Goal: Task Accomplishment & Management: Manage account settings

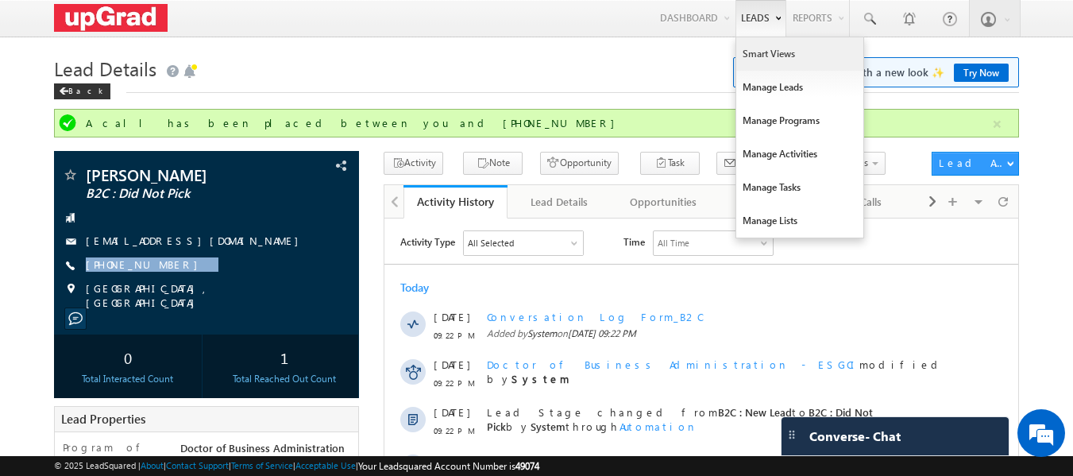
click at [760, 51] on link "Smart Views" at bounding box center [800, 53] width 127 height 33
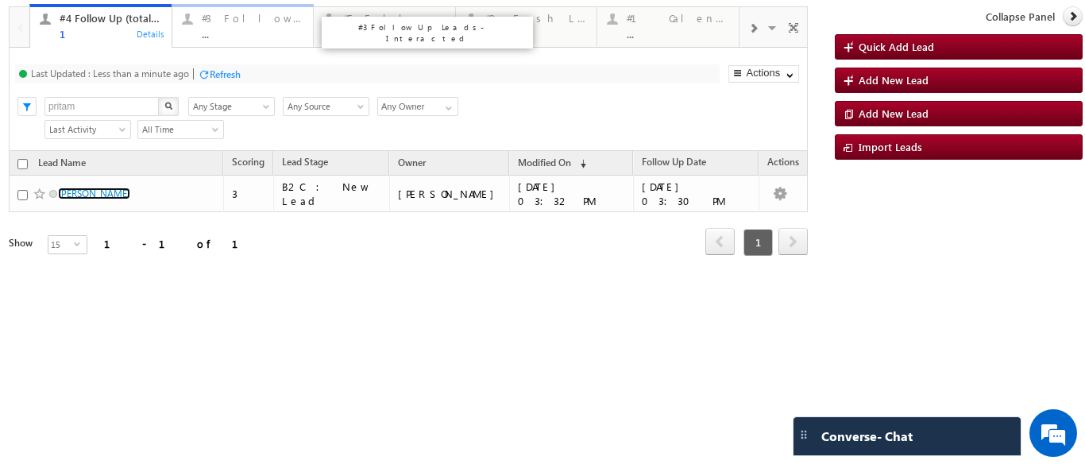
click at [233, 27] on div "#3 Follow Up Leads-Interacted ..." at bounding box center [253, 24] width 103 height 31
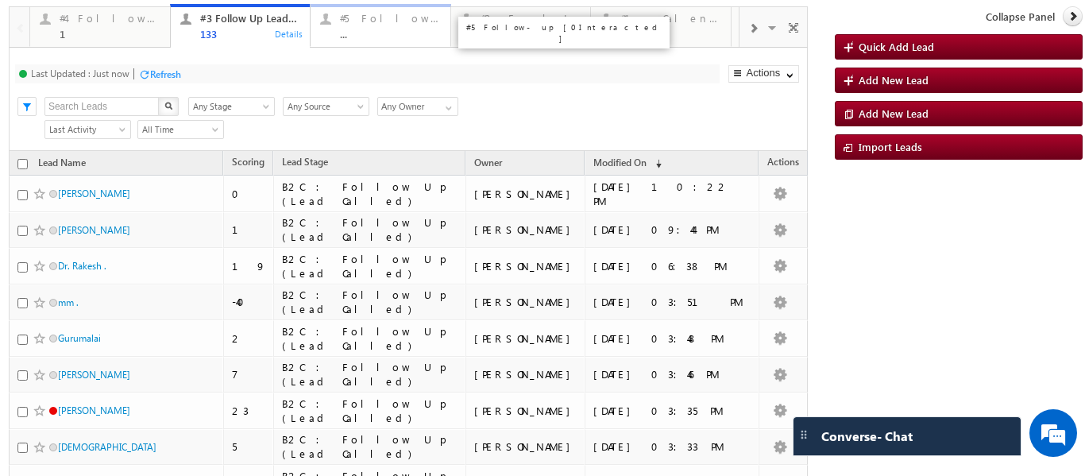
click at [383, 22] on div "#5 Follow-up [ 0 Interacted ]" at bounding box center [390, 18] width 101 height 13
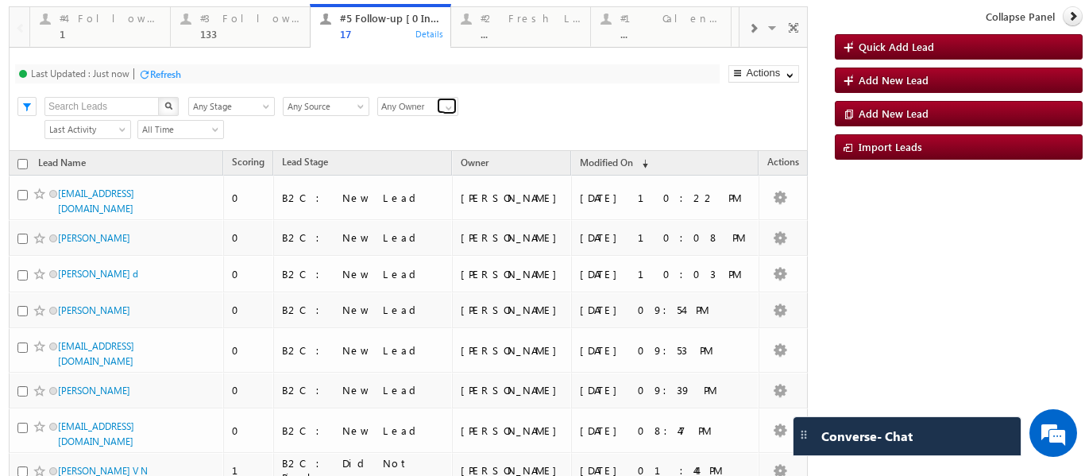
click at [452, 106] on span at bounding box center [449, 108] width 13 height 13
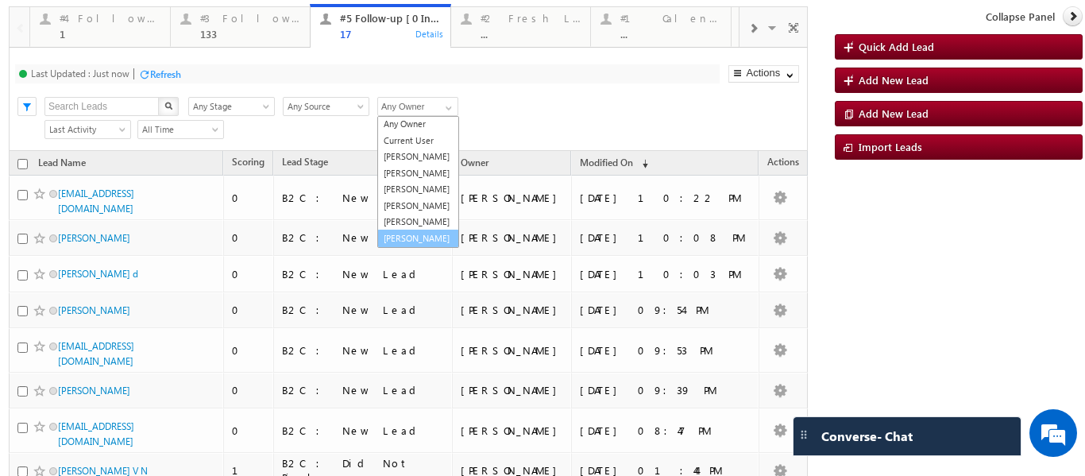
scroll to position [44, 0]
click at [417, 239] on link "Veerendra Singh" at bounding box center [418, 239] width 82 height 18
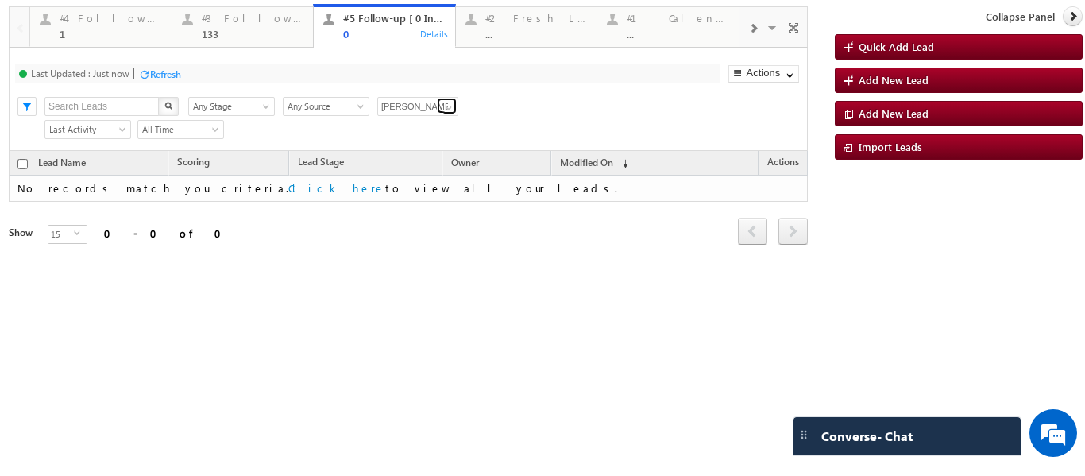
click at [448, 106] on span at bounding box center [449, 108] width 13 height 13
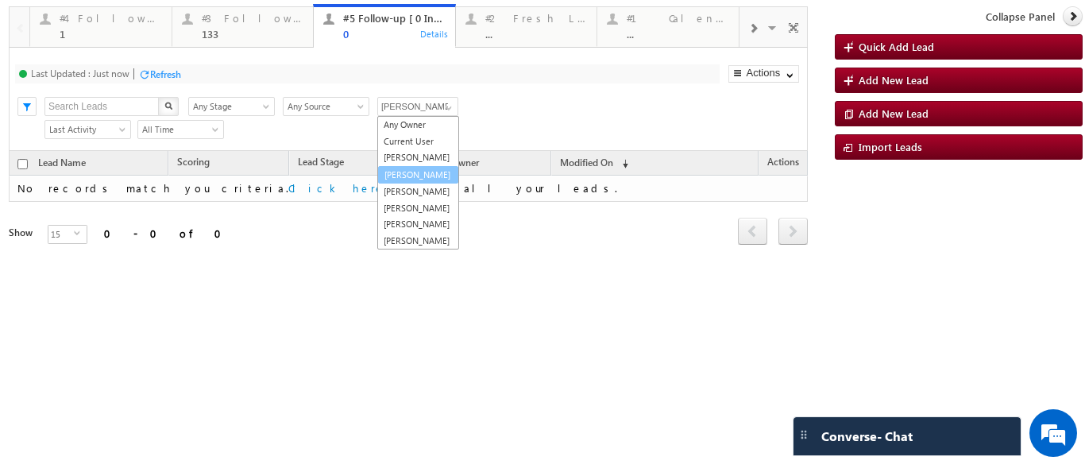
scroll to position [33, 0]
click at [411, 188] on link "[PERSON_NAME]" at bounding box center [418, 190] width 82 height 18
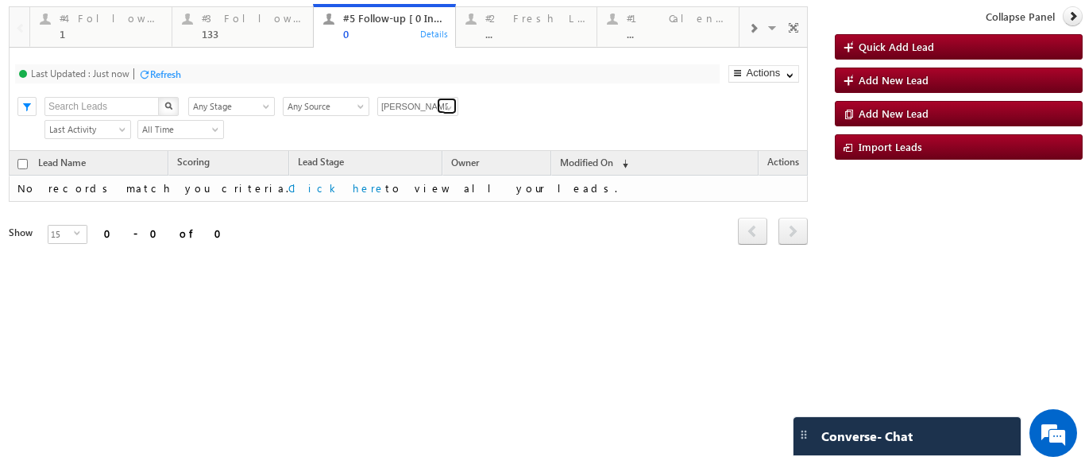
click at [451, 106] on span at bounding box center [449, 108] width 13 height 13
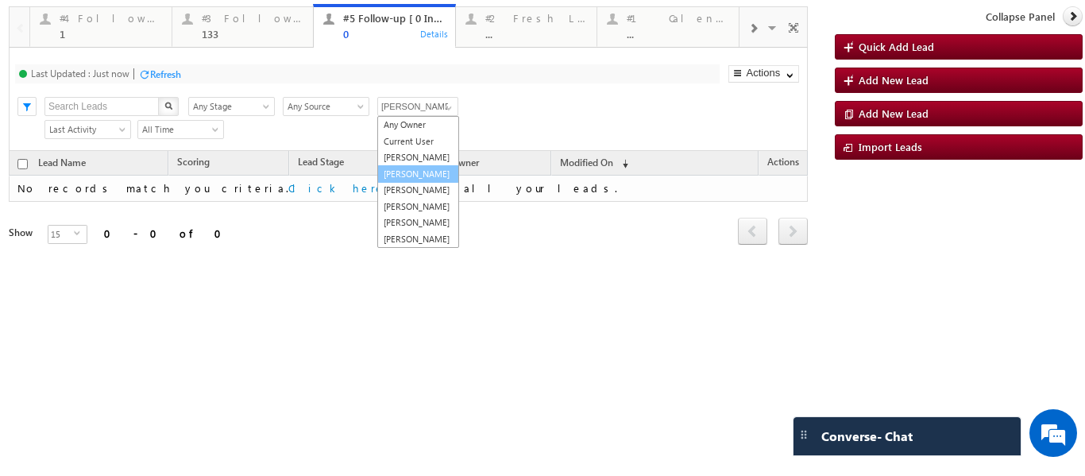
scroll to position [0, 0]
click at [404, 157] on link "Balamurugan Ranganathan" at bounding box center [418, 158] width 82 height 18
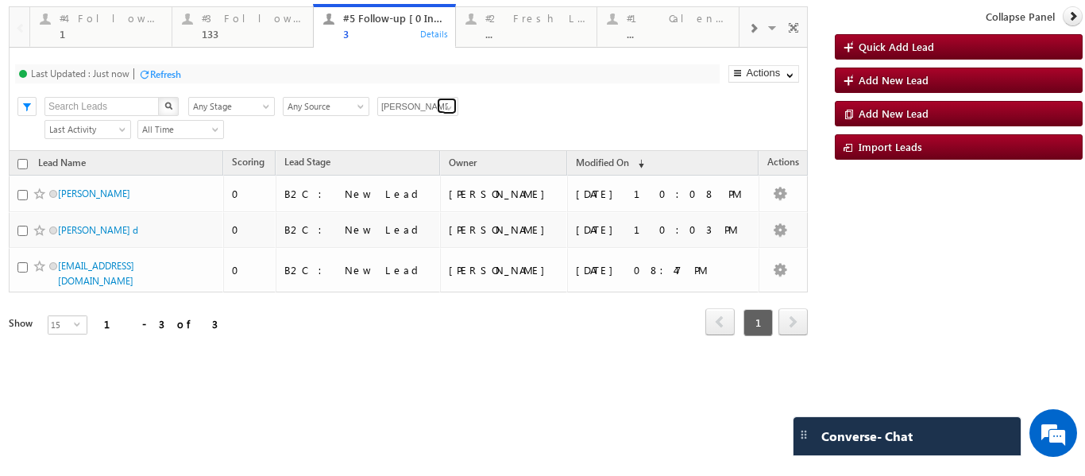
click at [447, 105] on span at bounding box center [449, 108] width 13 height 13
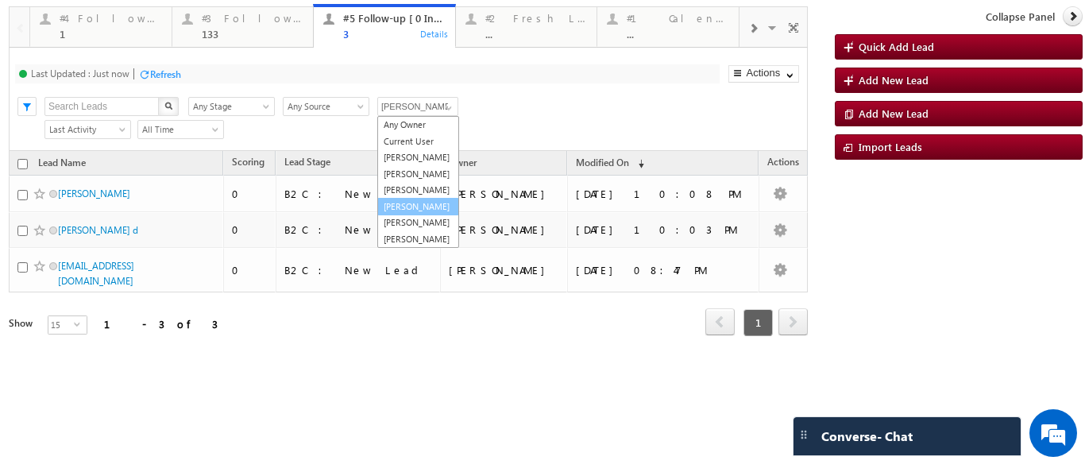
click at [408, 216] on link "[PERSON_NAME]" at bounding box center [418, 207] width 82 height 18
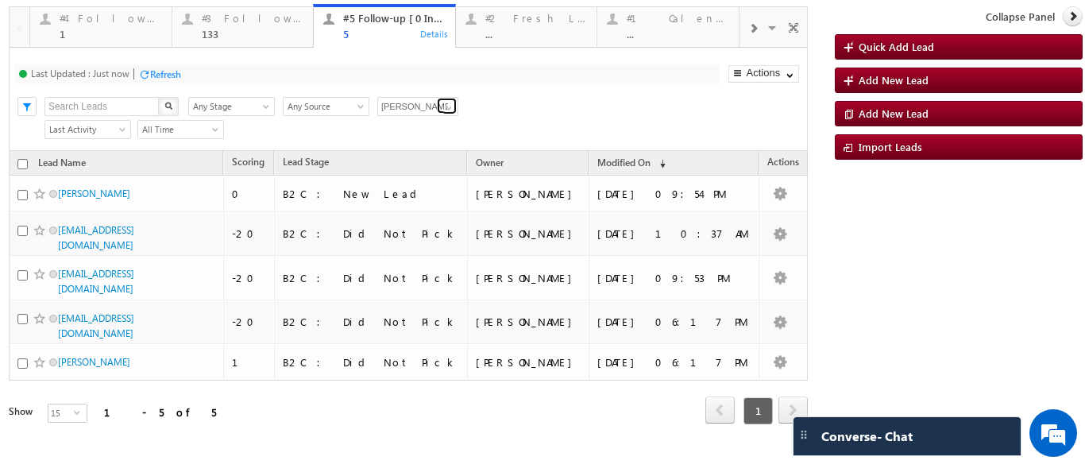
click at [450, 104] on span at bounding box center [449, 108] width 13 height 13
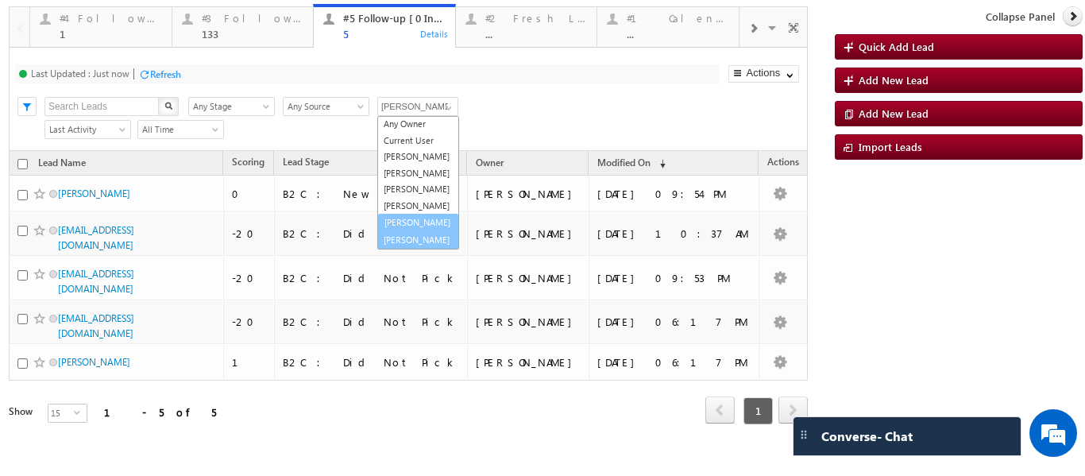
scroll to position [44, 0]
click at [410, 214] on link "Sphoorthi Valmiki" at bounding box center [418, 223] width 82 height 18
type input "Sphoorthi Valmiki"
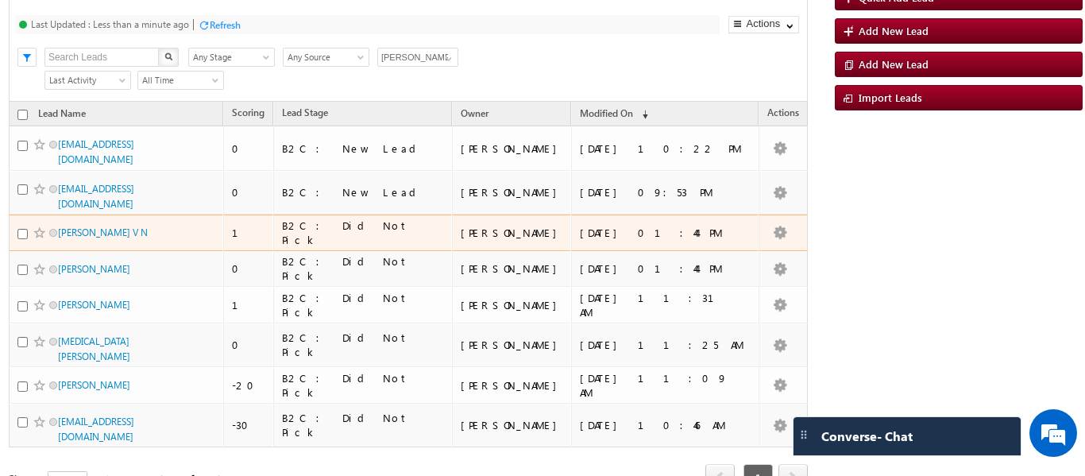
scroll to position [0, 0]
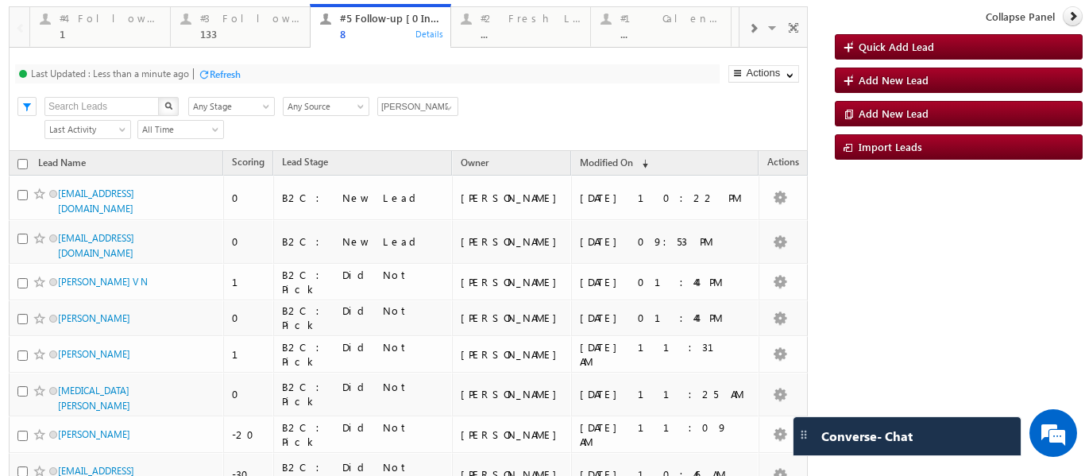
click at [748, 25] on span at bounding box center [753, 28] width 10 height 13
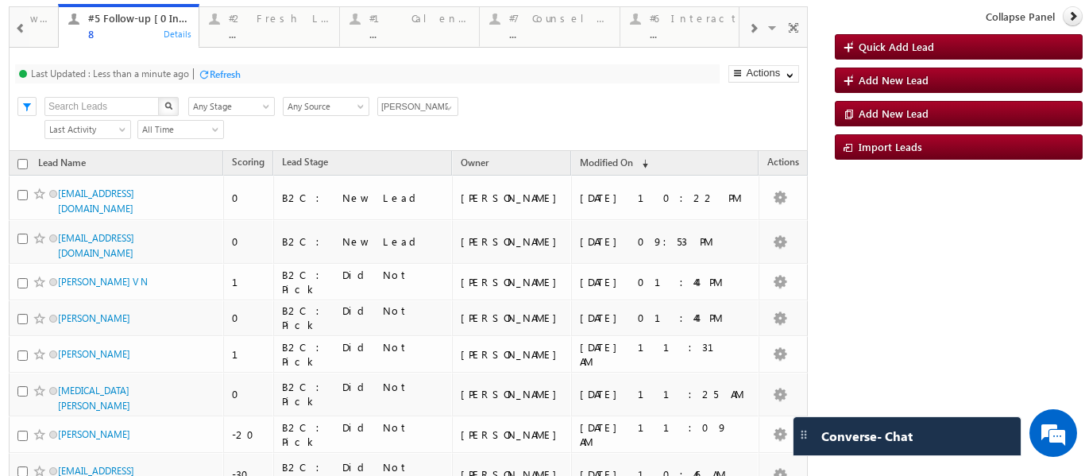
click at [748, 25] on span at bounding box center [753, 28] width 10 height 13
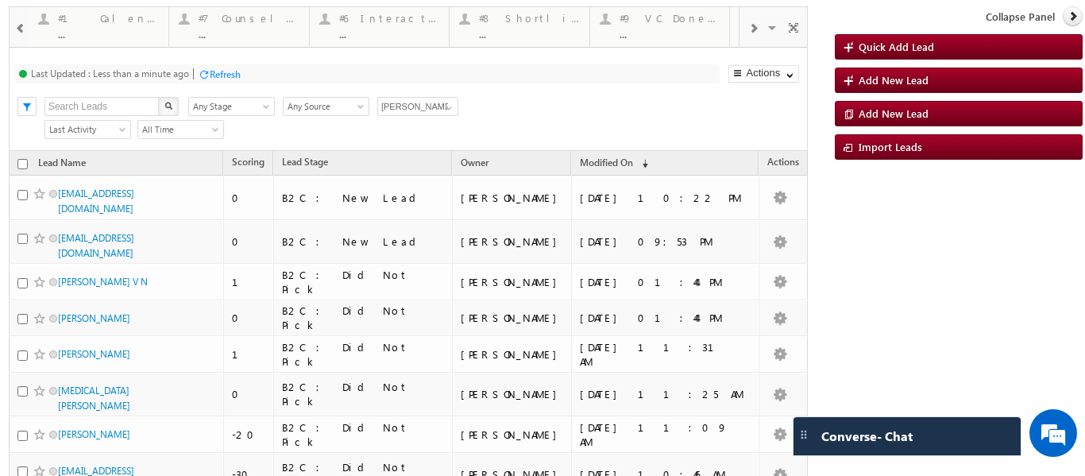
click at [748, 25] on span at bounding box center [753, 28] width 10 height 13
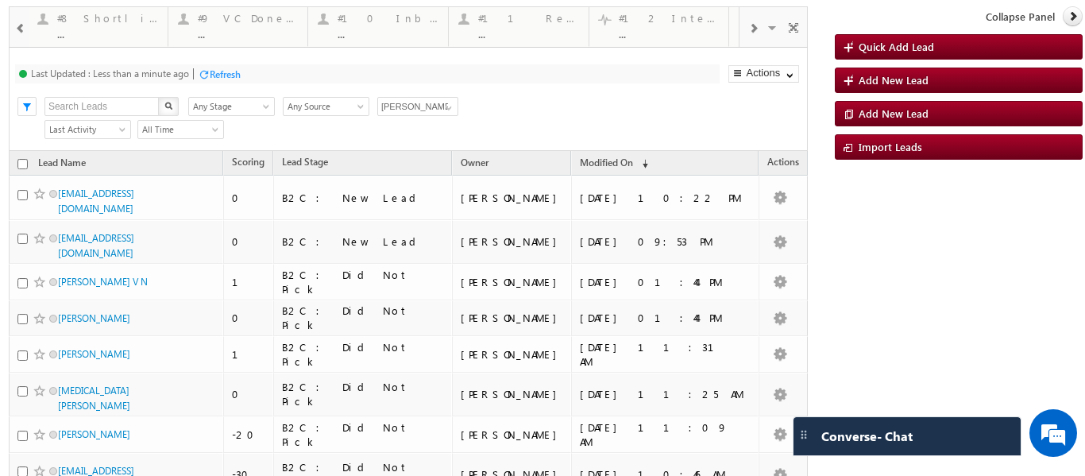
click at [748, 25] on span at bounding box center [753, 28] width 10 height 13
click at [748, 26] on span at bounding box center [753, 28] width 10 height 13
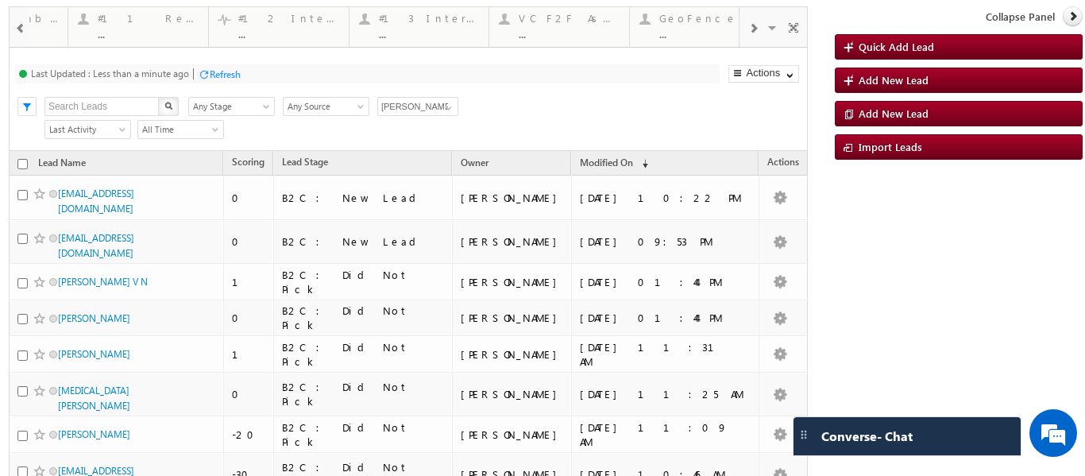
click at [748, 26] on span at bounding box center [753, 28] width 10 height 13
click at [25, 19] on div at bounding box center [20, 28] width 18 height 36
click at [25, 20] on div at bounding box center [20, 28] width 18 height 36
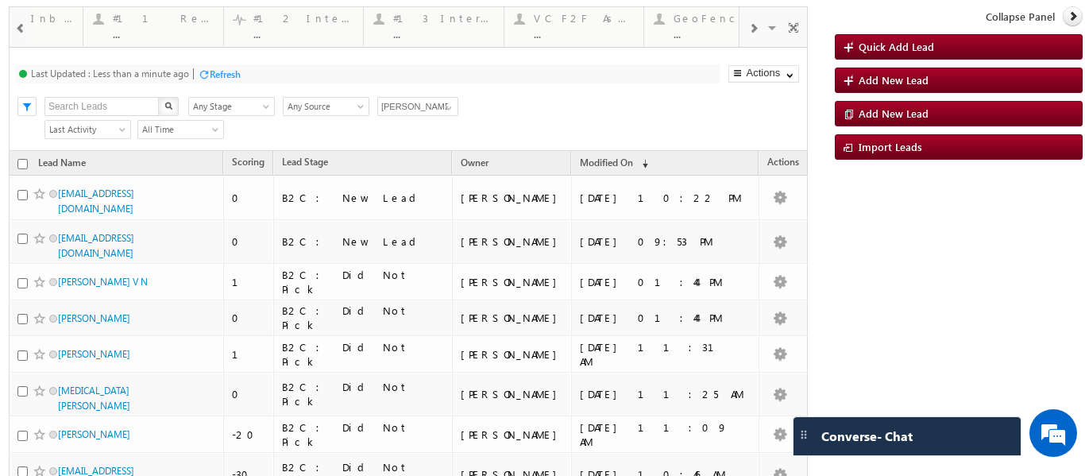
click at [25, 20] on div at bounding box center [20, 28] width 18 height 36
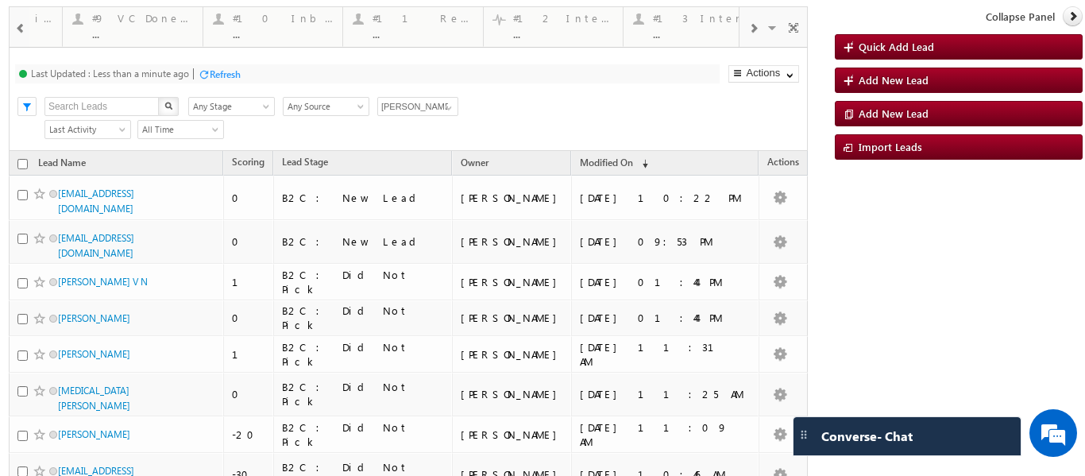
click at [25, 20] on div at bounding box center [20, 28] width 18 height 36
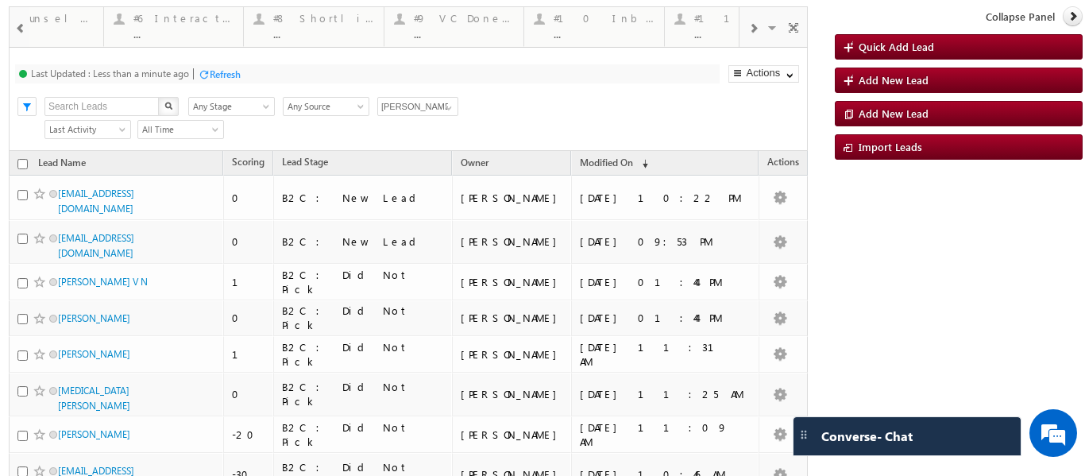
click at [25, 20] on div at bounding box center [20, 28] width 18 height 36
click at [1068, 14] on icon at bounding box center [1073, 15] width 11 height 11
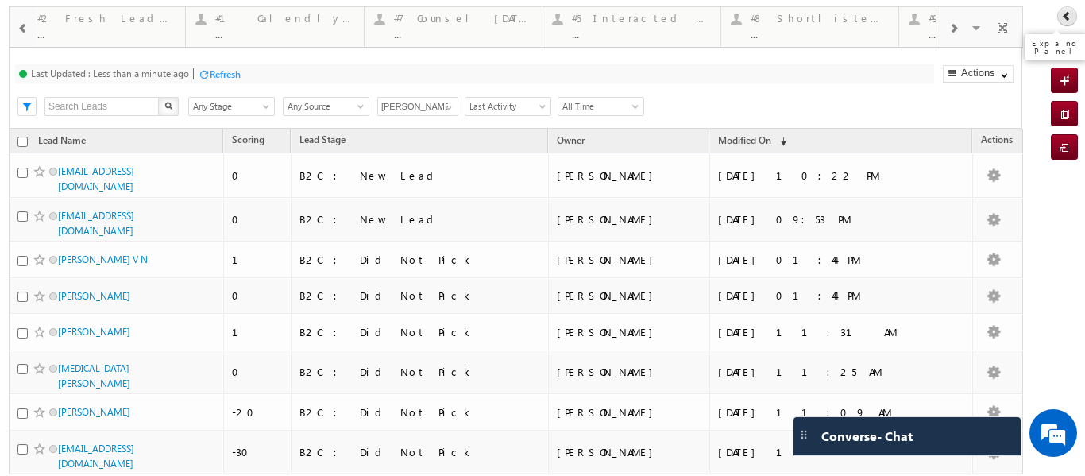
click at [1062, 17] on icon at bounding box center [1067, 15] width 11 height 11
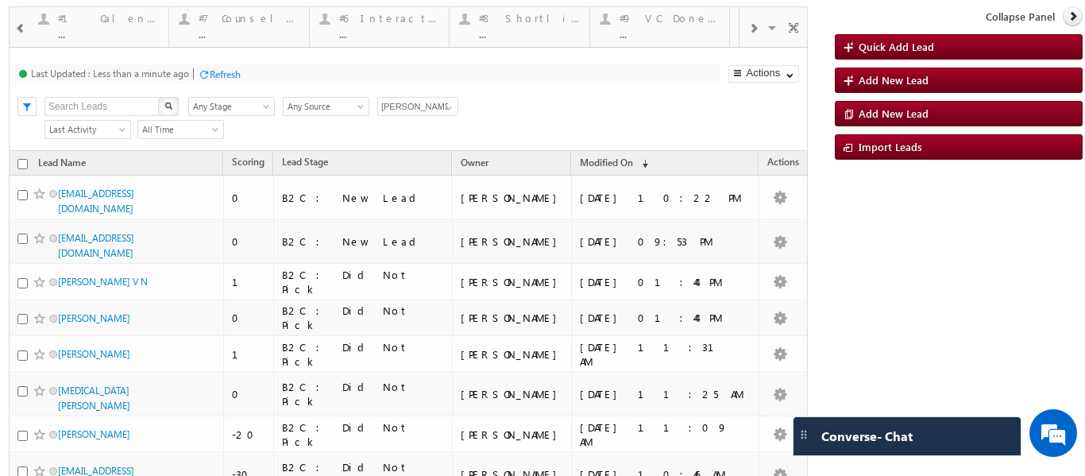
click at [23, 26] on span at bounding box center [20, 28] width 11 height 13
click at [1068, 19] on icon at bounding box center [1073, 15] width 11 height 11
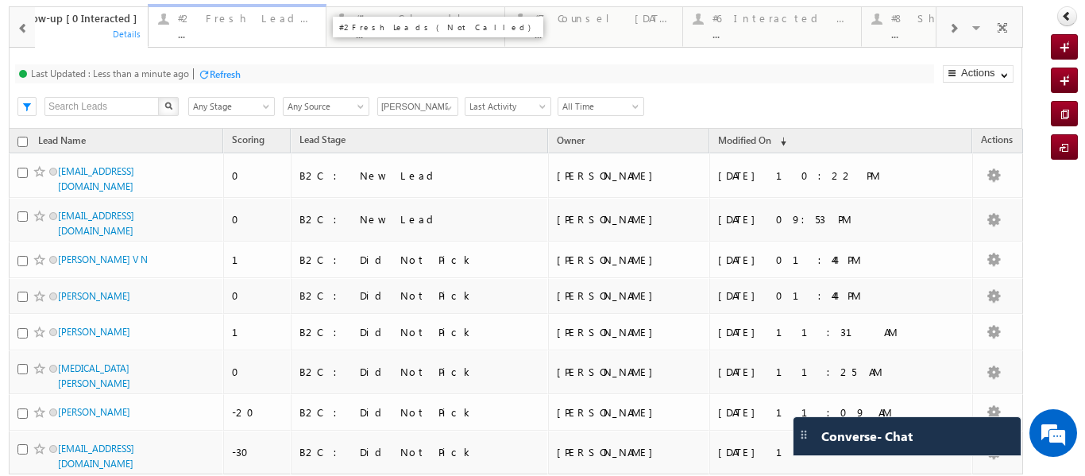
click at [241, 29] on div "..." at bounding box center [247, 34] width 138 height 12
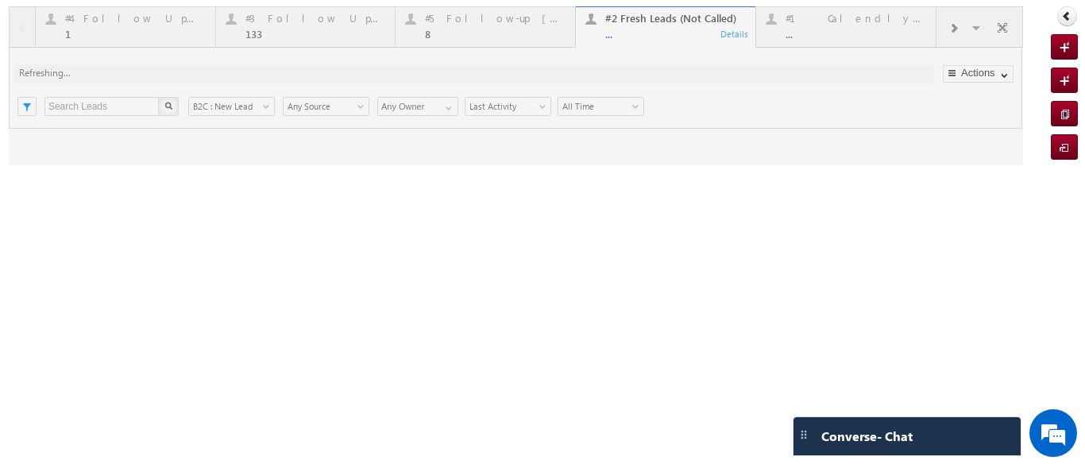
click at [644, 29] on div at bounding box center [516, 85] width 1015 height 159
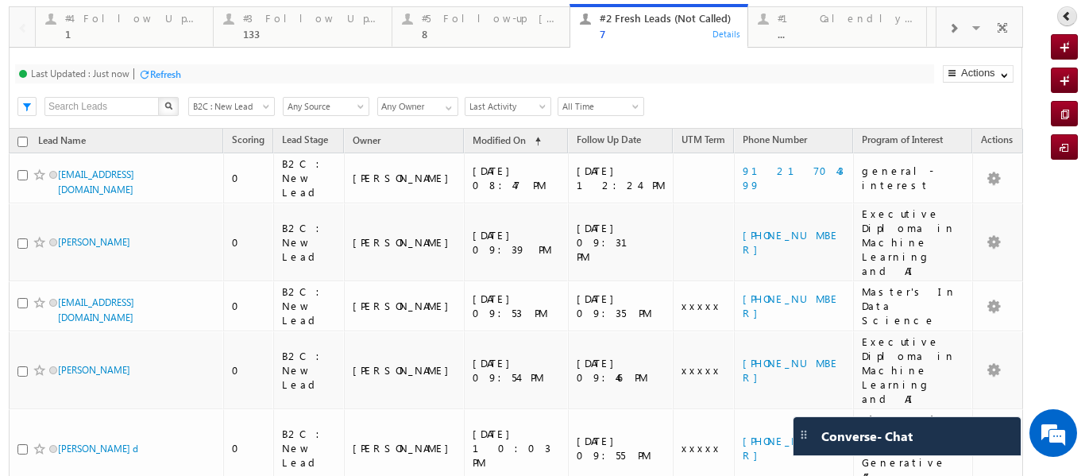
click at [1058, 17] on link at bounding box center [1068, 16] width 20 height 20
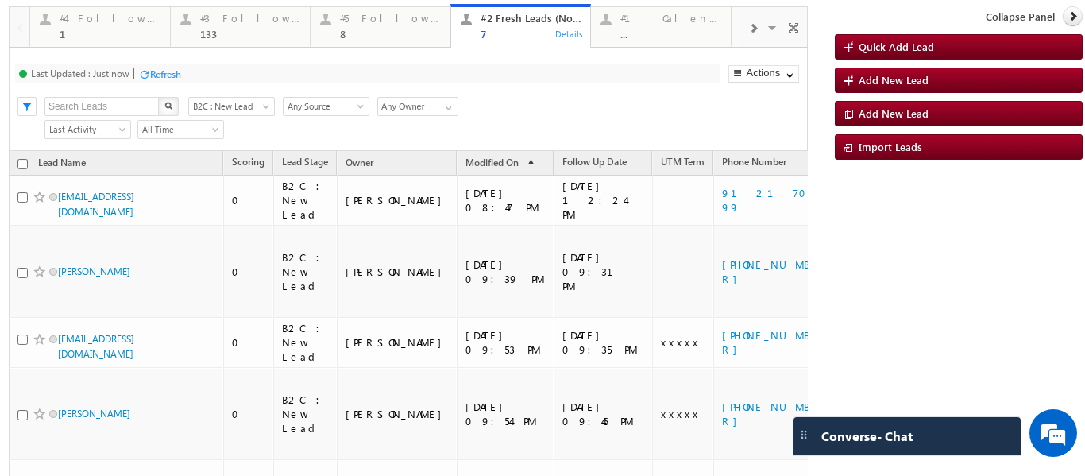
click at [748, 25] on span at bounding box center [753, 28] width 10 height 13
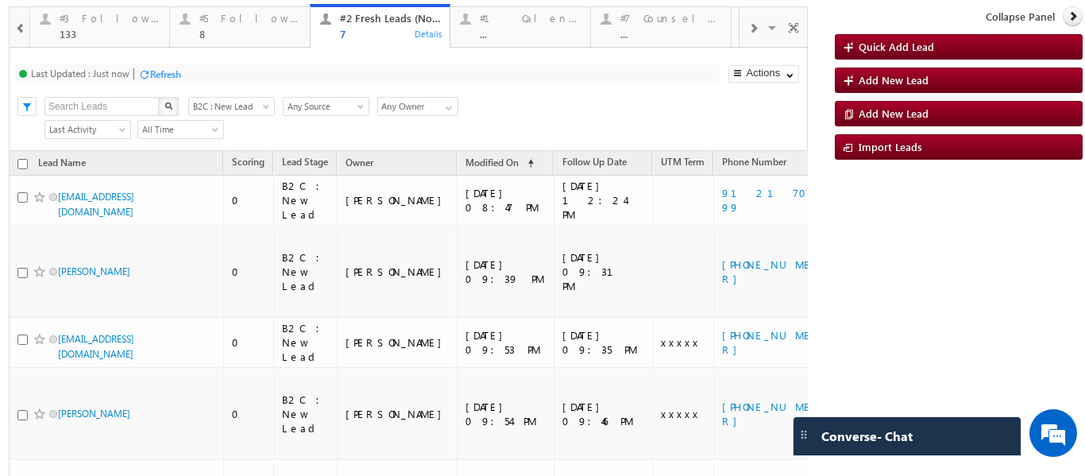
click at [748, 25] on span at bounding box center [753, 28] width 10 height 13
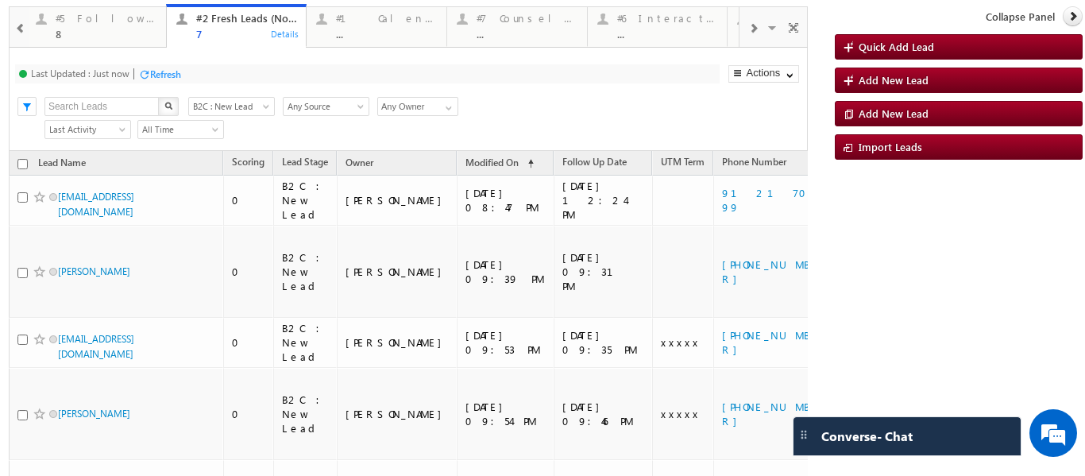
click at [748, 25] on span at bounding box center [753, 28] width 10 height 13
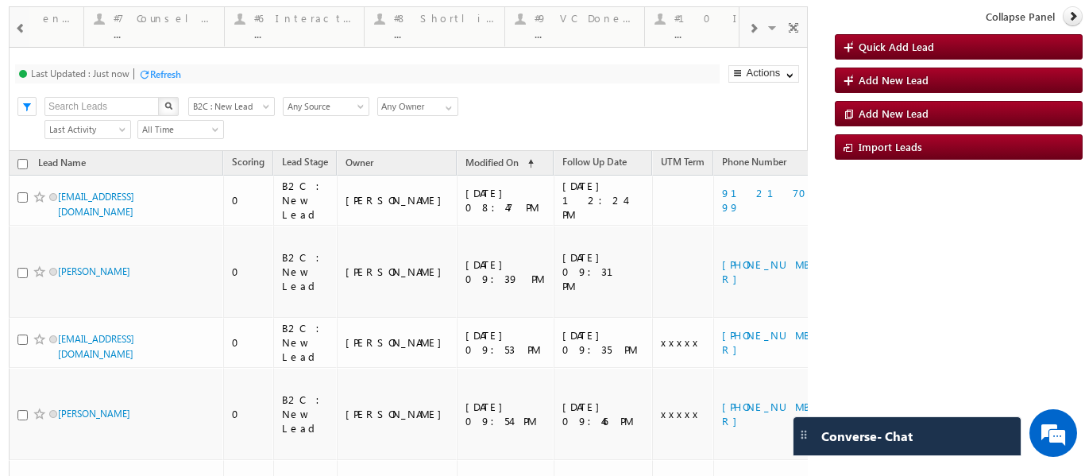
click at [748, 25] on span at bounding box center [753, 28] width 10 height 13
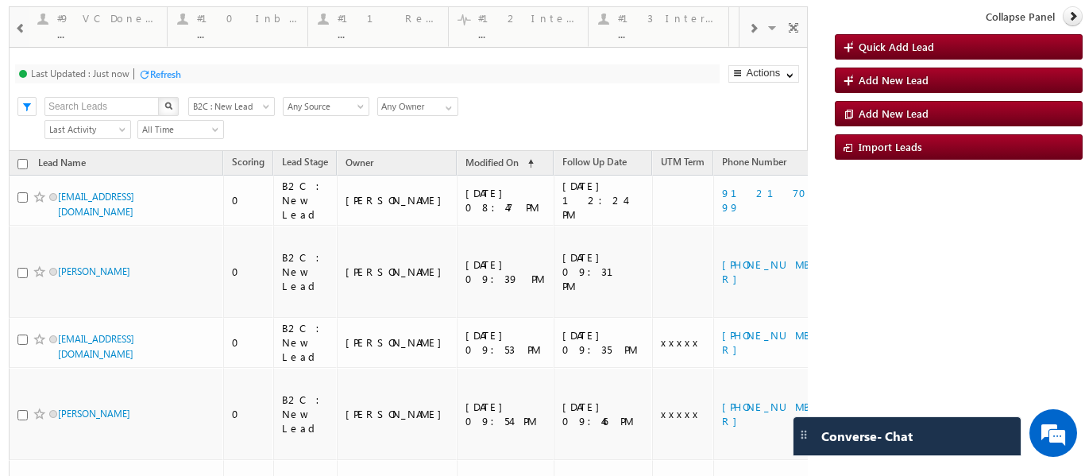
click at [748, 25] on span at bounding box center [753, 28] width 10 height 13
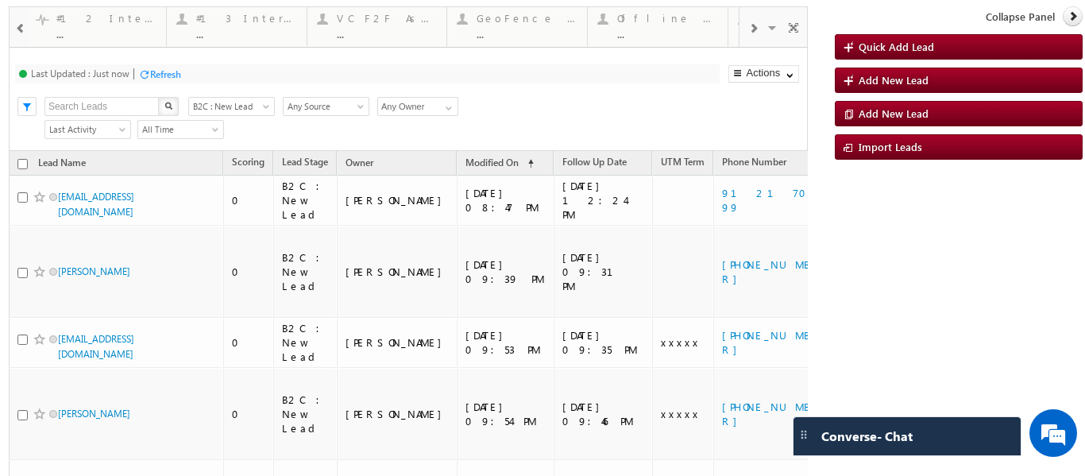
click at [748, 25] on span at bounding box center [753, 28] width 10 height 13
click at [748, 25] on div "Visible Tabs #4 Follow Up (total pending) Default #3 Follow Up Leads-Interacted…" at bounding box center [774, 26] width 68 height 38
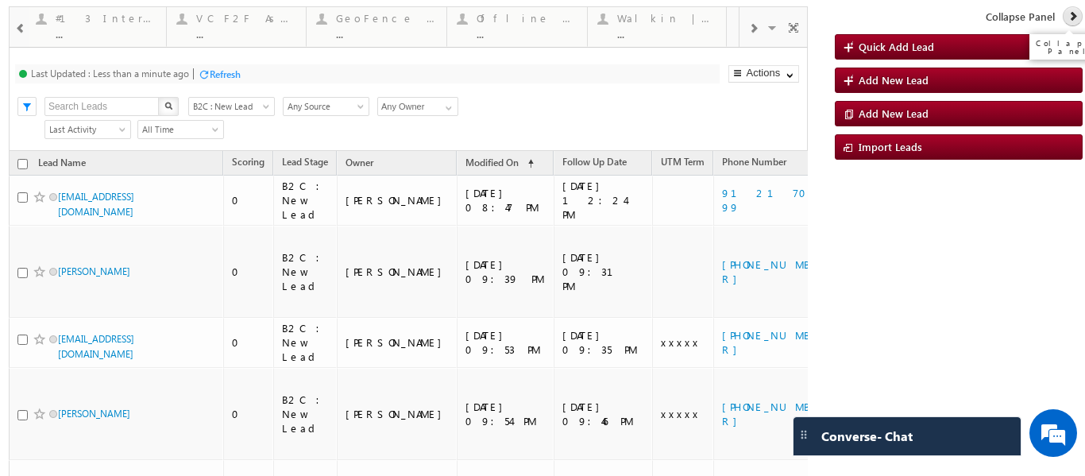
click at [1068, 15] on icon at bounding box center [1073, 15] width 11 height 11
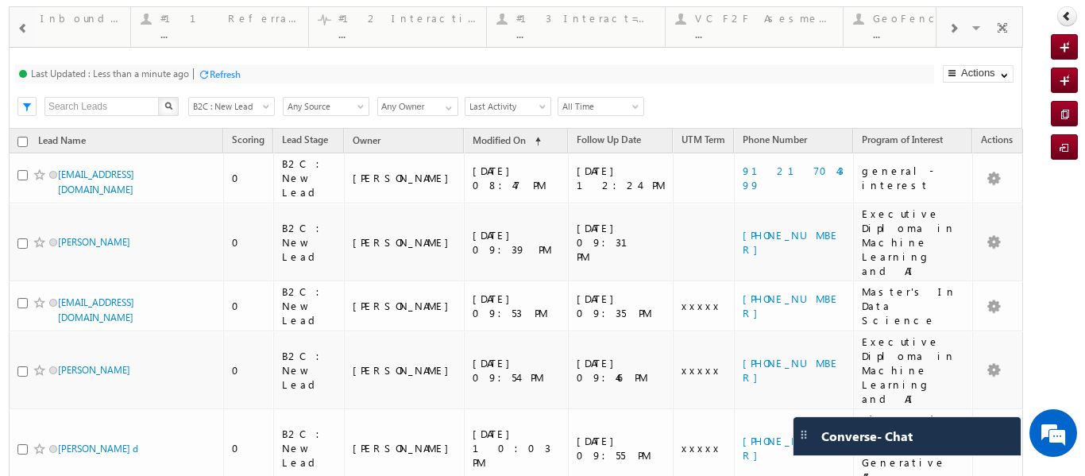
click at [23, 30] on span at bounding box center [22, 28] width 11 height 13
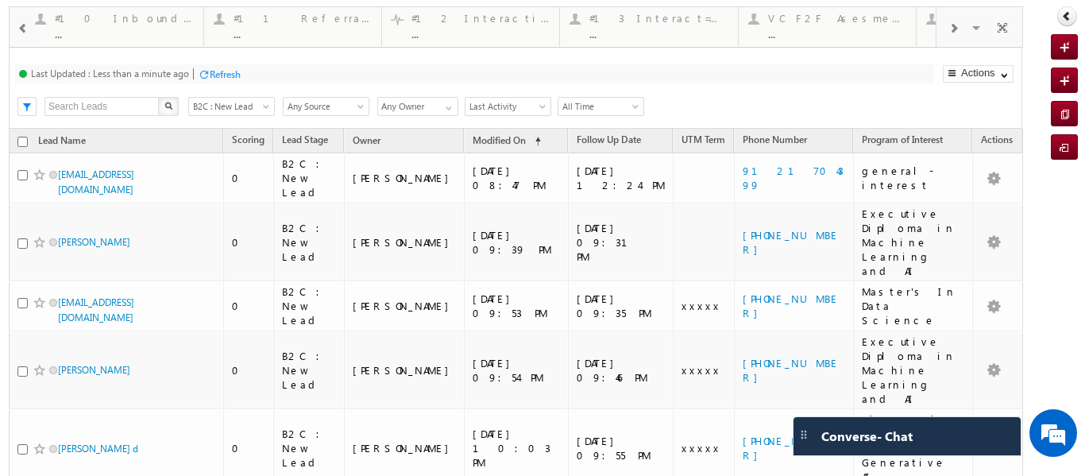
click at [23, 30] on span at bounding box center [22, 28] width 11 height 13
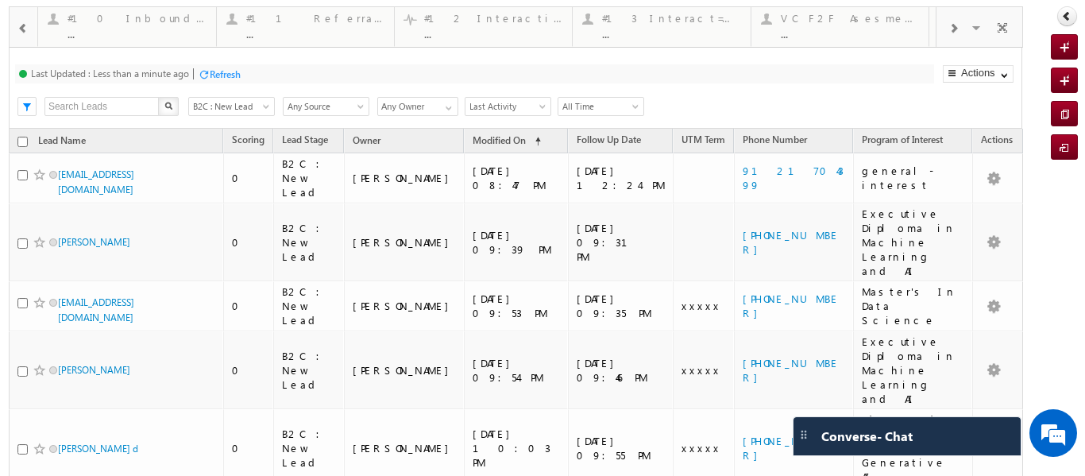
click at [23, 30] on span at bounding box center [22, 28] width 11 height 13
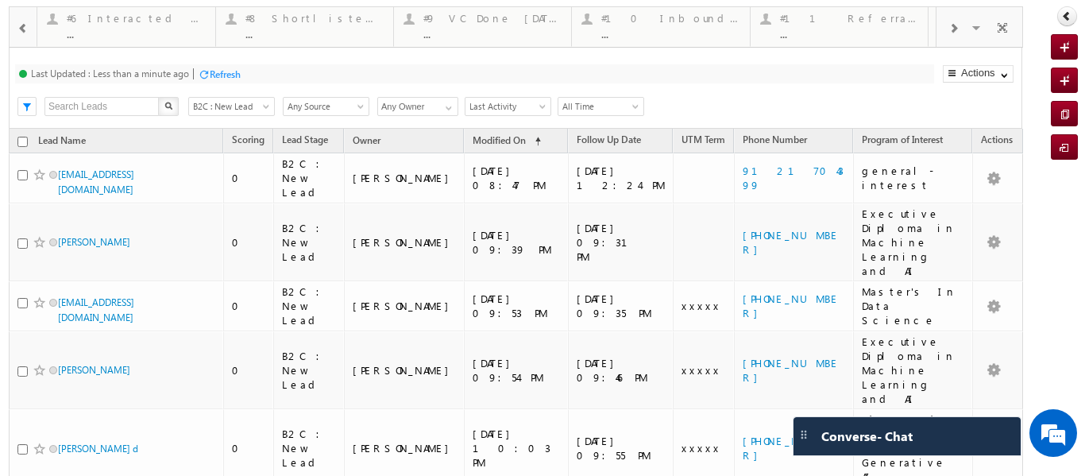
click at [23, 30] on span at bounding box center [22, 28] width 11 height 13
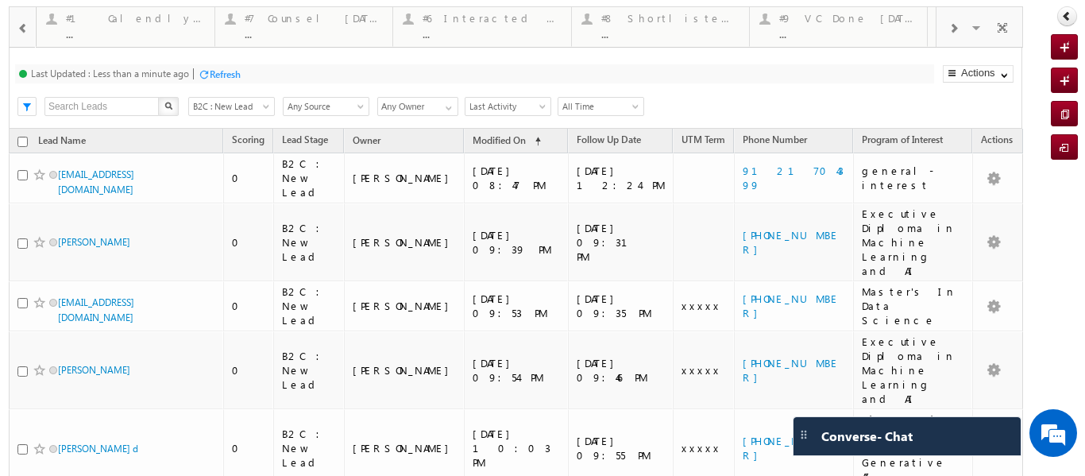
click at [23, 30] on span at bounding box center [22, 28] width 11 height 13
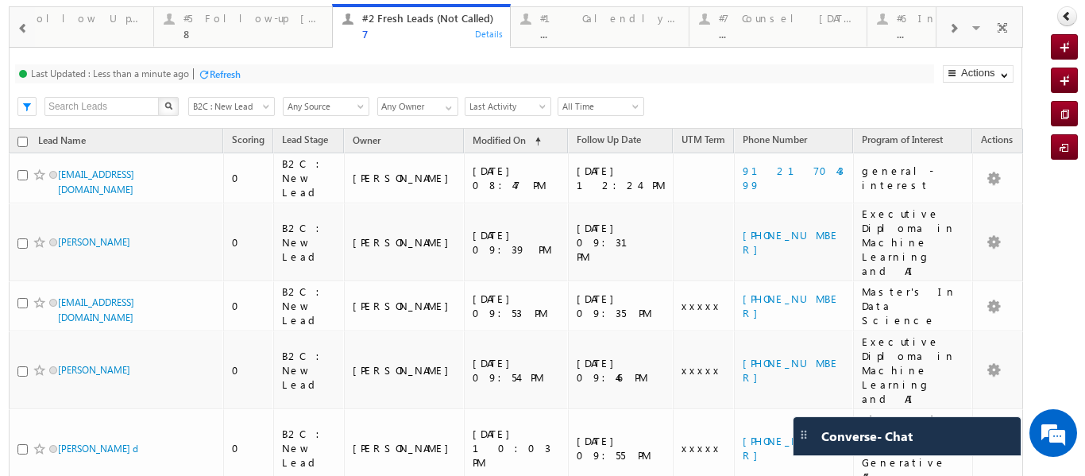
click at [23, 30] on span at bounding box center [22, 28] width 11 height 13
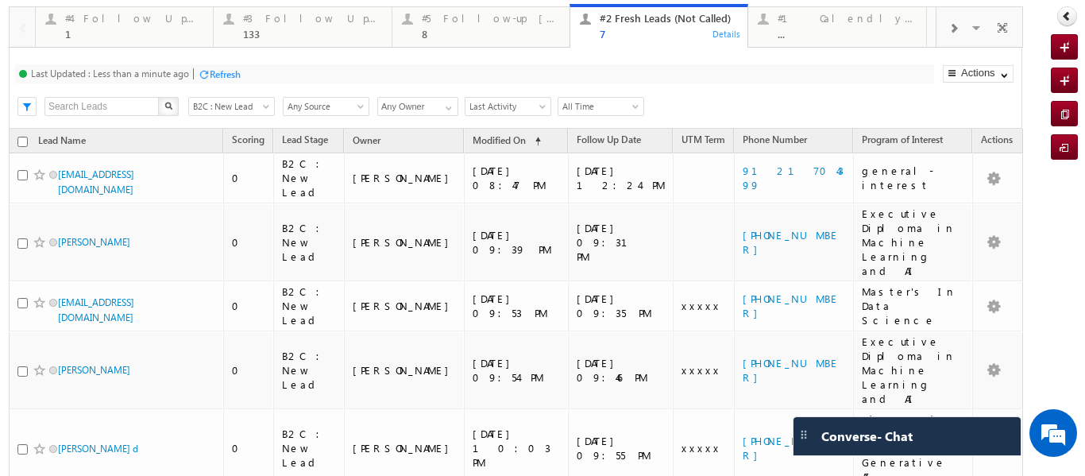
click at [23, 30] on div at bounding box center [22, 26] width 25 height 38
click at [92, 27] on div "#4 Follow Up (total pending) 1" at bounding box center [134, 24] width 138 height 31
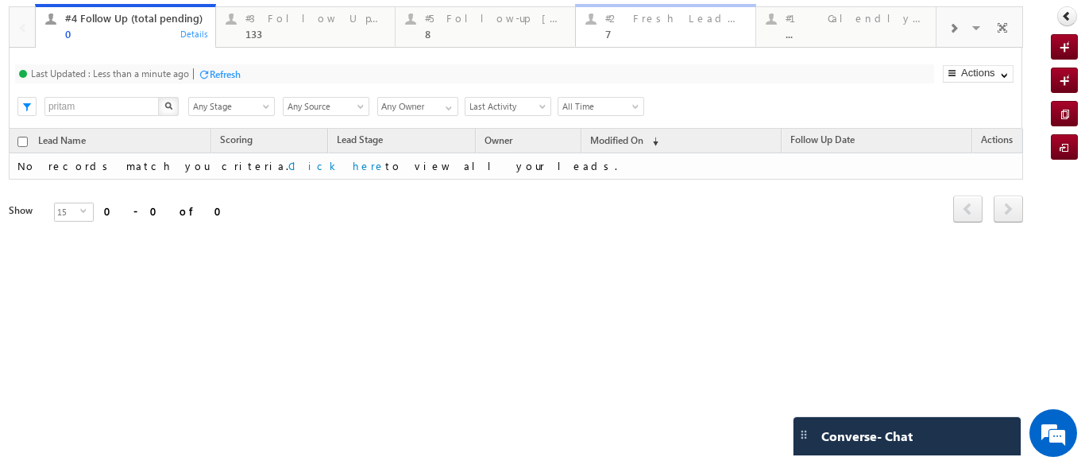
click at [636, 25] on div "#2 Fresh Leads (Not Called) 7" at bounding box center [675, 24] width 141 height 31
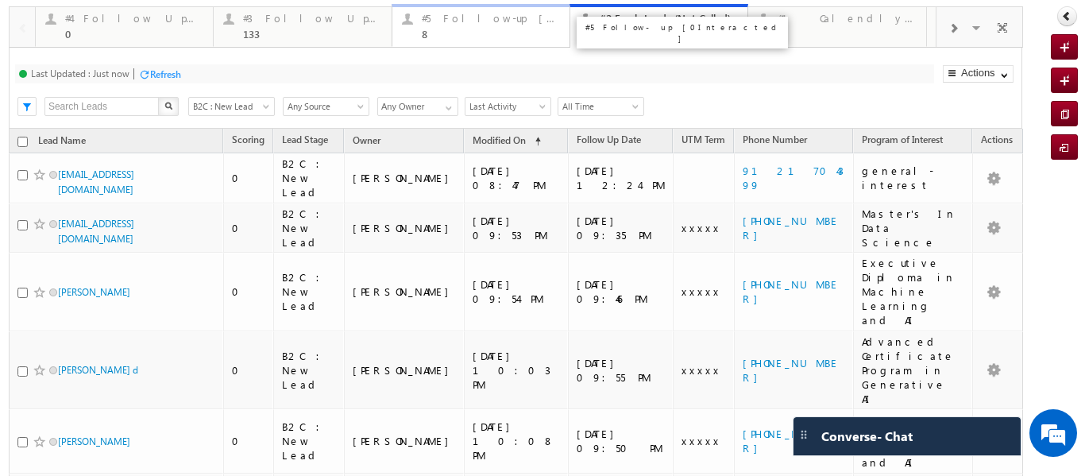
click at [458, 39] on div "8" at bounding box center [491, 34] width 138 height 12
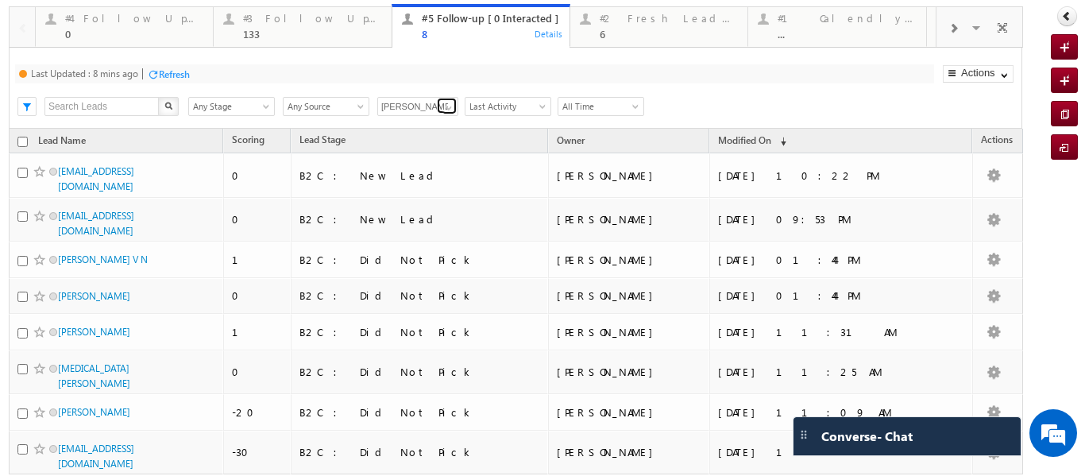
click at [450, 107] on span at bounding box center [449, 108] width 13 height 13
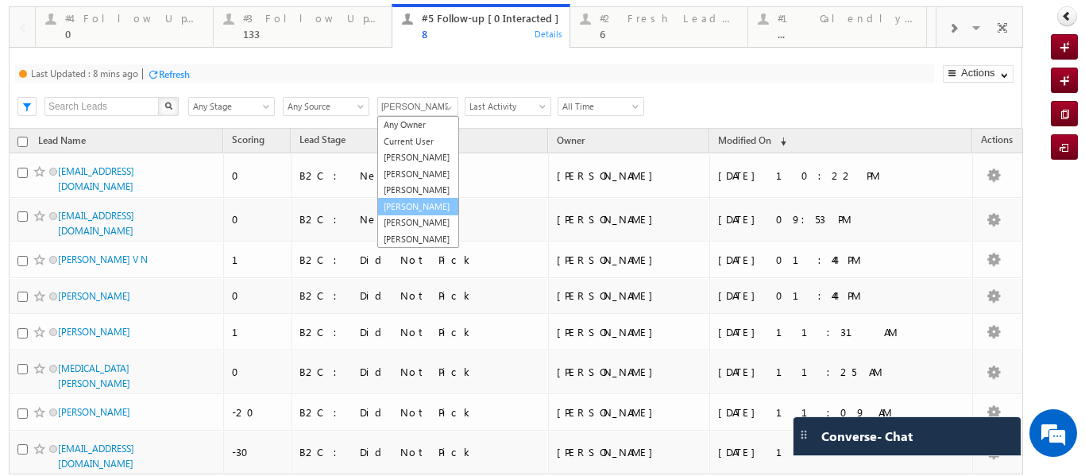
click at [411, 216] on link "[PERSON_NAME]" at bounding box center [418, 207] width 82 height 18
type input "[PERSON_NAME]"
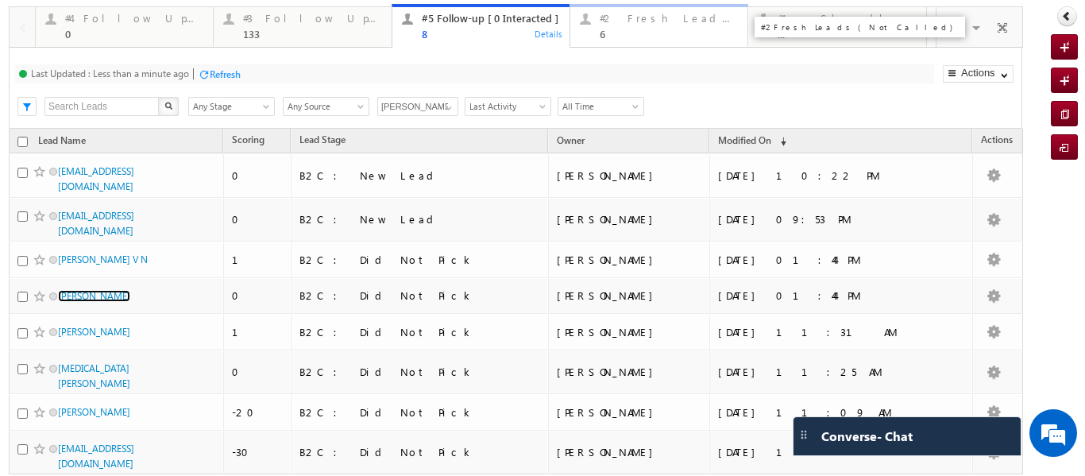
click at [633, 21] on div "#2 Fresh Leads (Not Called)" at bounding box center [669, 18] width 138 height 13
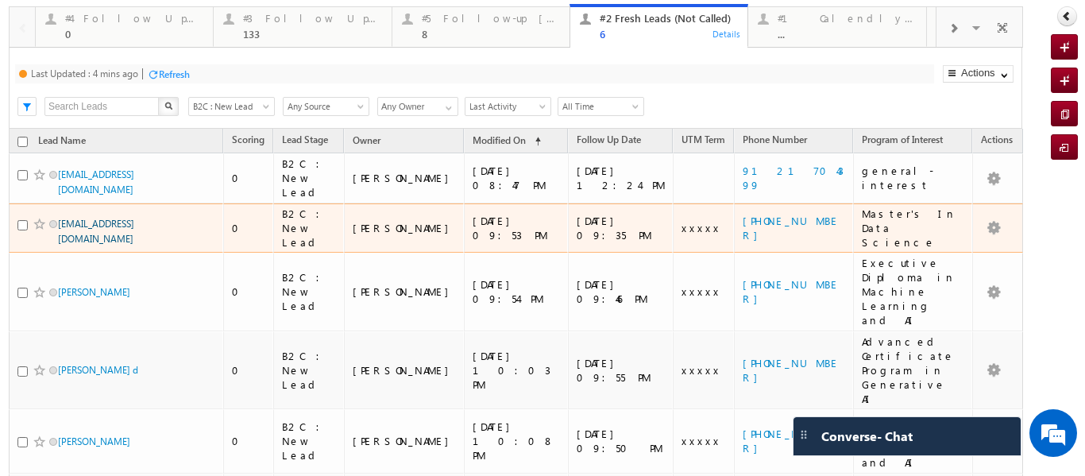
click at [134, 218] on link "6204972350@ugnoemail.com" at bounding box center [96, 231] width 76 height 27
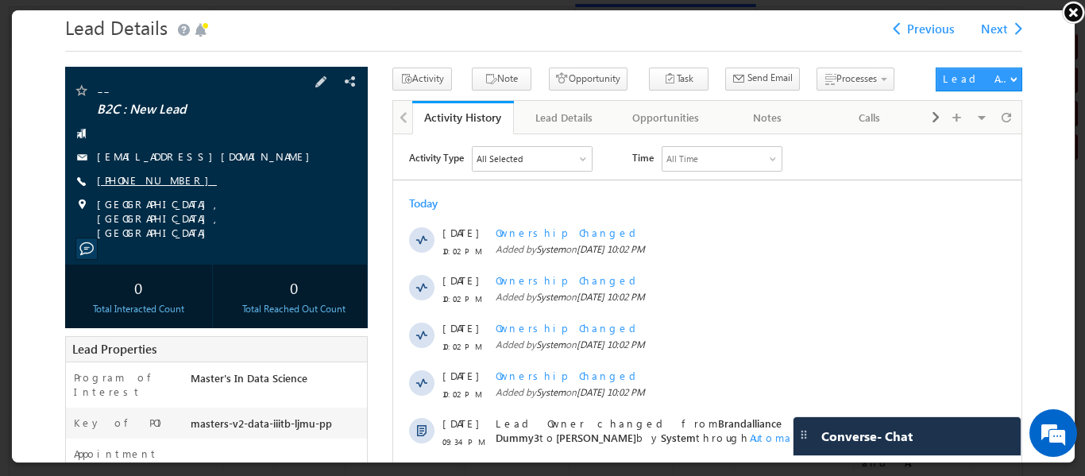
click at [140, 183] on link "+91-6204972350" at bounding box center [155, 179] width 120 height 14
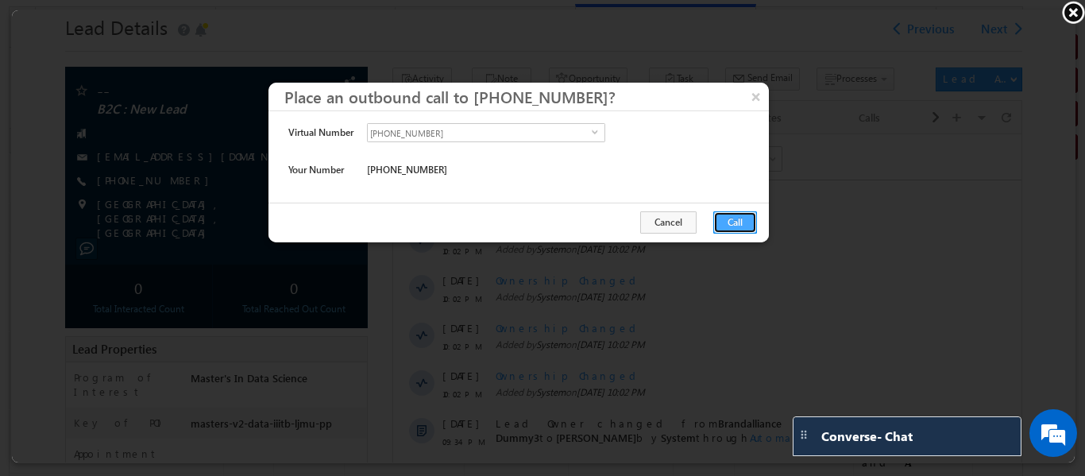
click at [737, 222] on button "Call" at bounding box center [734, 221] width 44 height 22
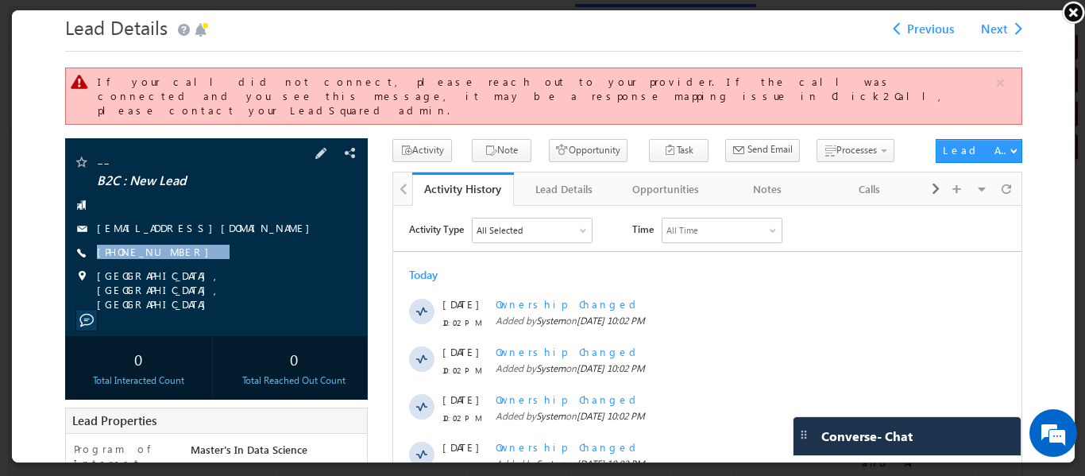
drag, startPoint x: 195, startPoint y: 237, endPoint x: 174, endPoint y: 249, distance: 24.5
click at [174, 249] on div "-- B2C : New Lead 6204972350@ugnoemail.com +91-6204972350" at bounding box center [215, 231] width 287 height 157
copy div "+91-6204972350"
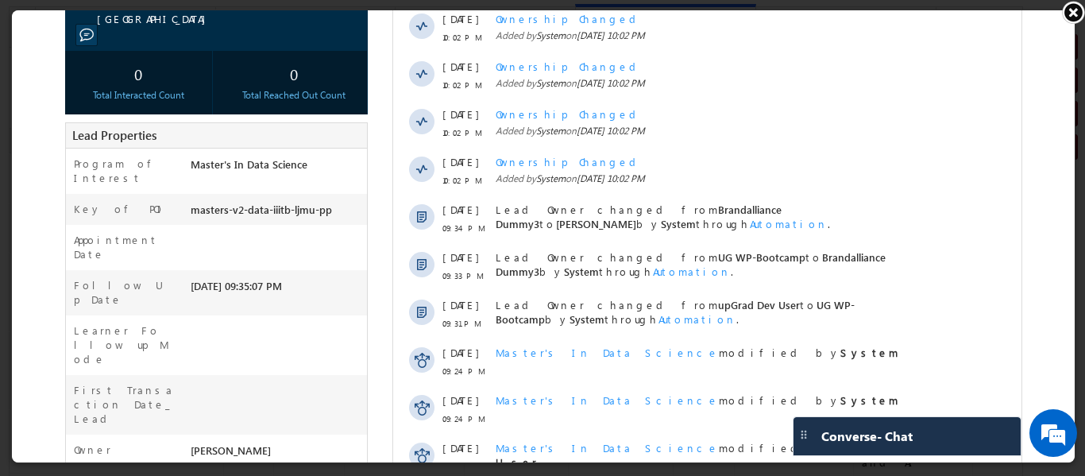
scroll to position [422, 0]
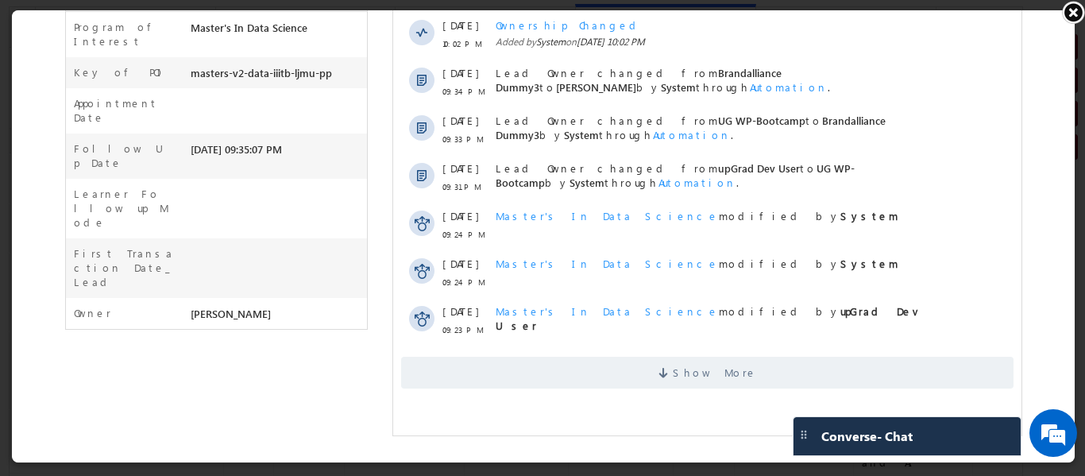
click at [726, 354] on div "Show More" at bounding box center [707, 367] width 629 height 44
click at [632, 385] on span "Show More" at bounding box center [706, 373] width 613 height 32
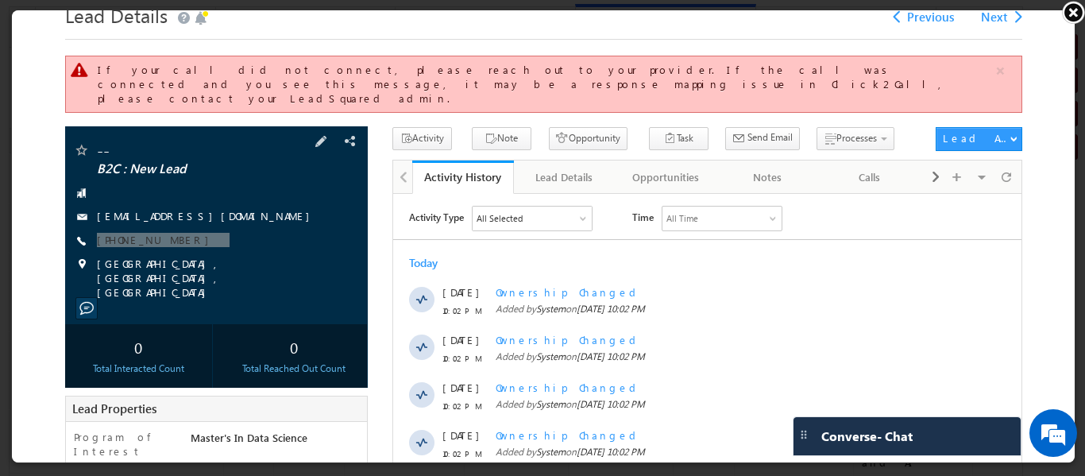
scroll to position [0, 0]
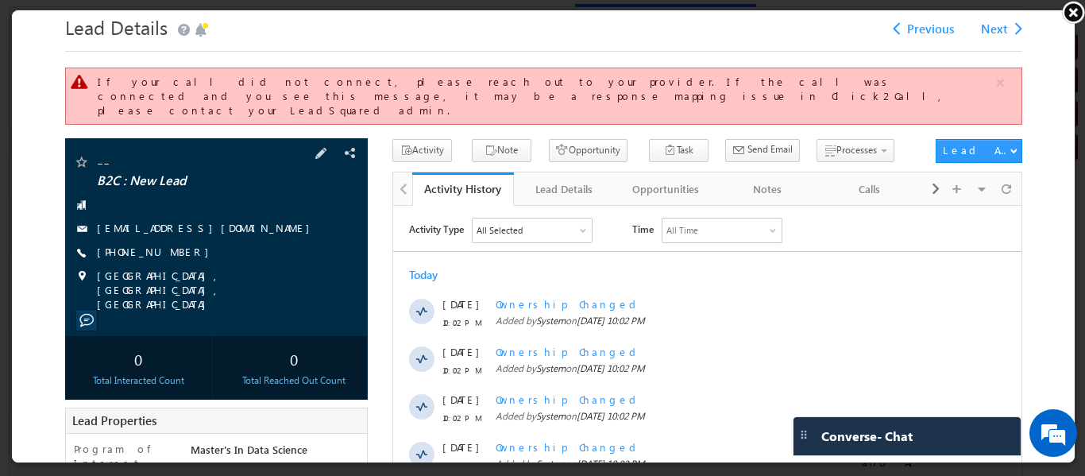
click at [227, 243] on div "+91-6204972350" at bounding box center [215, 251] width 287 height 16
drag, startPoint x: 226, startPoint y: 238, endPoint x: 189, endPoint y: 247, distance: 37.6
click at [189, 247] on div "-- B2C : New Lead 6204972350@ugnoemail.com +91-6204972350" at bounding box center [215, 231] width 287 height 157
copy div "+91-6204972350"
click at [1071, 13] on link at bounding box center [1074, 12] width 24 height 24
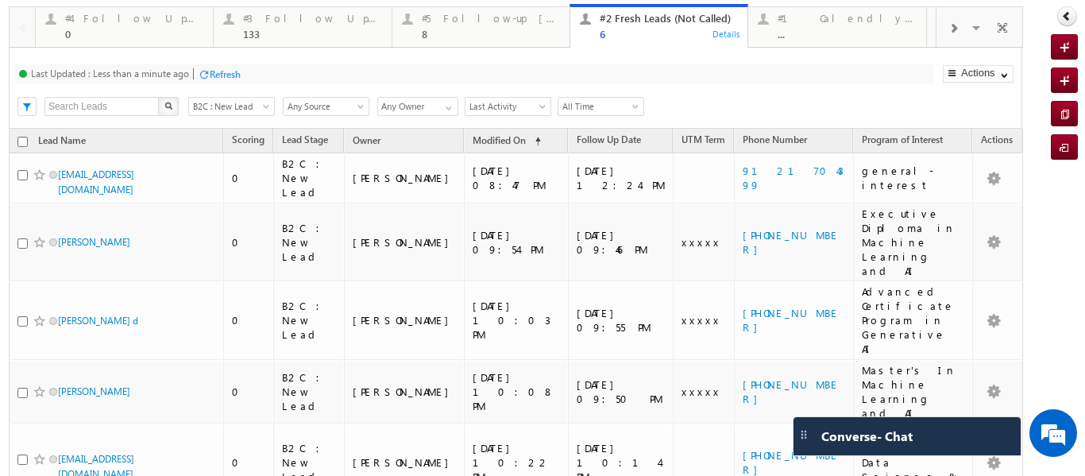
click at [938, 33] on body "Menu Ritu Raj ritu. raj@u pgrad .com Settings" at bounding box center [542, 320] width 1085 height 640
click at [943, 25] on div at bounding box center [953, 28] width 33 height 36
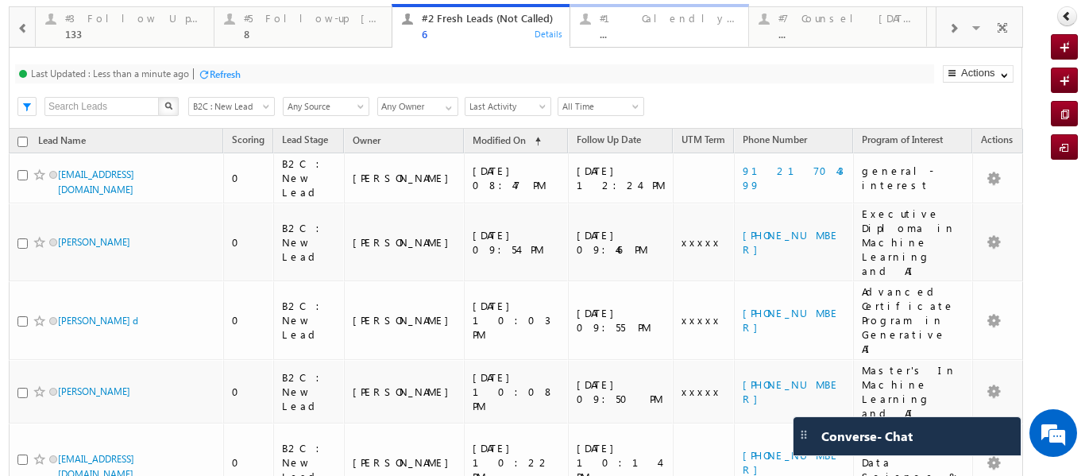
click at [695, 21] on div "#1 Calendly Bookings For Today" at bounding box center [669, 18] width 138 height 13
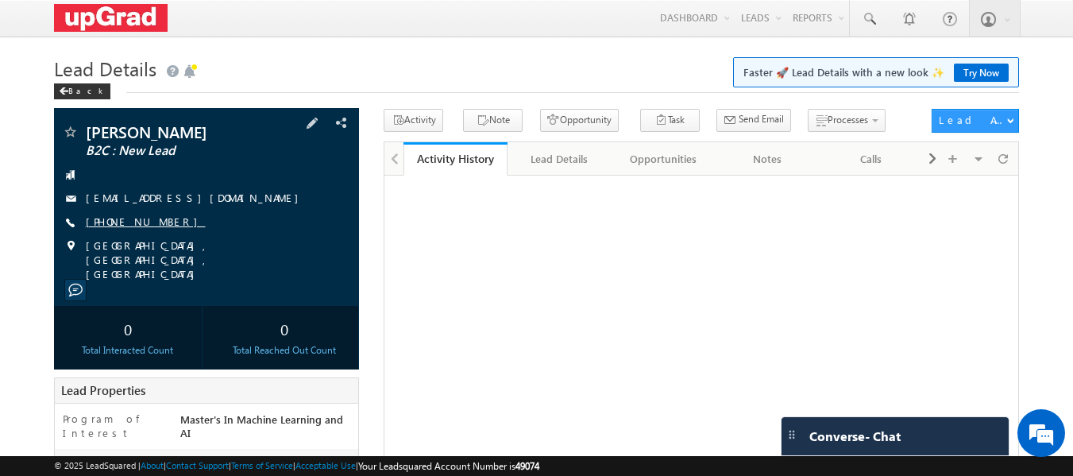
click at [122, 225] on link "+91-9850160125" at bounding box center [146, 222] width 120 height 14
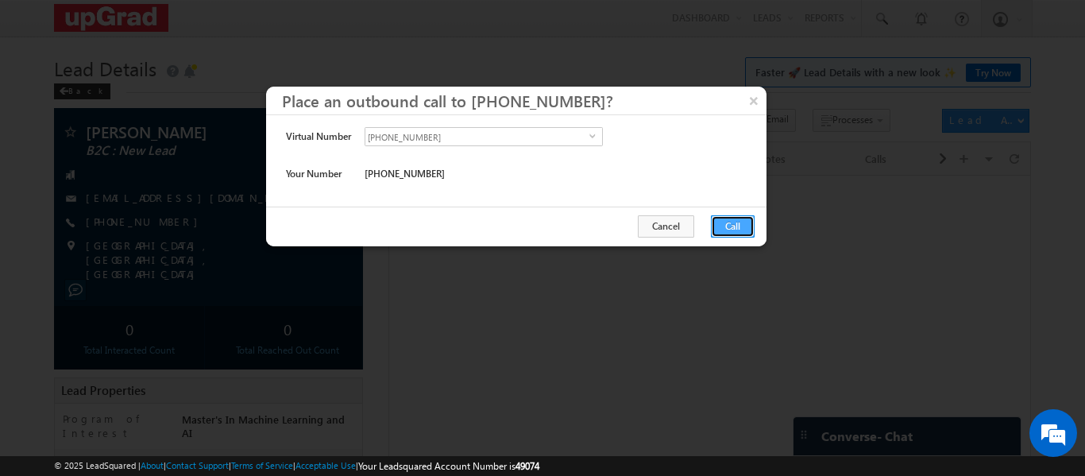
click at [726, 217] on button "Call" at bounding box center [733, 226] width 44 height 22
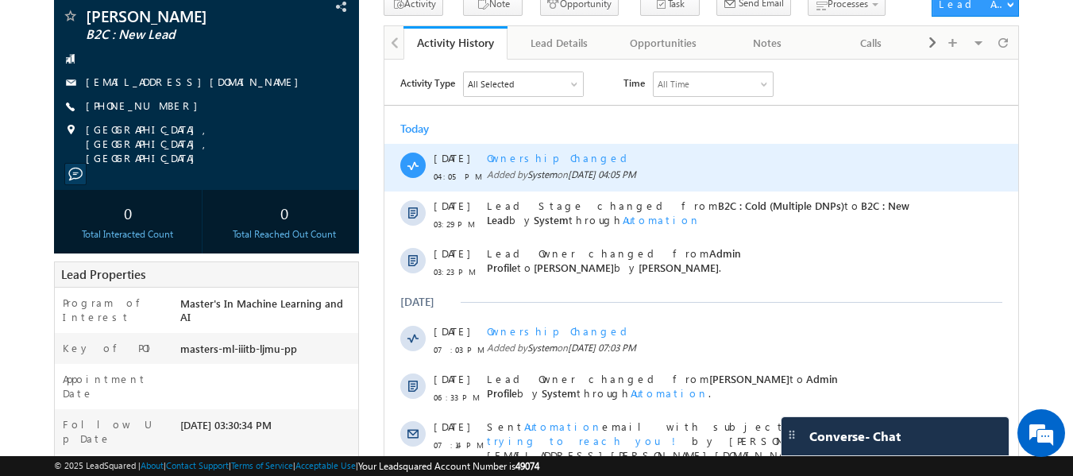
scroll to position [79, 0]
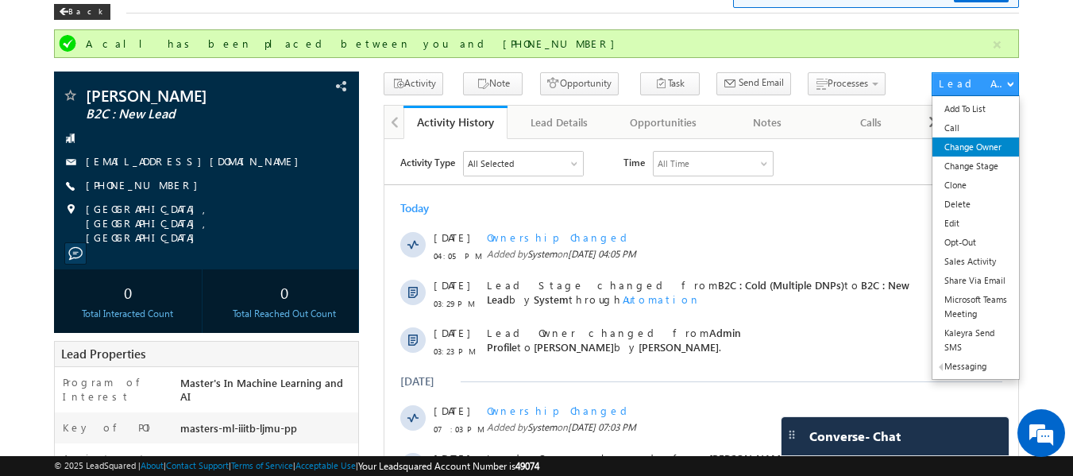
click at [972, 147] on link "Change Owner" at bounding box center [976, 146] width 87 height 19
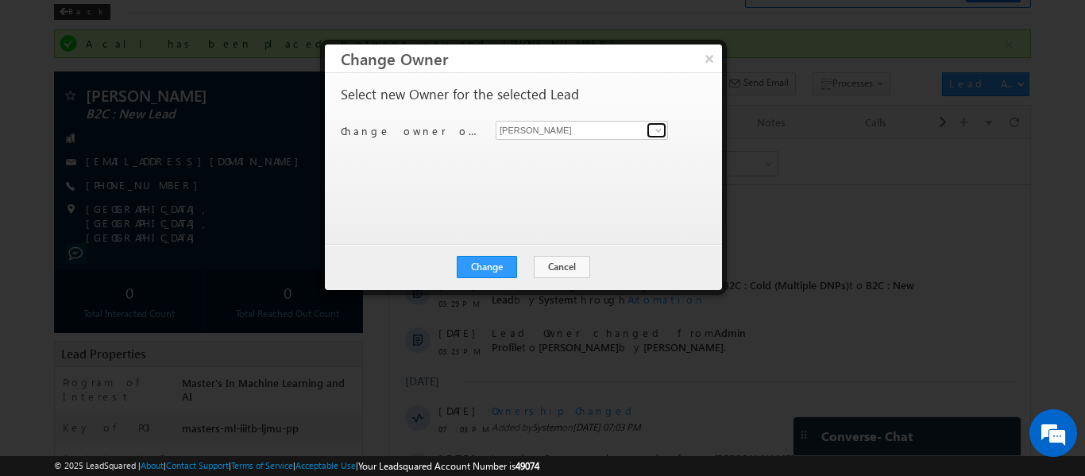
click at [656, 129] on span at bounding box center [658, 130] width 13 height 13
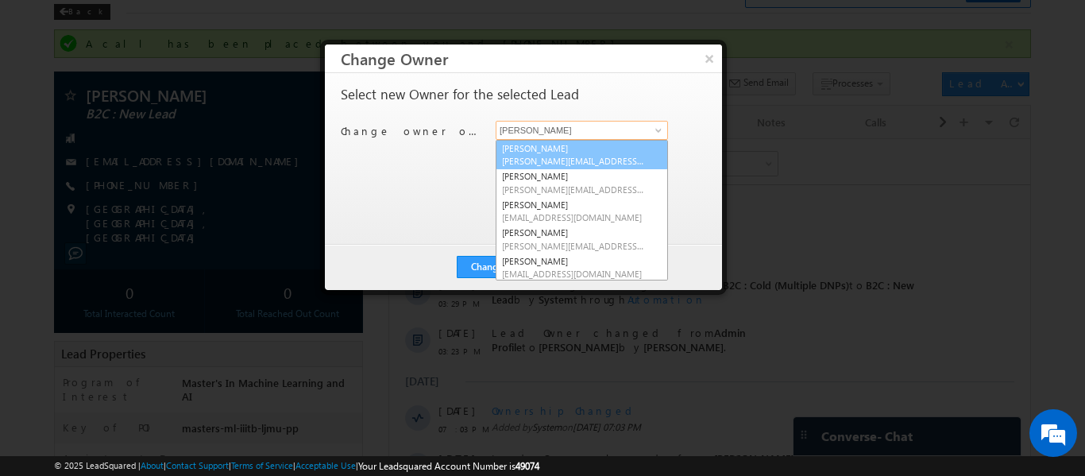
click at [542, 155] on span "Balamurugan.ranganathan@upgrad.com" at bounding box center [573, 161] width 143 height 12
type input "[PERSON_NAME]"
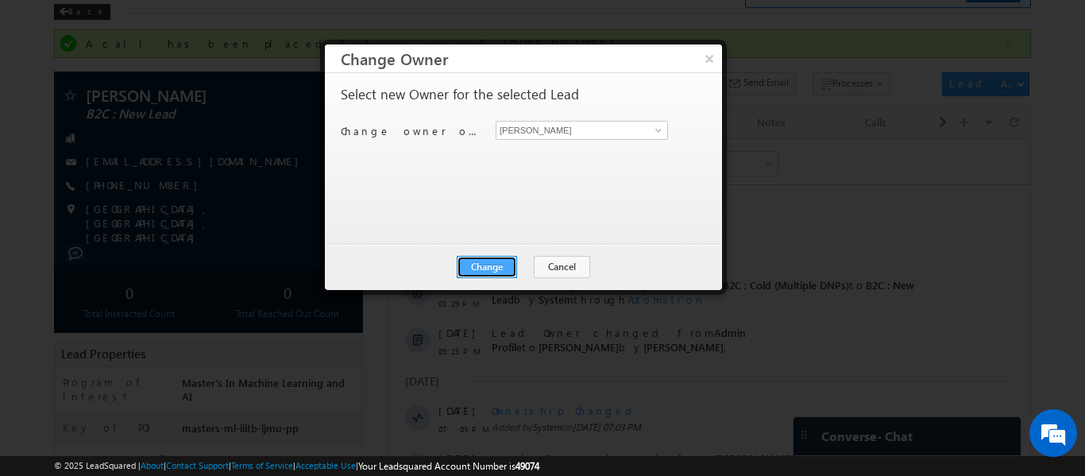
click at [493, 265] on button "Change" at bounding box center [487, 267] width 60 height 22
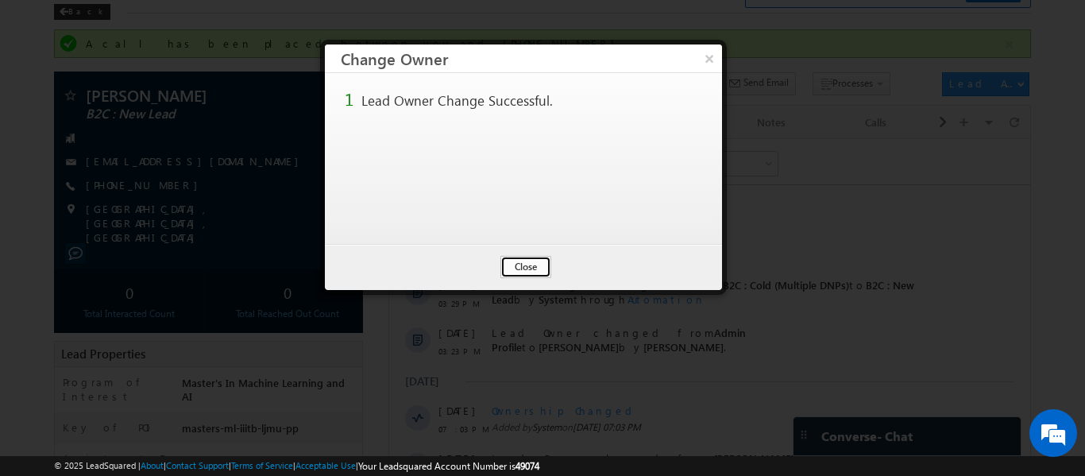
drag, startPoint x: 518, startPoint y: 269, endPoint x: 137, endPoint y: 118, distance: 410.2
click at [518, 269] on button "Close" at bounding box center [526, 267] width 51 height 22
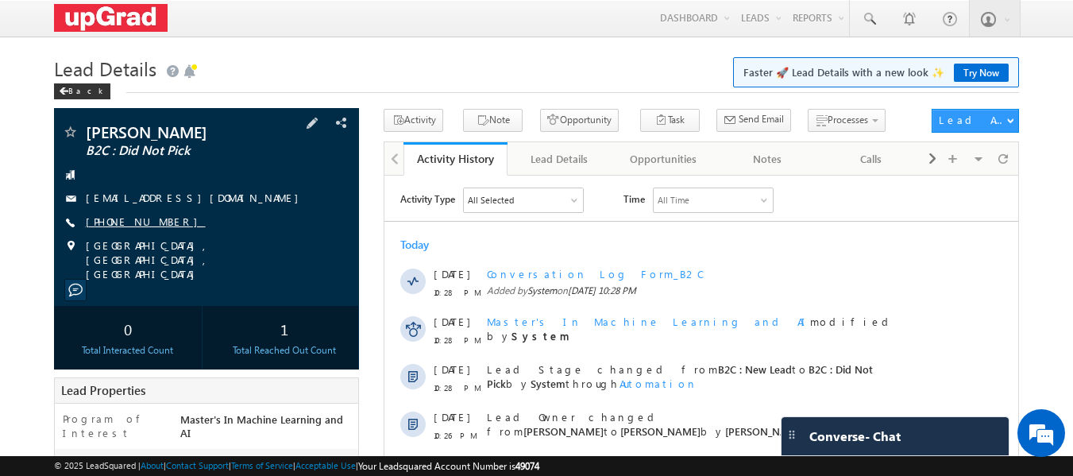
click at [144, 219] on link "[PHONE_NUMBER]" at bounding box center [146, 222] width 120 height 14
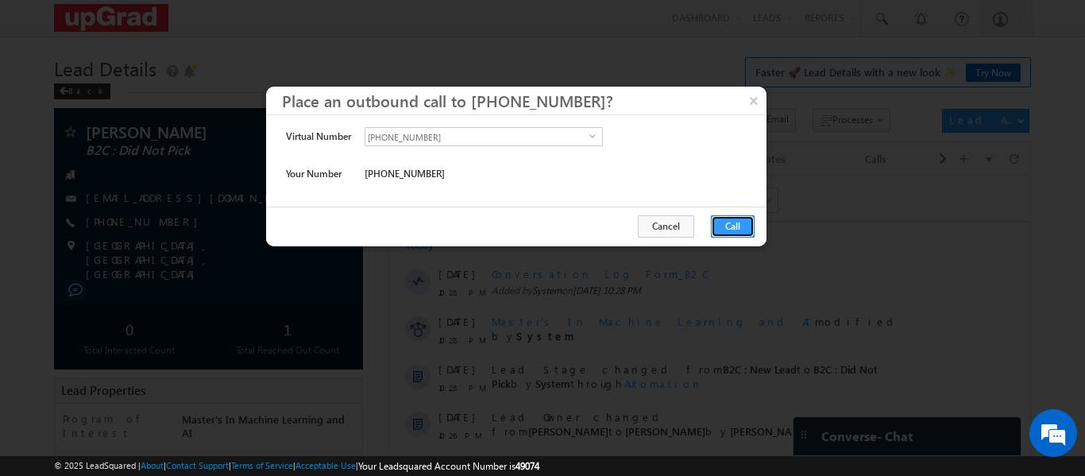
click at [734, 227] on button "Call" at bounding box center [733, 226] width 44 height 22
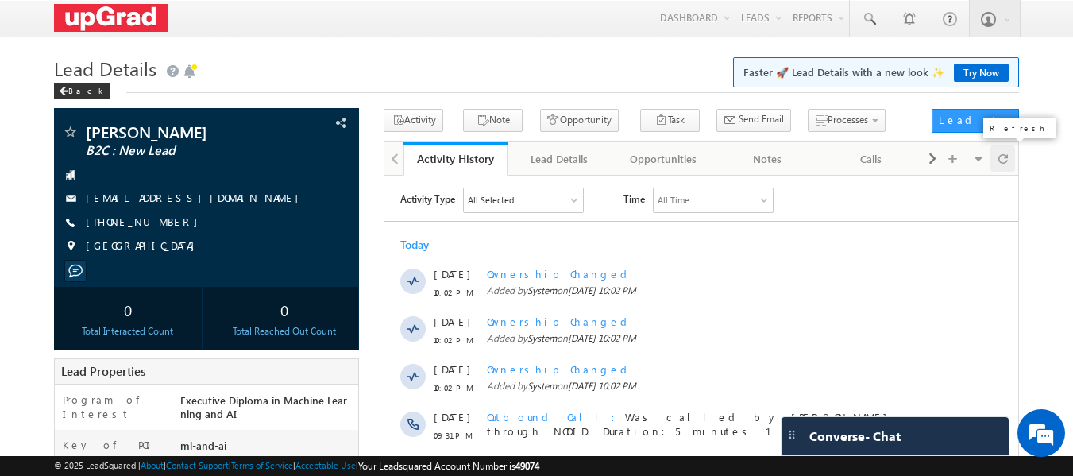
click at [1006, 160] on span at bounding box center [1004, 159] width 10 height 28
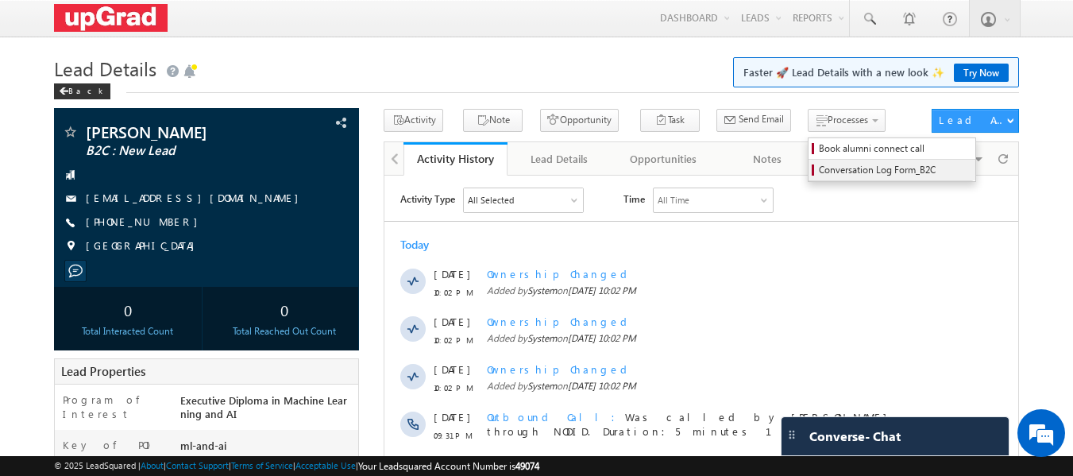
click at [819, 171] on span "Conversation Log Form_B2C" at bounding box center [894, 170] width 151 height 14
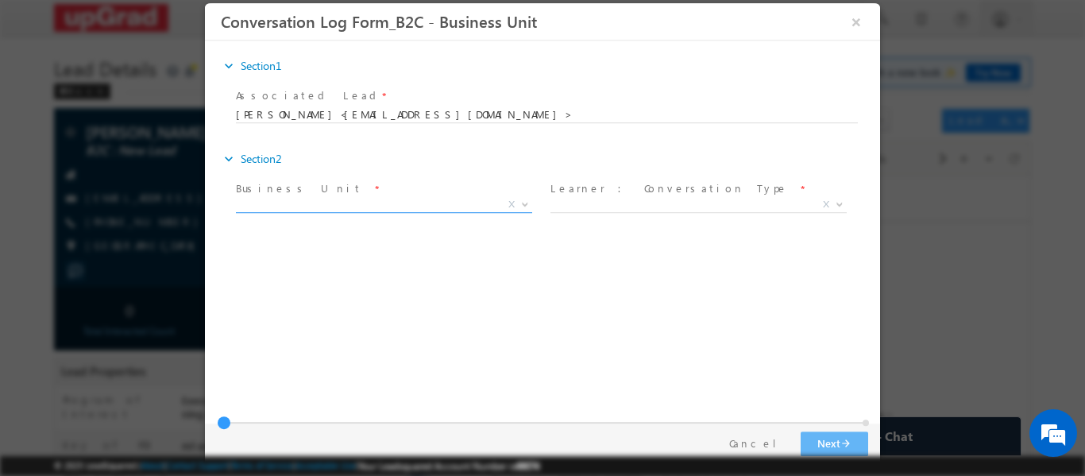
click at [438, 207] on span "X" at bounding box center [384, 204] width 296 height 16
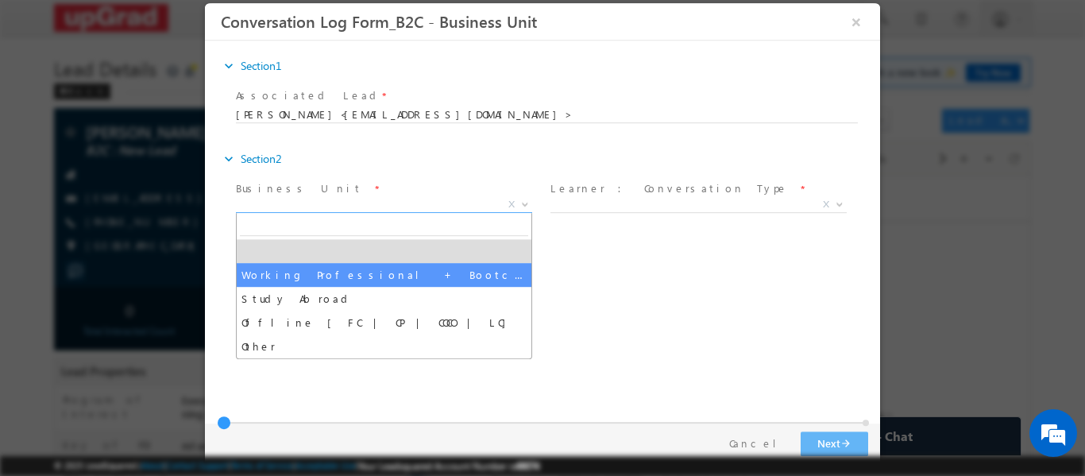
select select "Working Professional + Bootcamp"
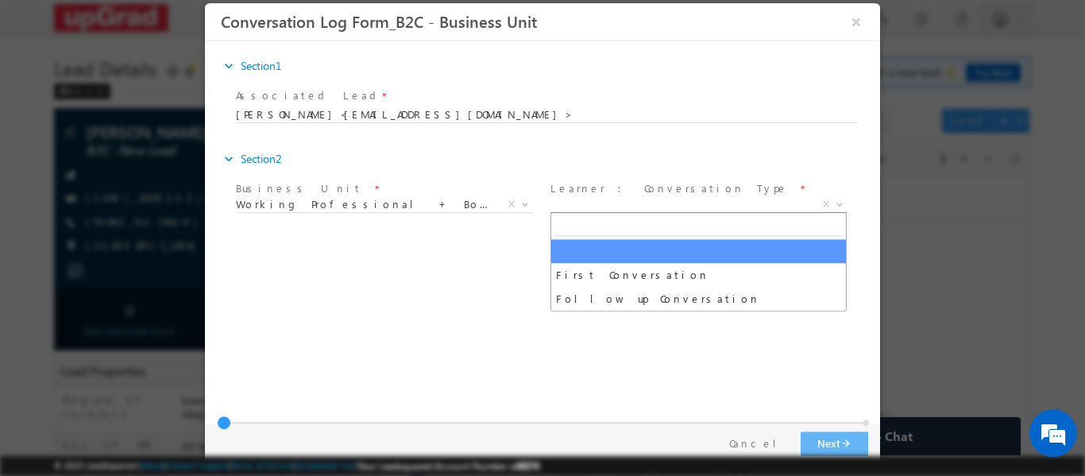
click at [598, 204] on span "X" at bounding box center [699, 204] width 296 height 16
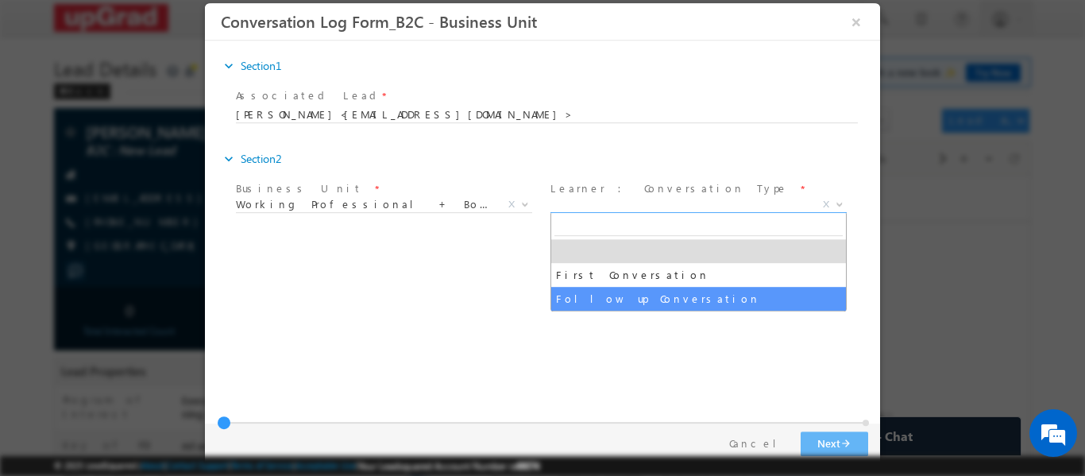
select select "Follow up Conversation"
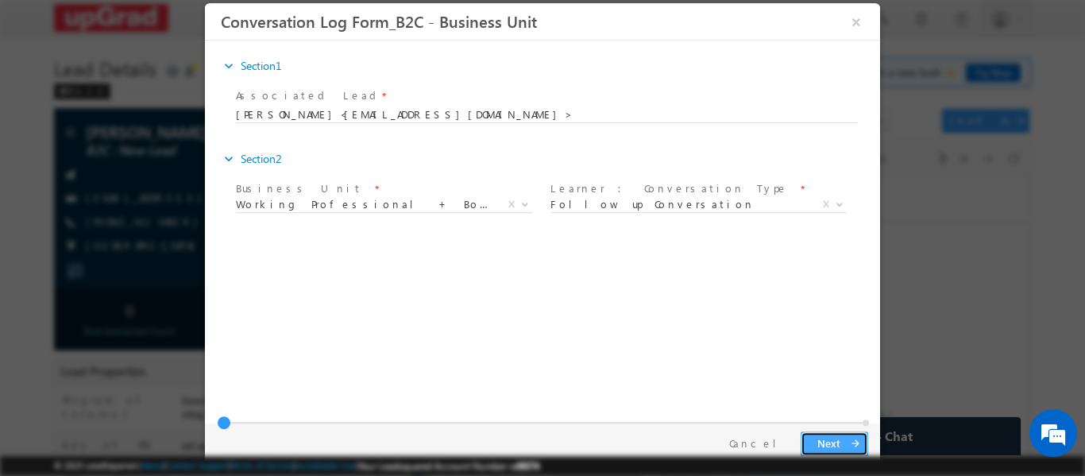
click at [834, 435] on button "Next arrow_forward" at bounding box center [835, 443] width 68 height 25
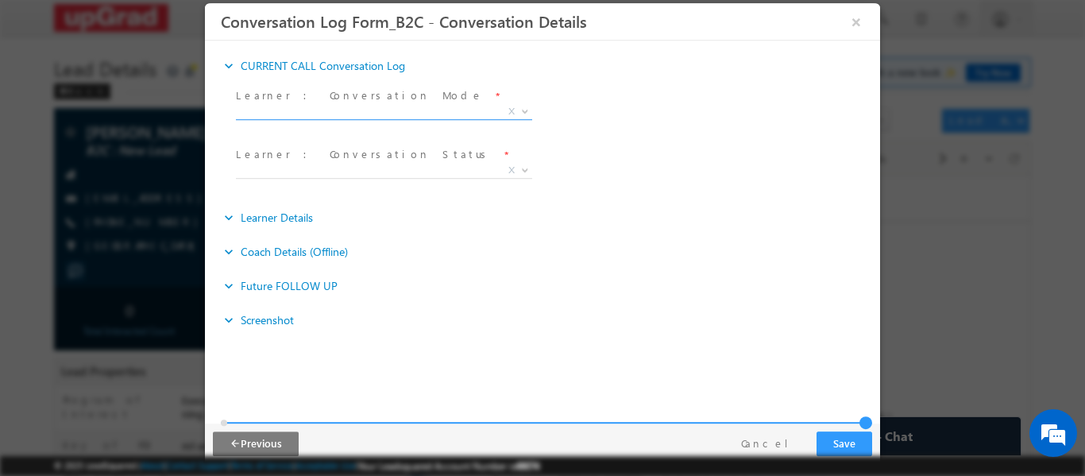
click at [356, 110] on span "X" at bounding box center [384, 111] width 296 height 16
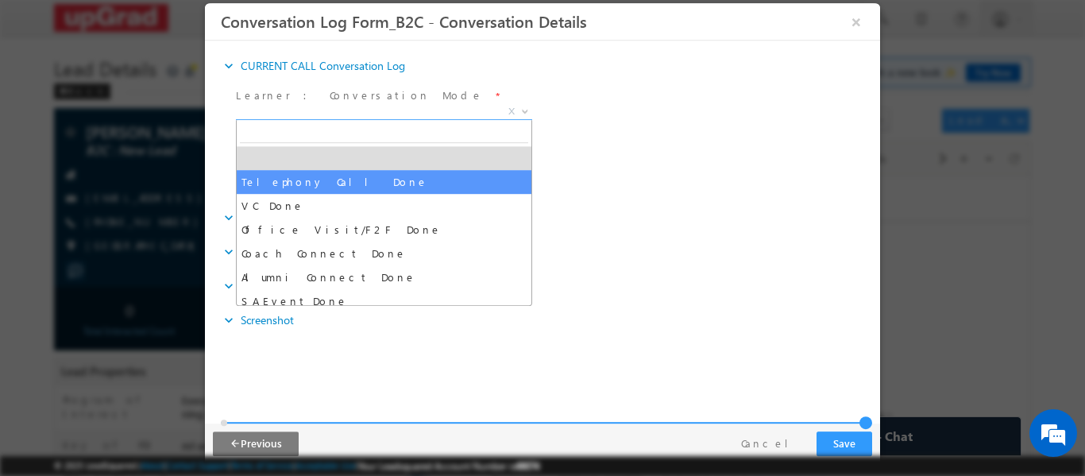
select select "Telephony Call Done"
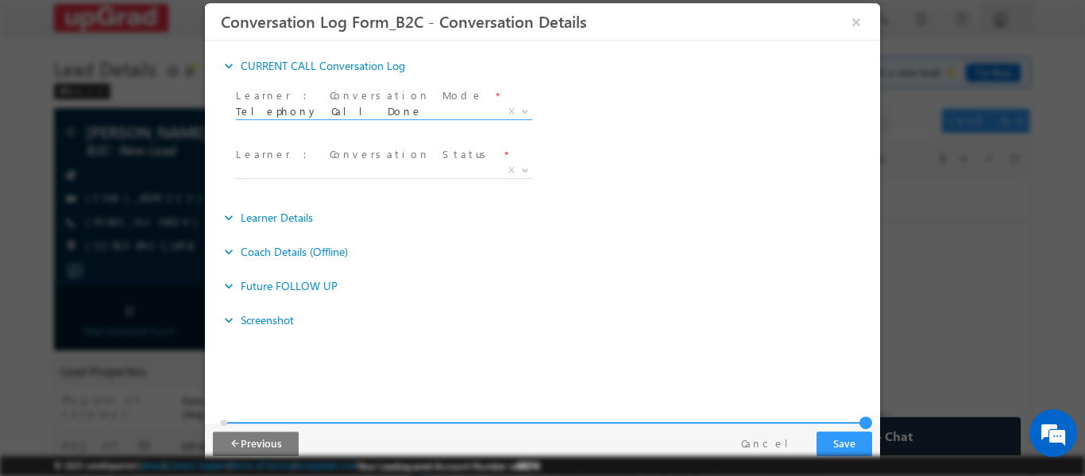
click at [323, 181] on span at bounding box center [382, 188] width 293 height 17
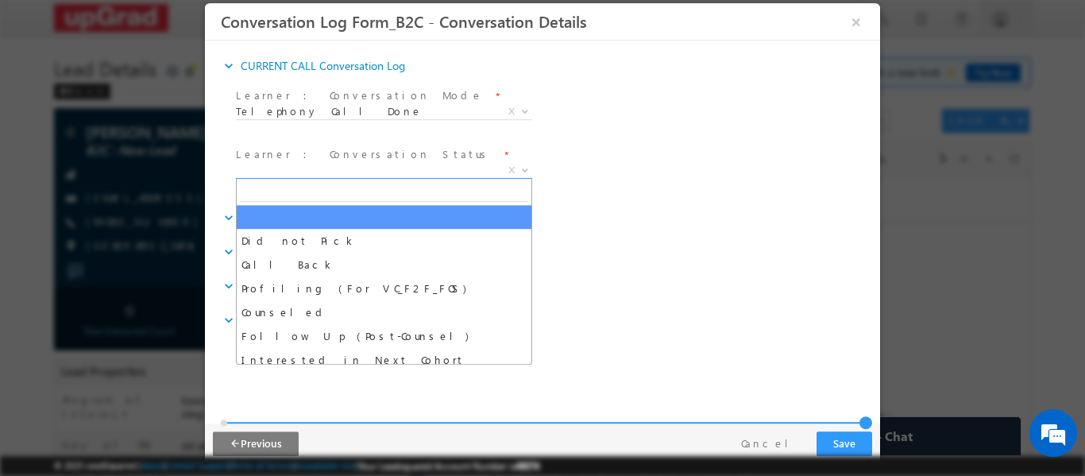
click at [324, 173] on span "X" at bounding box center [384, 170] width 296 height 16
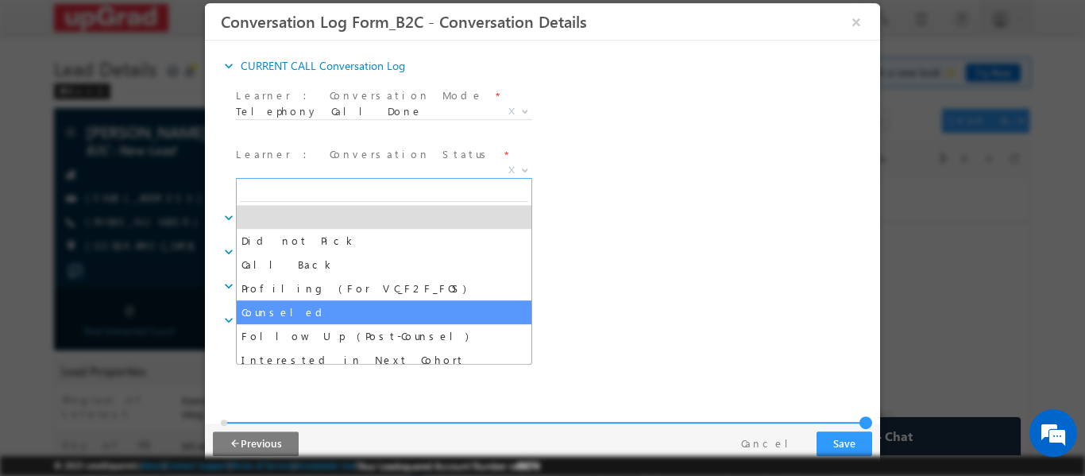
select select "Counseled"
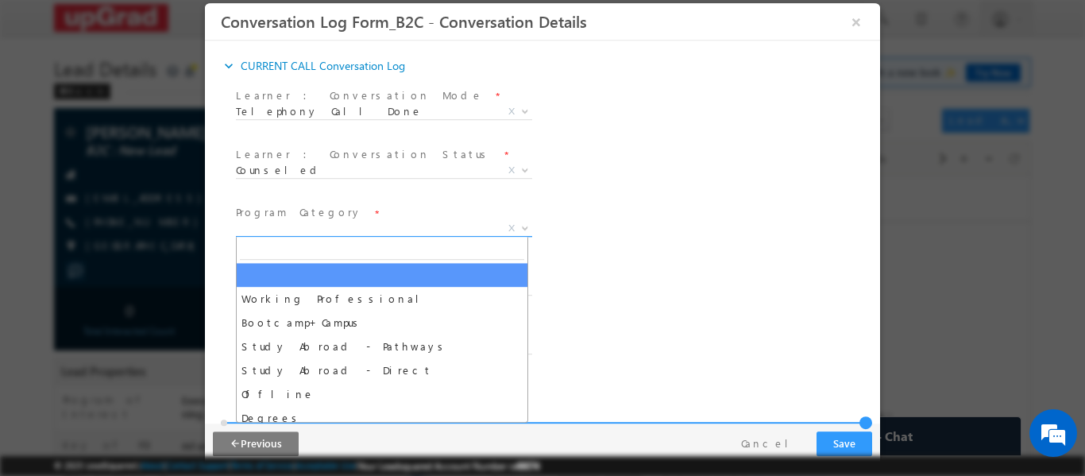
click at [331, 231] on span "X" at bounding box center [384, 228] width 296 height 16
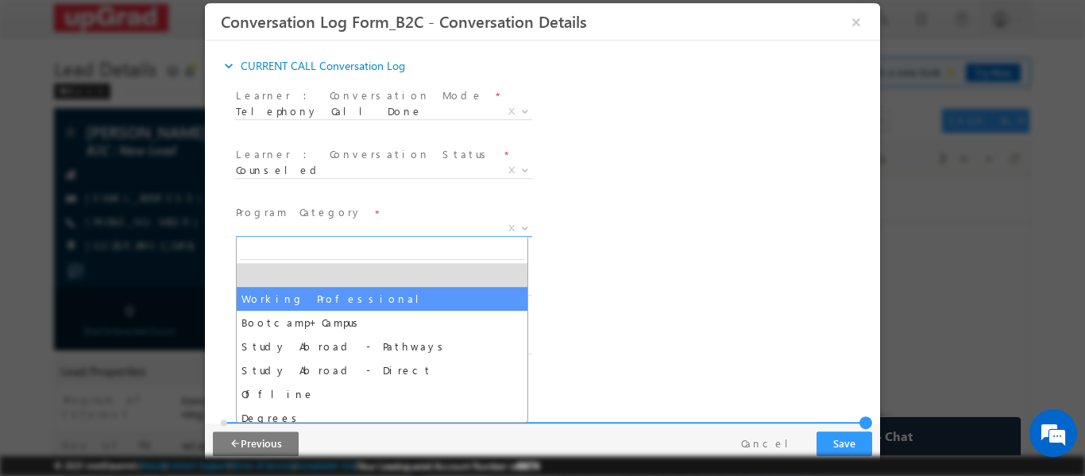
select select "Working Professional"
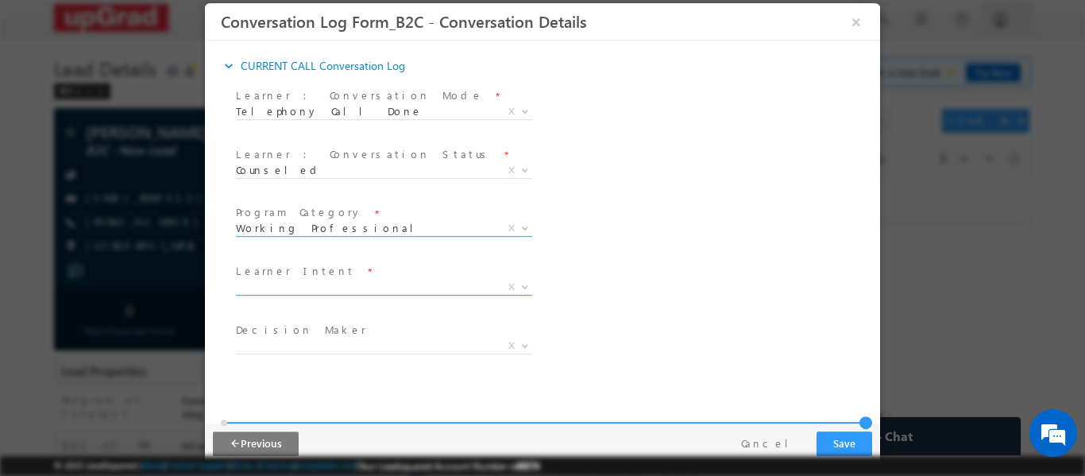
click at [312, 291] on span "X" at bounding box center [384, 287] width 296 height 16
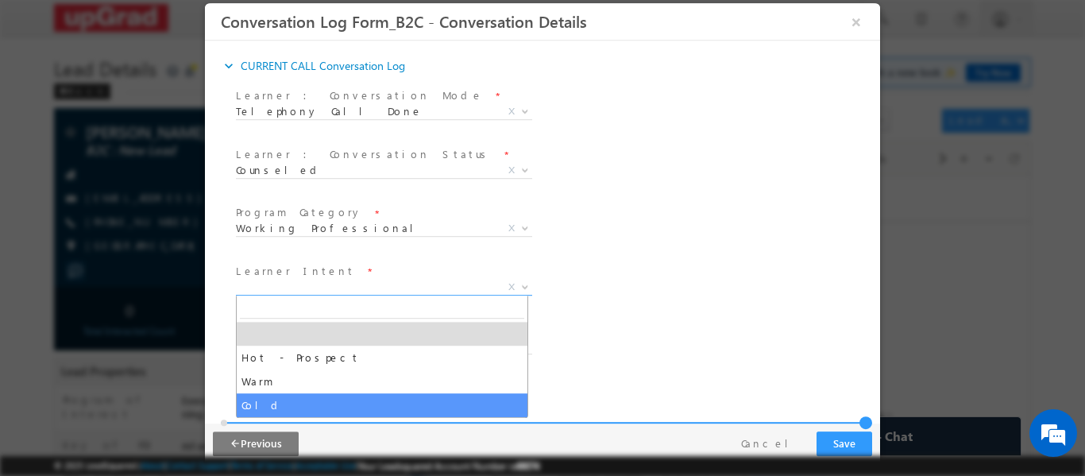
select select "Cold"
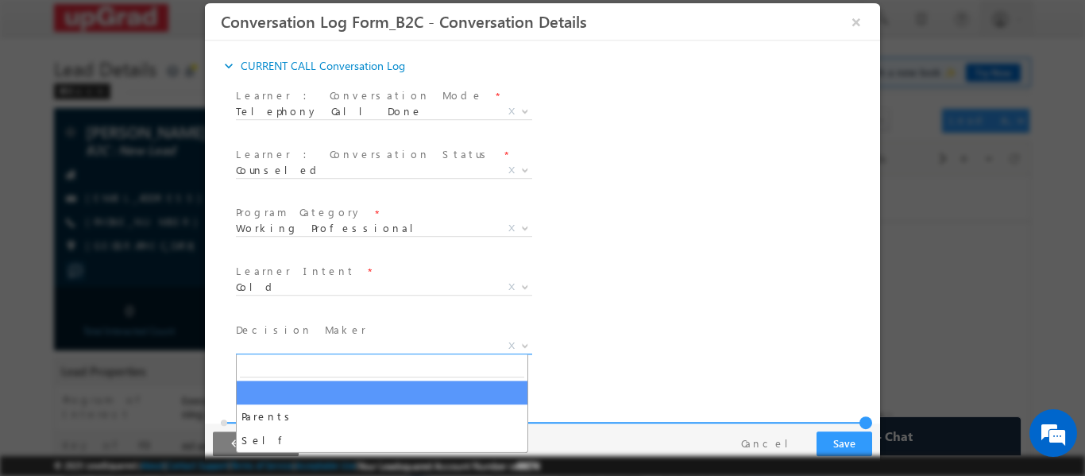
click at [312, 344] on span "X" at bounding box center [384, 346] width 296 height 16
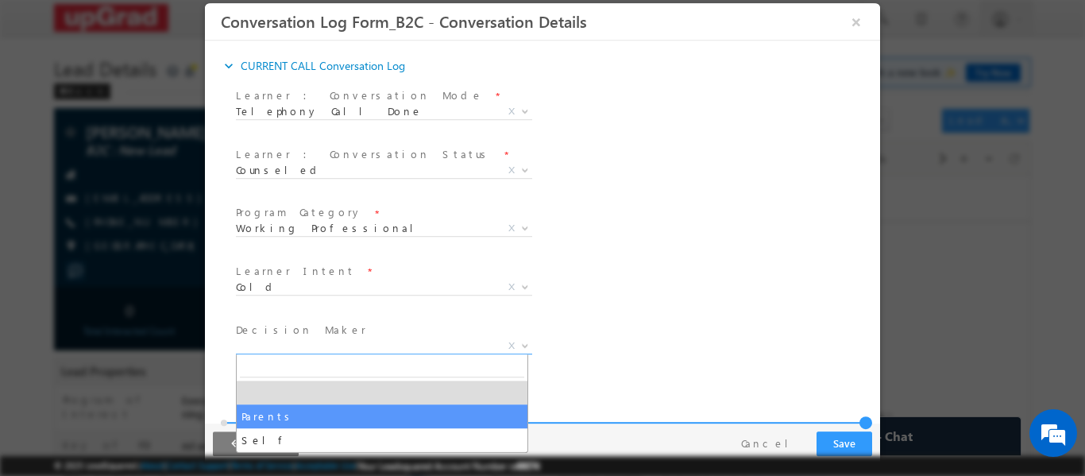
select select "Parents"
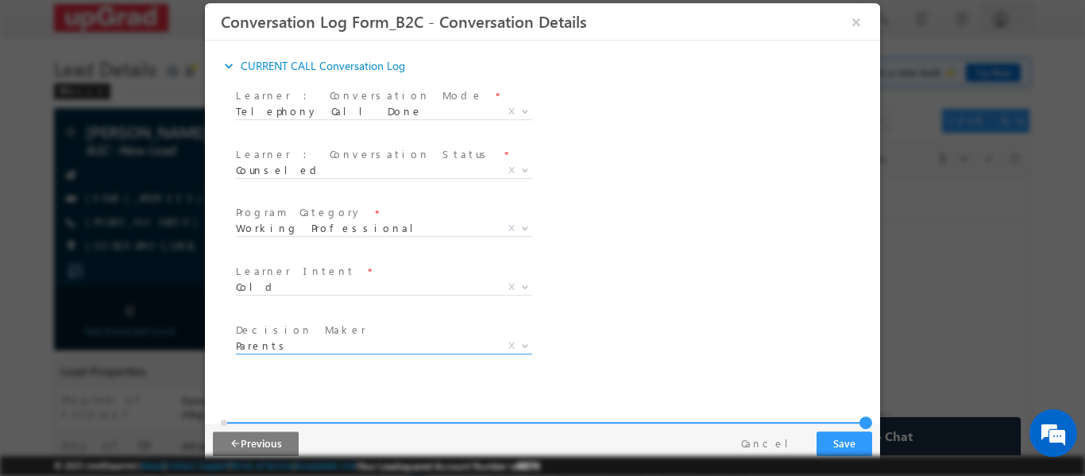
scroll to position [159, 0]
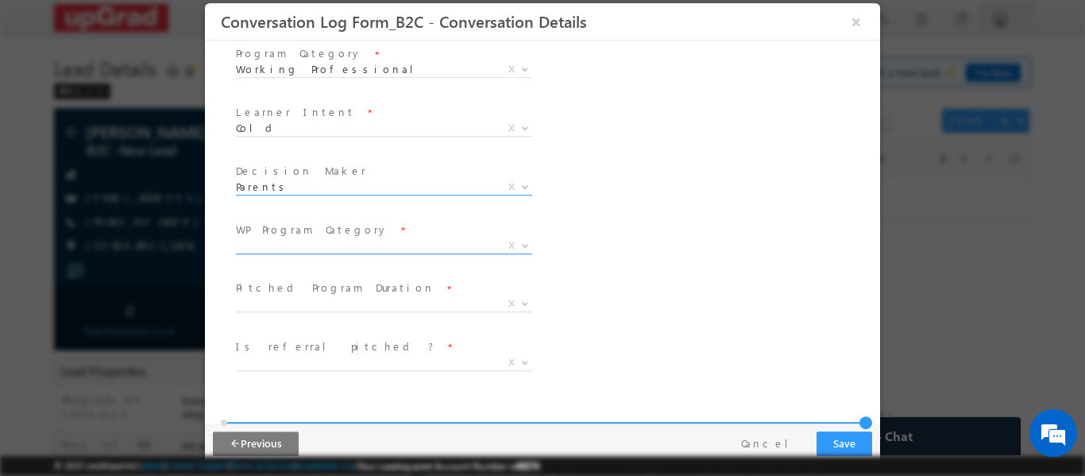
click at [355, 238] on span "X" at bounding box center [384, 246] width 296 height 16
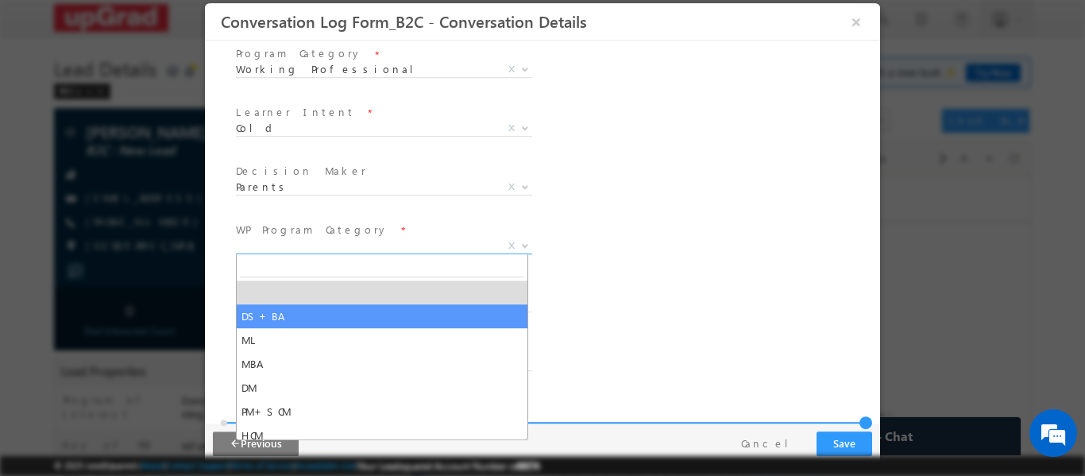
select select "DS+BA"
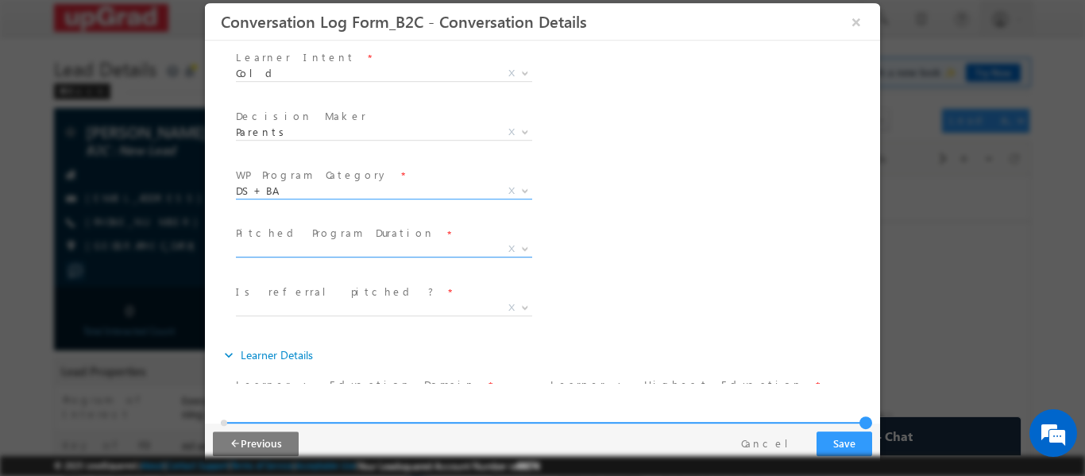
scroll to position [238, 0]
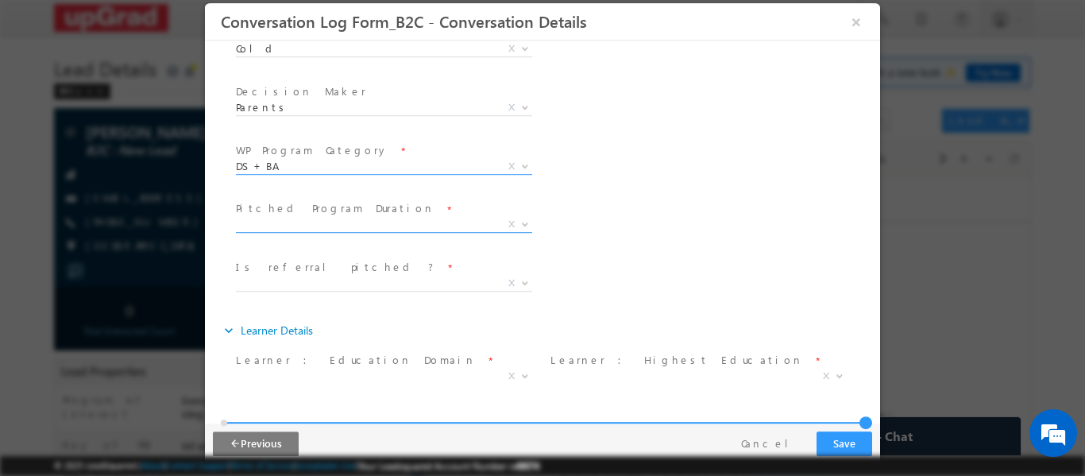
click at [348, 223] on span "X" at bounding box center [384, 224] width 296 height 16
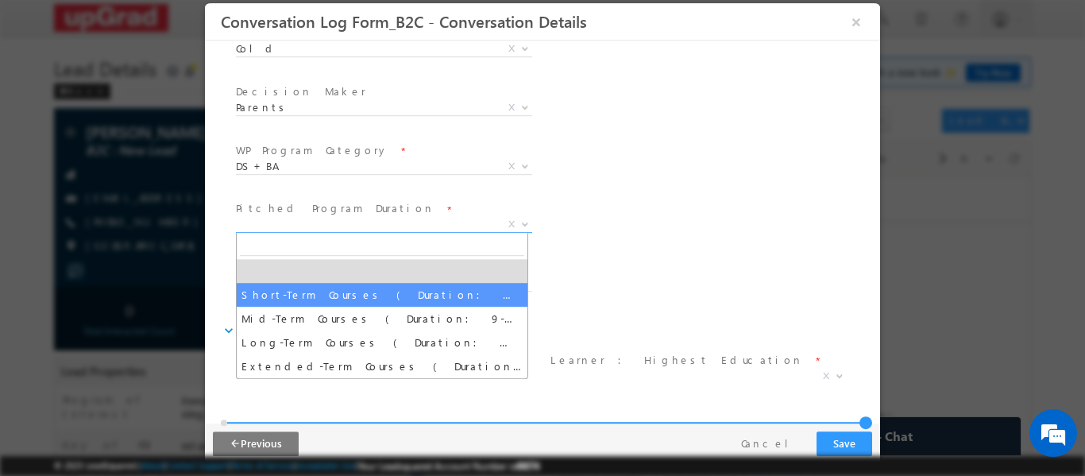
select select "Short-Term Courses ( Duration: 1-8 months )"
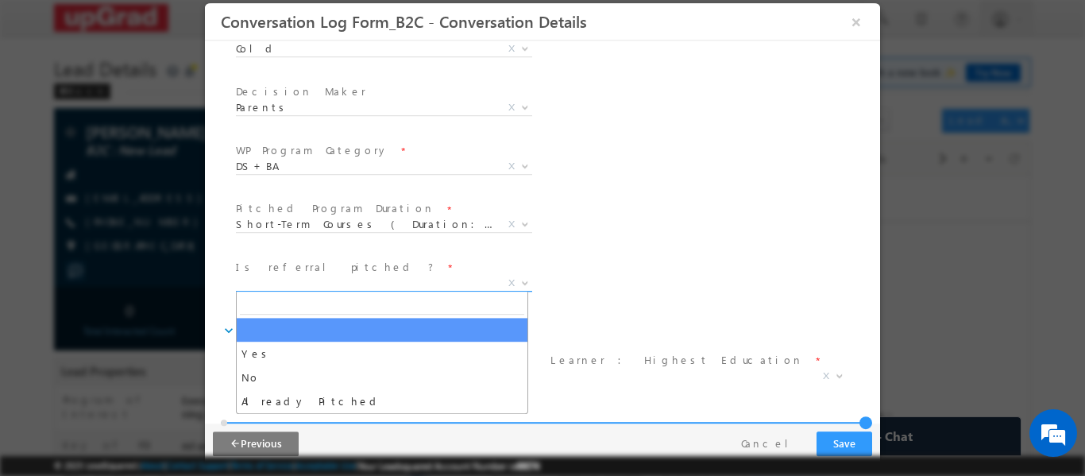
click at [386, 279] on span "X" at bounding box center [384, 283] width 296 height 16
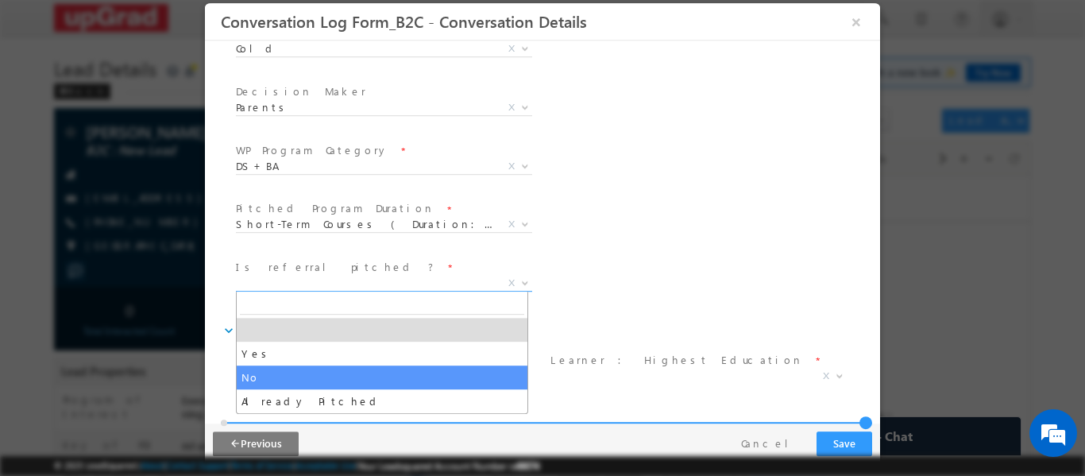
select select "No"
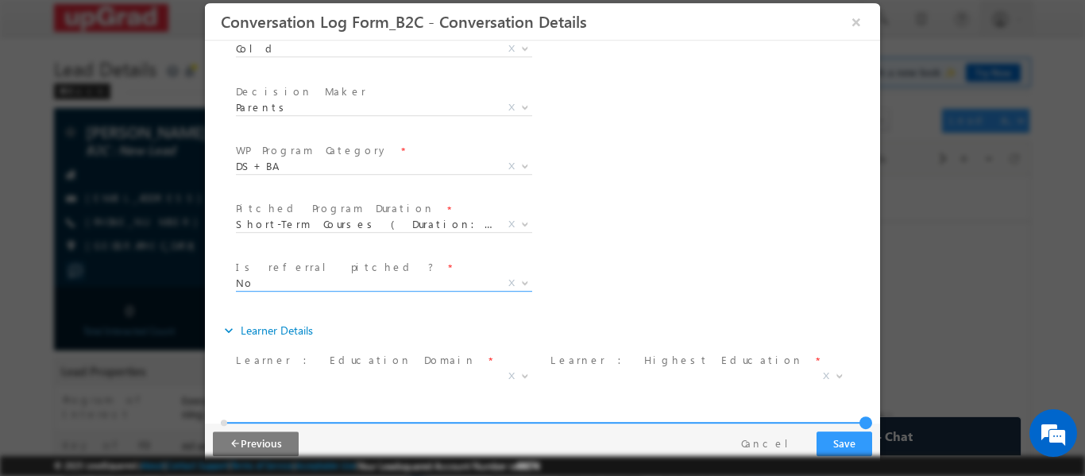
scroll to position [397, 0]
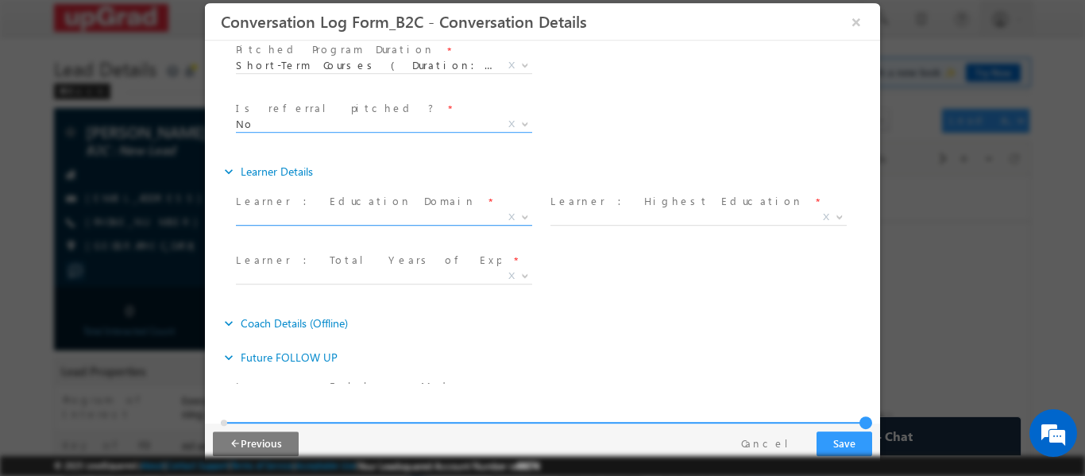
click at [369, 214] on span "X" at bounding box center [384, 217] width 296 height 16
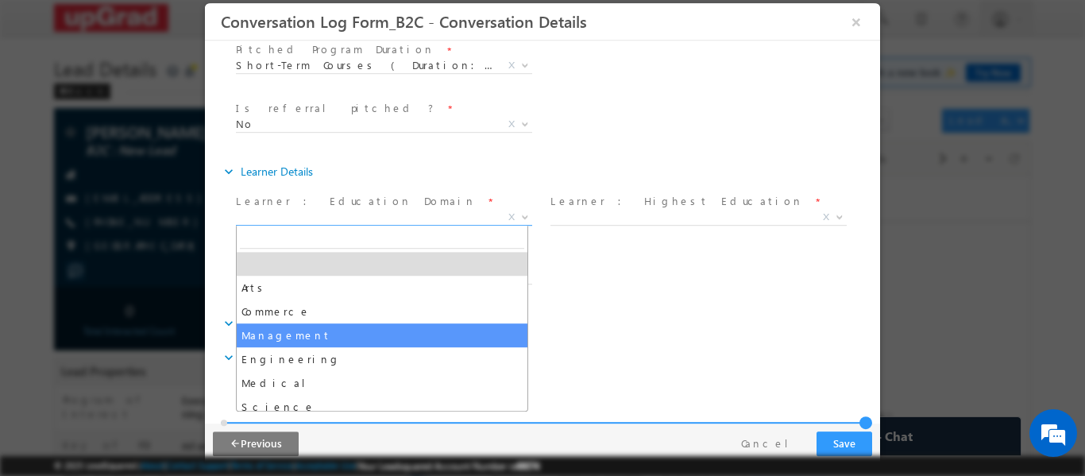
select select "Management"
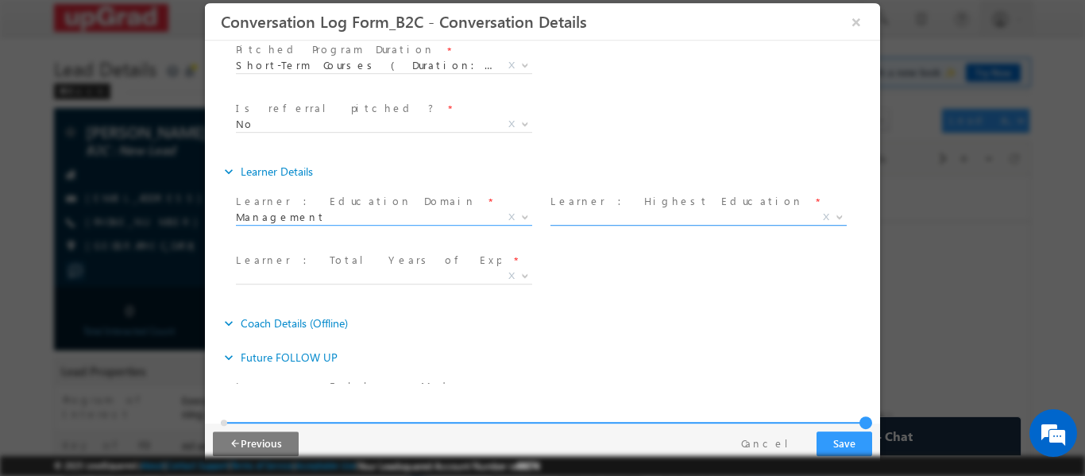
click at [625, 227] on span "X" at bounding box center [699, 220] width 296 height 16
click at [628, 219] on span "X" at bounding box center [699, 217] width 296 height 16
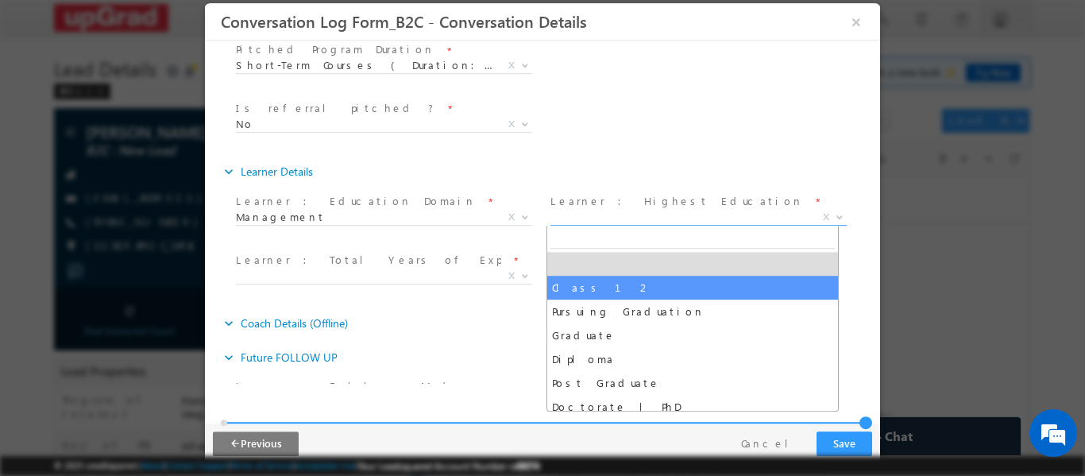
select select "Class 12"
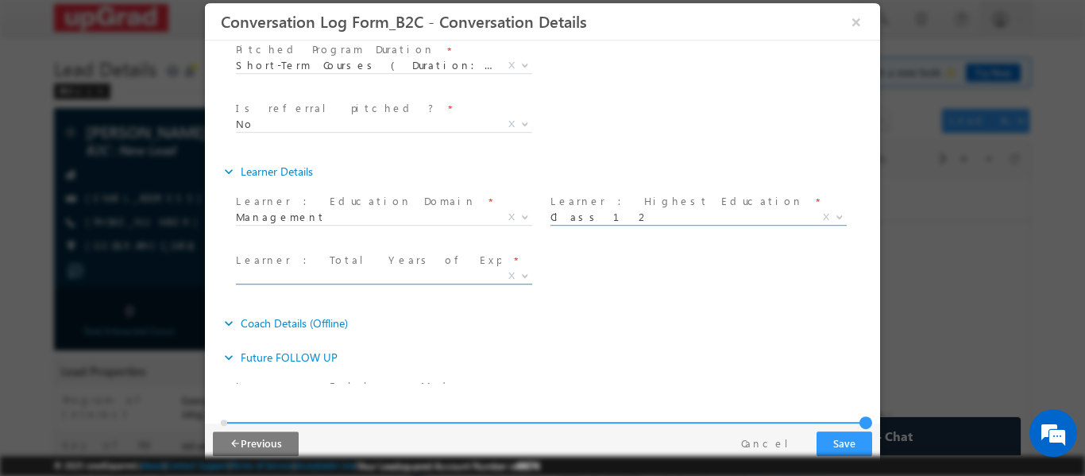
scroll to position [477, 0]
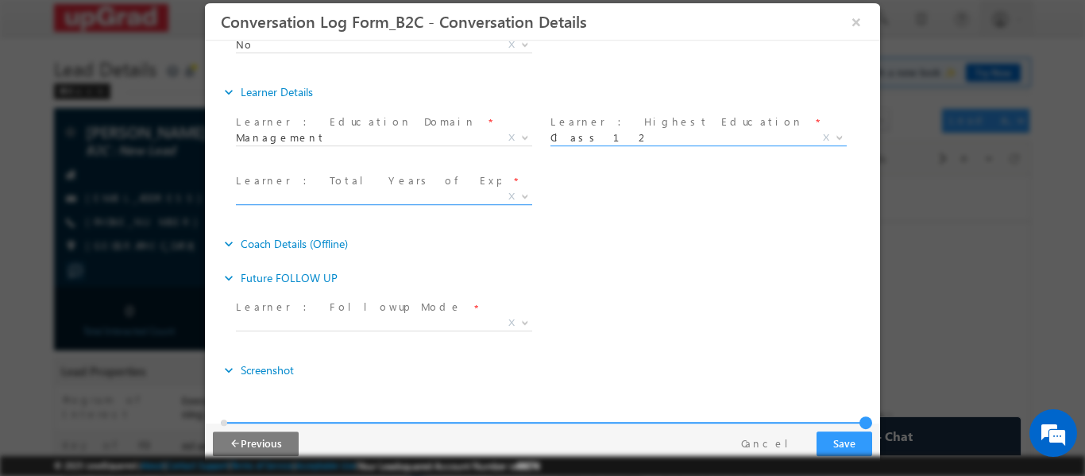
click at [443, 196] on span "X" at bounding box center [384, 196] width 296 height 16
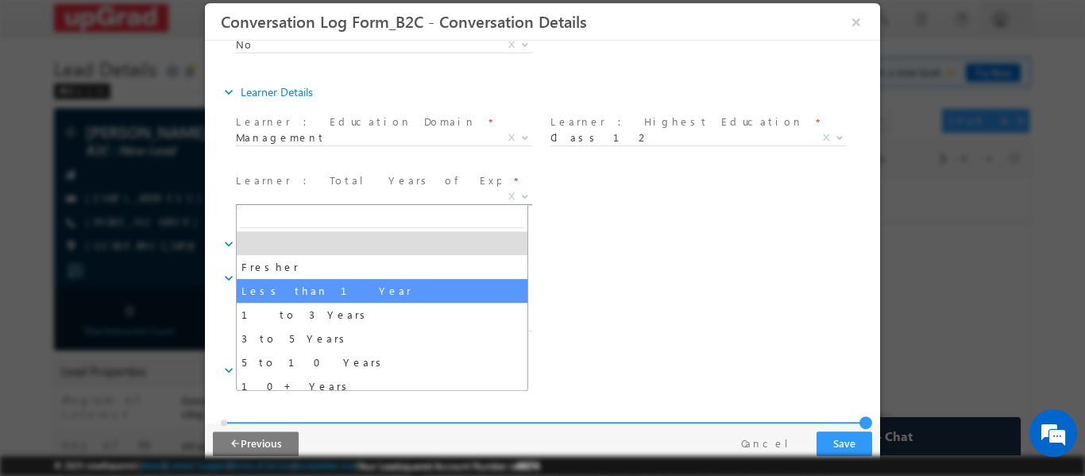
select select "Less than 1 Year"
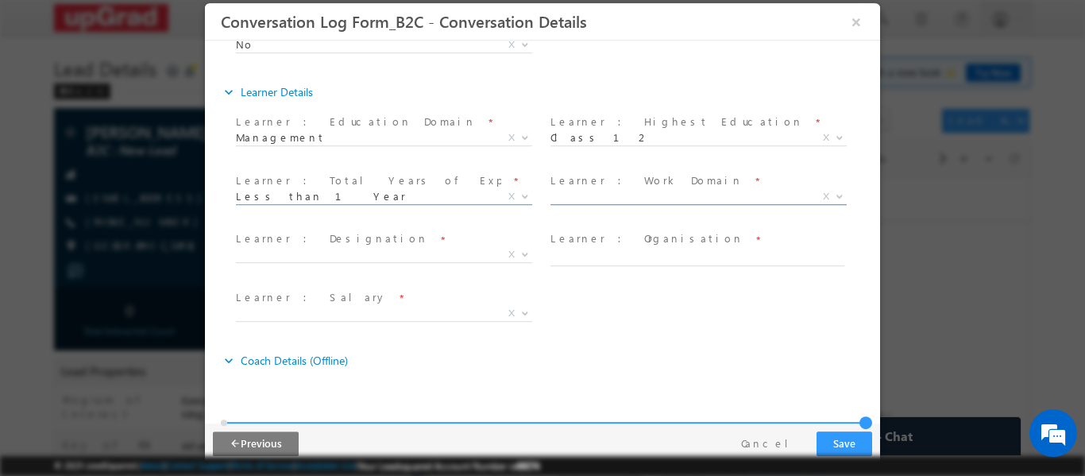
click at [652, 197] on span "X" at bounding box center [699, 196] width 296 height 16
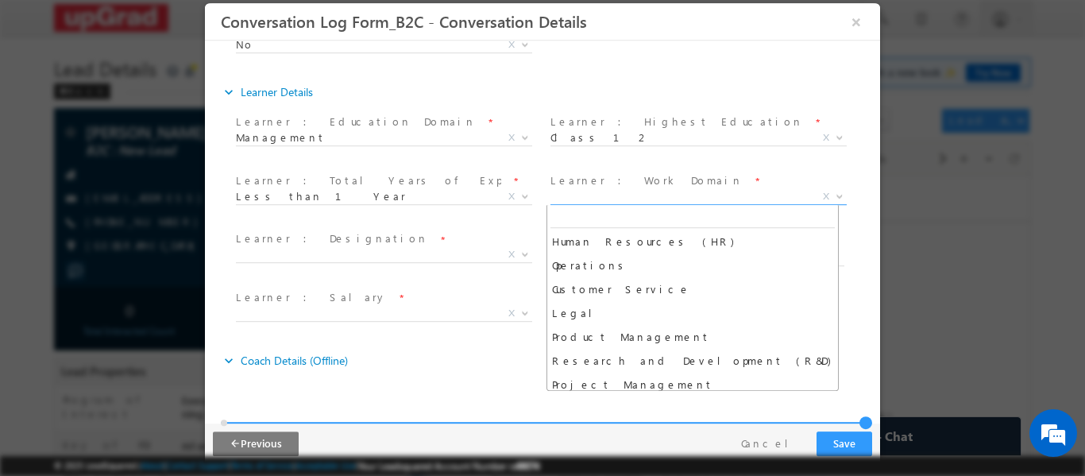
scroll to position [318, 0]
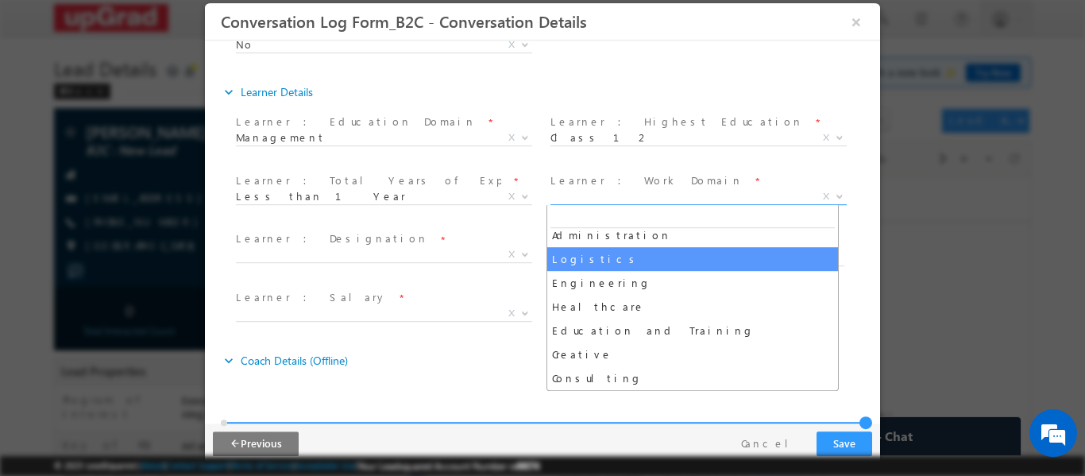
select select "Logistics"
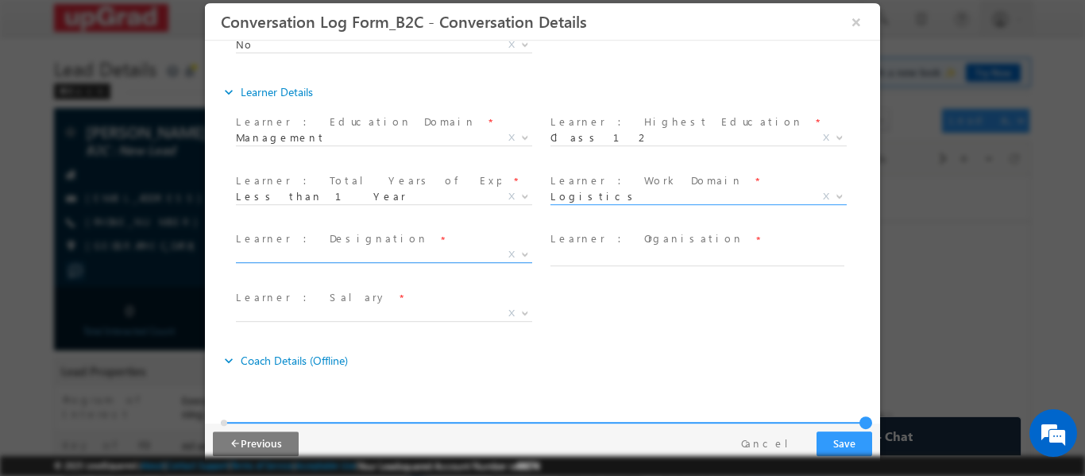
click at [381, 252] on span "X" at bounding box center [384, 254] width 296 height 16
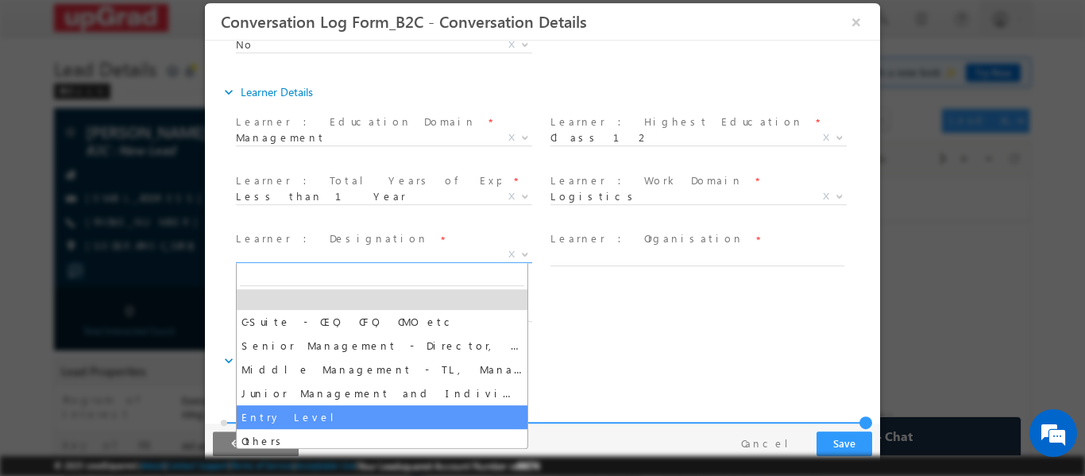
scroll to position [8, 0]
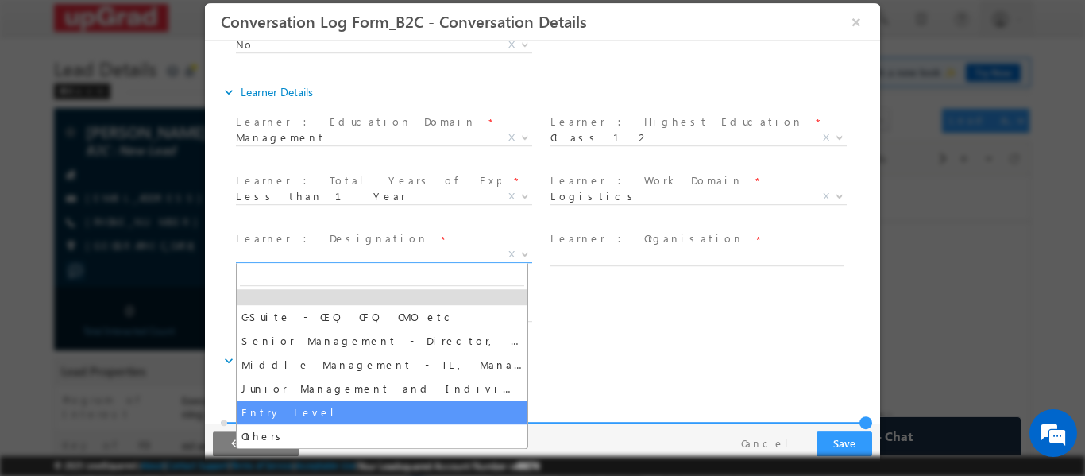
select select "Entry Level"
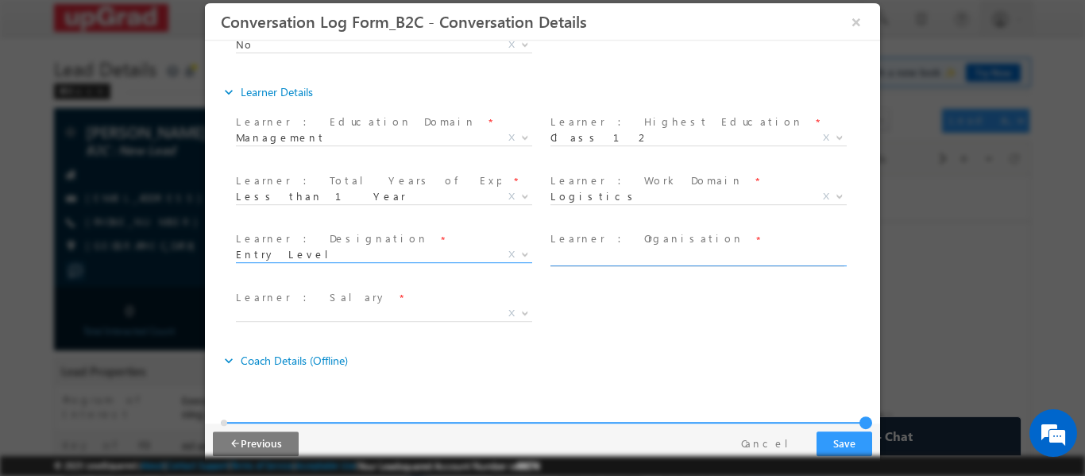
click at [609, 254] on input "text" at bounding box center [698, 257] width 294 height 16
type input "Flipkart"
click at [433, 307] on span "X" at bounding box center [384, 313] width 296 height 16
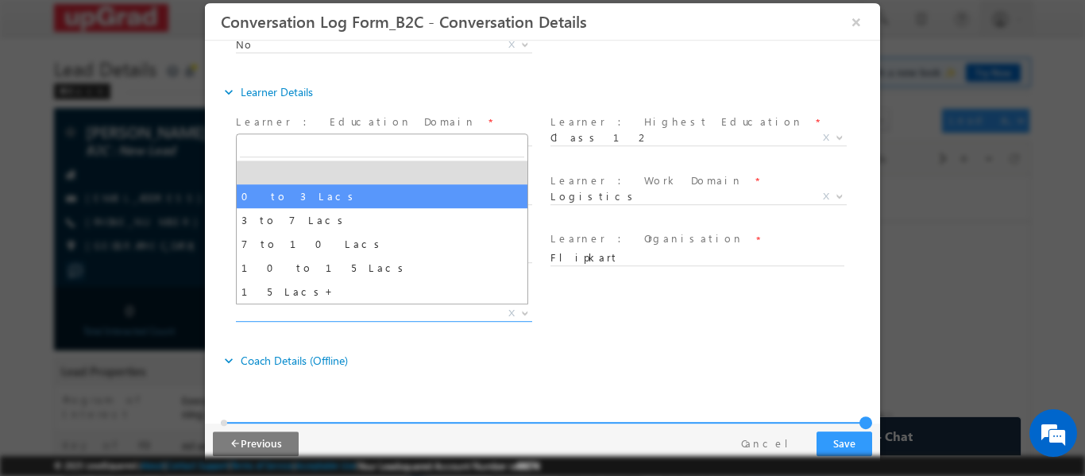
select select "0 to 3 Lacs"
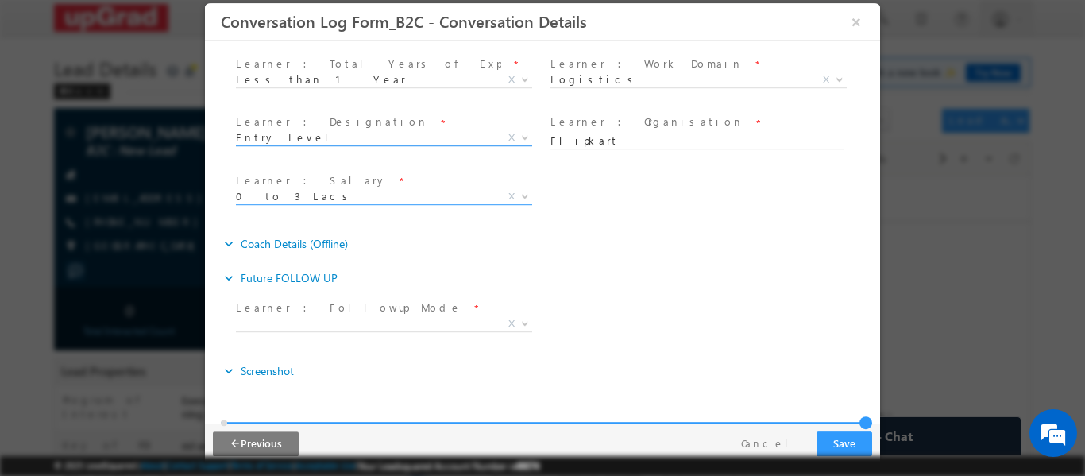
scroll to position [605, 0]
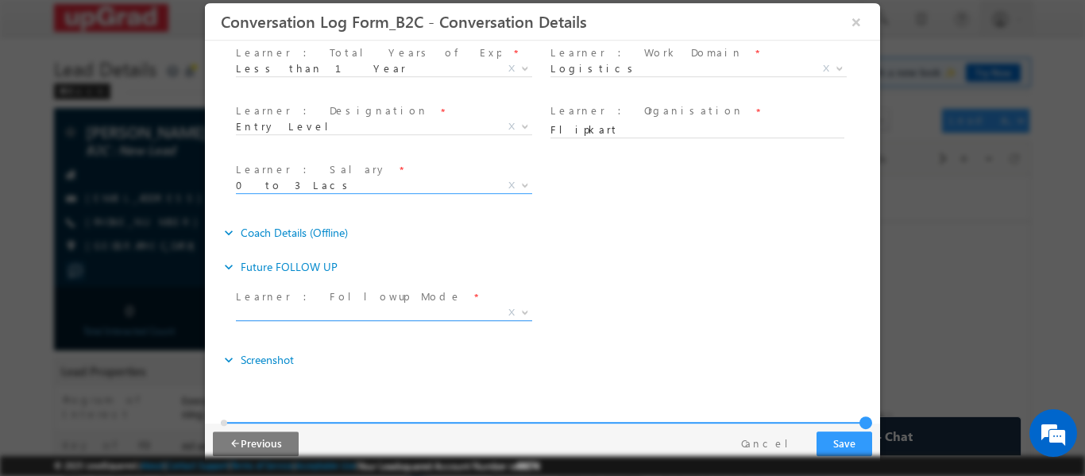
click at [429, 313] on span "X" at bounding box center [384, 312] width 296 height 16
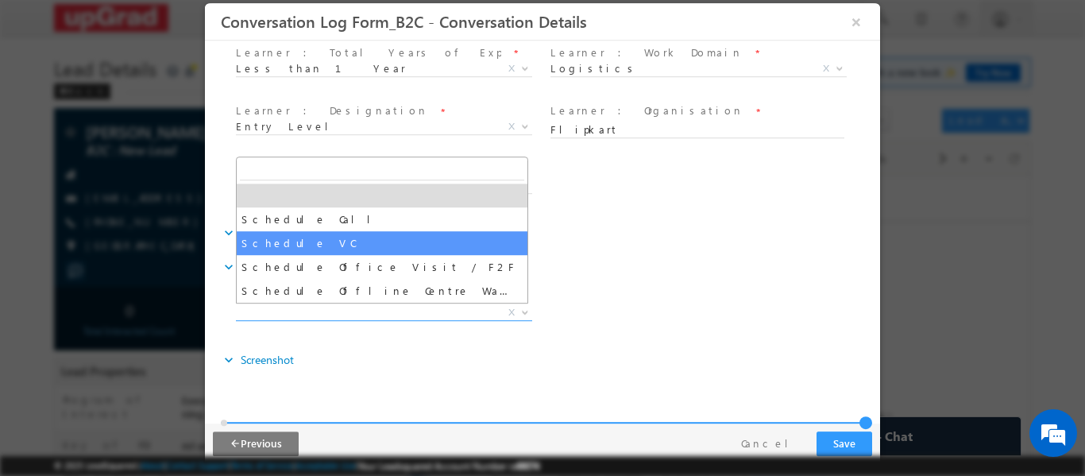
select select "Schedule VC"
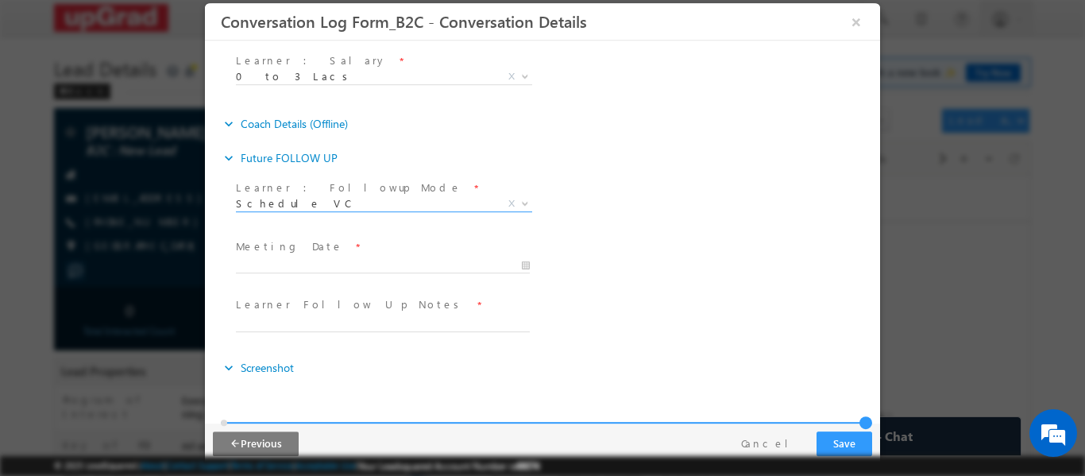
scroll to position [721, 0]
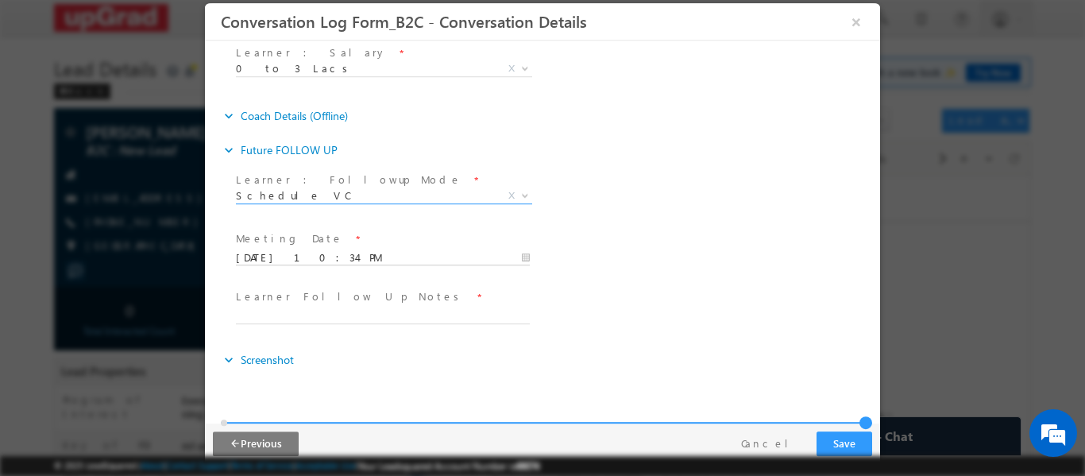
click at [357, 252] on input "09/24/2025 10:34 PM" at bounding box center [383, 257] width 294 height 16
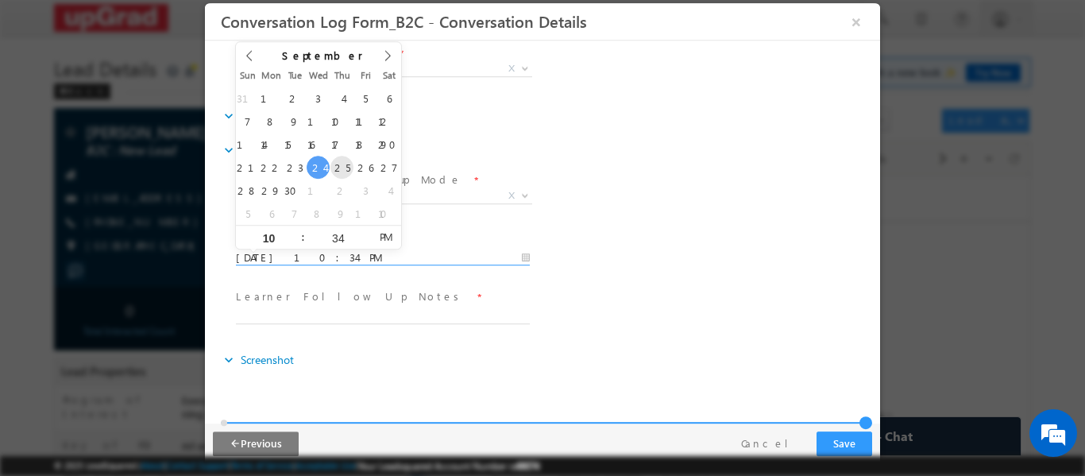
type input "09/25/2025 10:34 PM"
click at [613, 174] on div "Learner : Followup Mode * Schedule Call Schedule VC Schedule Office Visit / F2F…" at bounding box center [557, 197] width 648 height 59
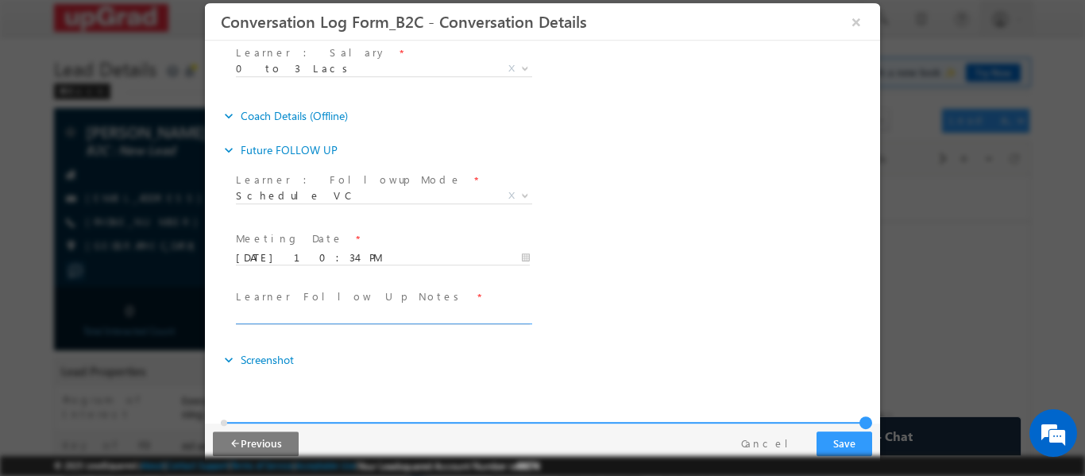
click at [372, 311] on input "text" at bounding box center [383, 316] width 294 height 16
type input "Referal , but only go for DS bootcamp non domain flipkarst employee"
click at [840, 439] on button "Save" at bounding box center [845, 443] width 56 height 25
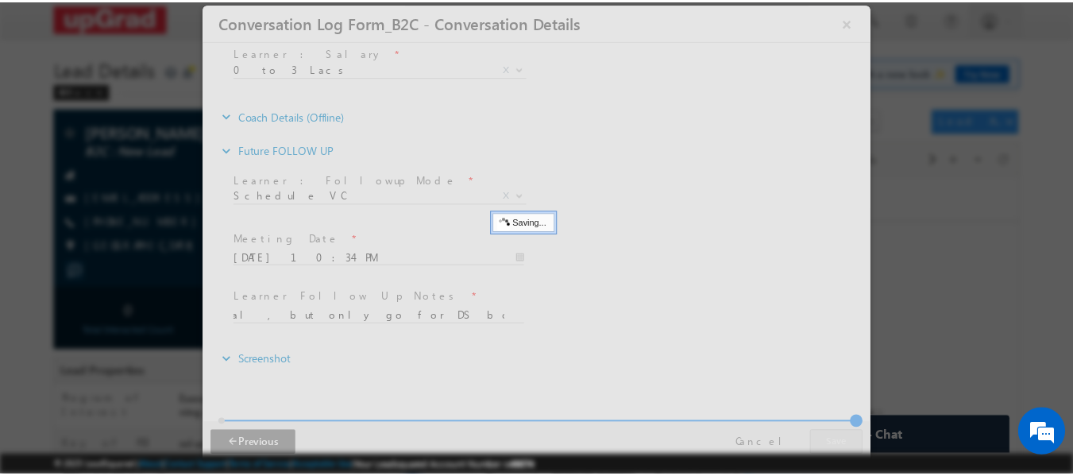
scroll to position [0, 0]
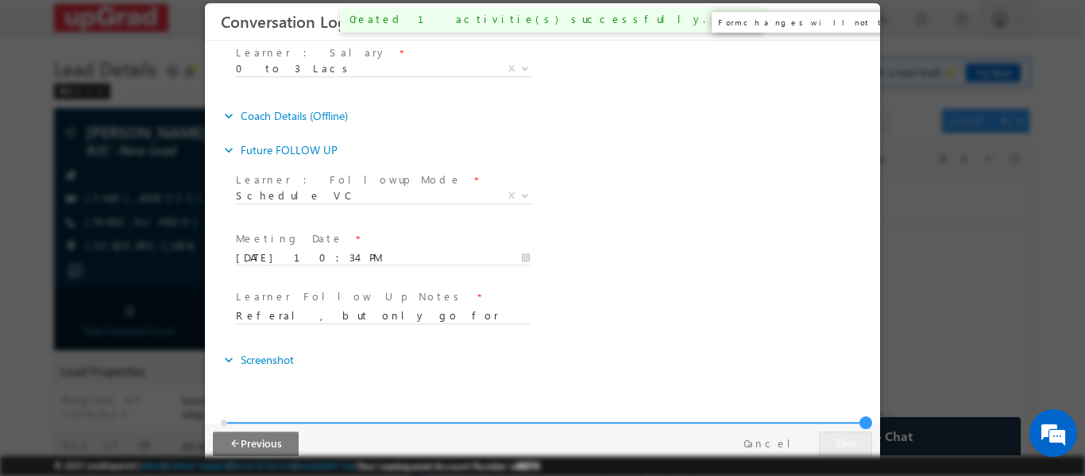
click at [857, 19] on button "×" at bounding box center [856, 20] width 27 height 29
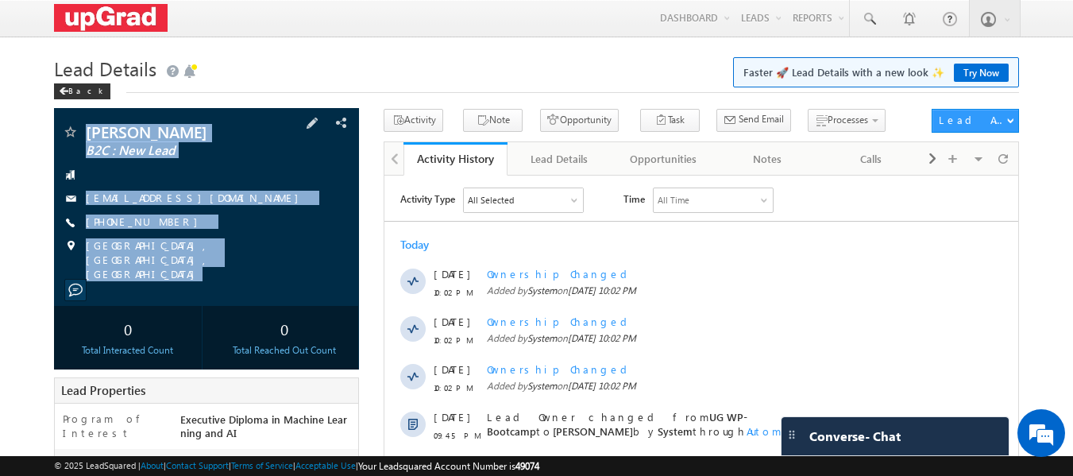
drag, startPoint x: 87, startPoint y: 114, endPoint x: 273, endPoint y: 272, distance: 243.6
click at [273, 272] on div "[PERSON_NAME] B2C : New Lead [EMAIL_ADDRESS][DOMAIN_NAME]" at bounding box center [207, 207] width 306 height 198
copy div "Yash Karmakar B2C : New Lead yashkarmakar007@gmail.com +91-8617240260 Kolkata, …"
click at [869, 21] on span at bounding box center [869, 19] width 16 height 16
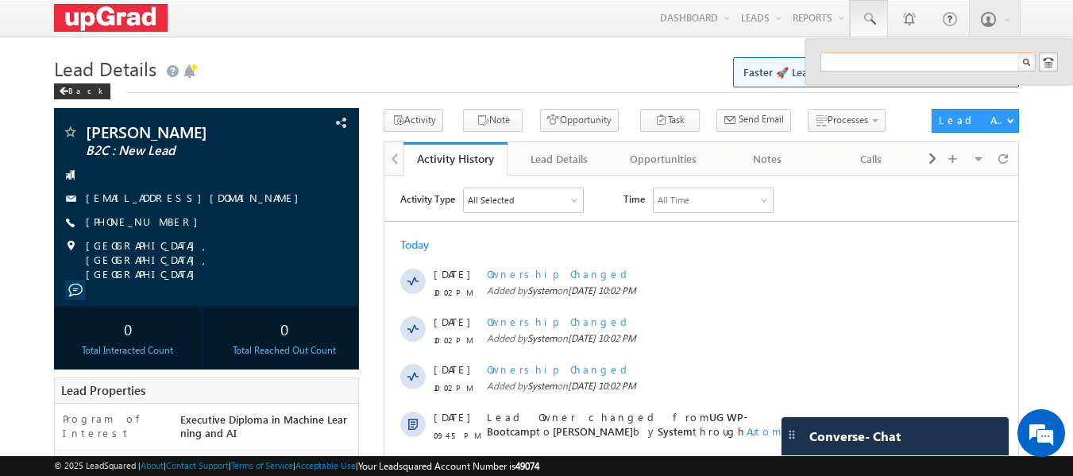
paste input "93458 77500"
click at [861, 58] on input "93458 77500" at bounding box center [928, 61] width 215 height 19
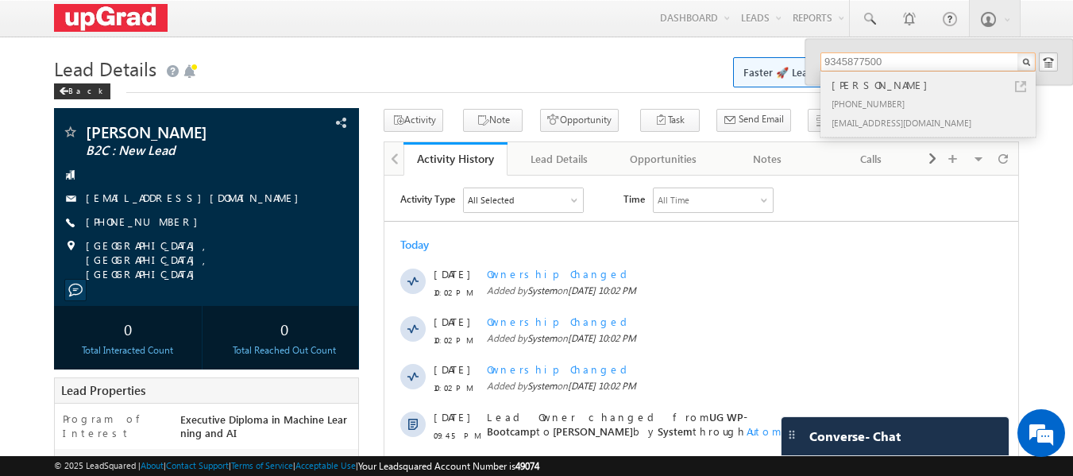
type input "9345877500"
click at [843, 83] on div "Sameera Parveen" at bounding box center [935, 84] width 213 height 17
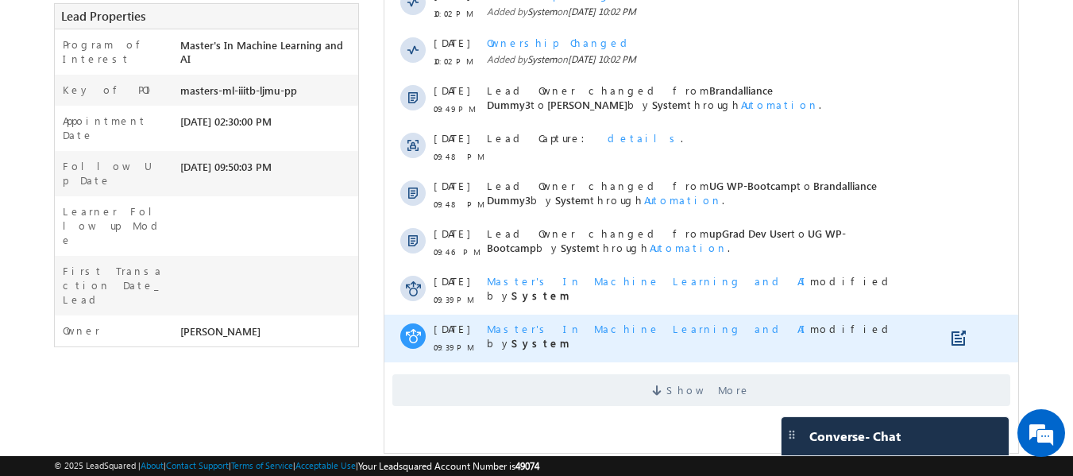
scroll to position [393, 0]
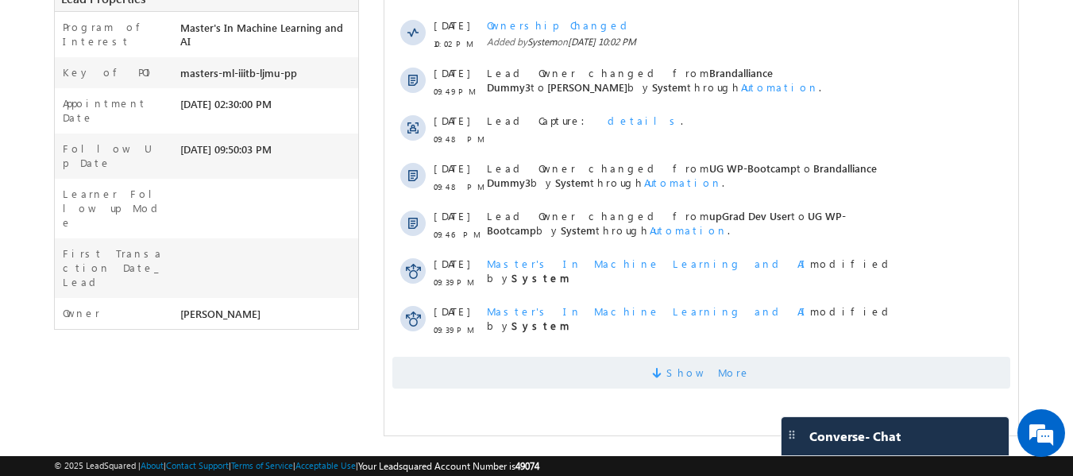
click at [703, 366] on span "Show More" at bounding box center [709, 373] width 84 height 32
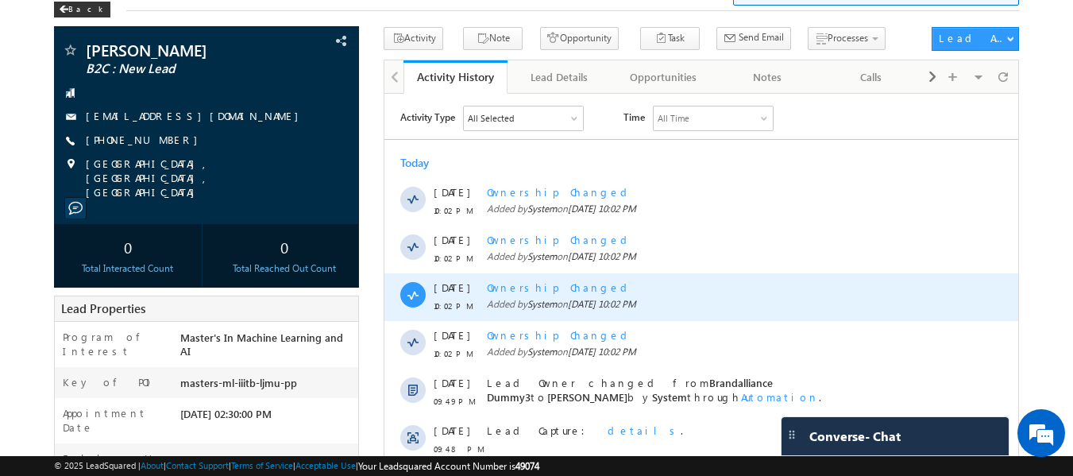
scroll to position [0, 0]
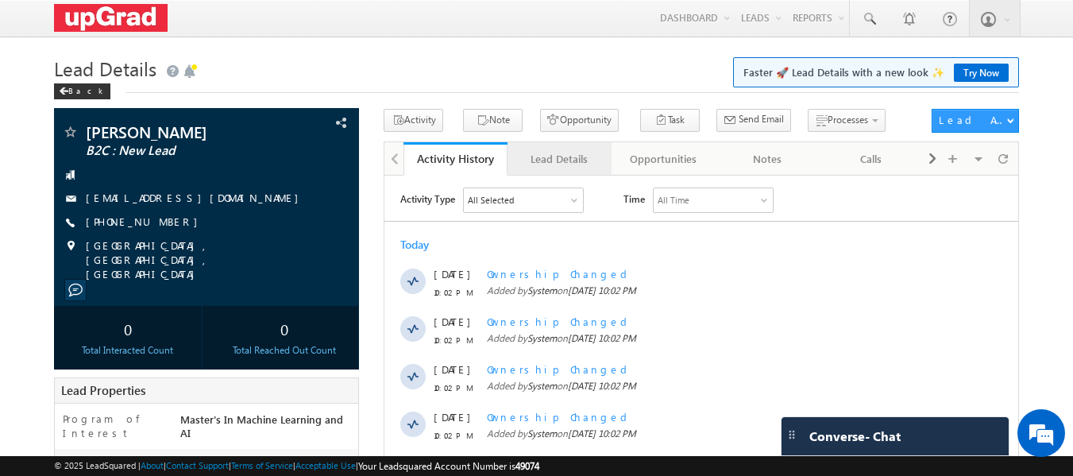
click at [555, 153] on div "Lead Details" at bounding box center [558, 158] width 77 height 19
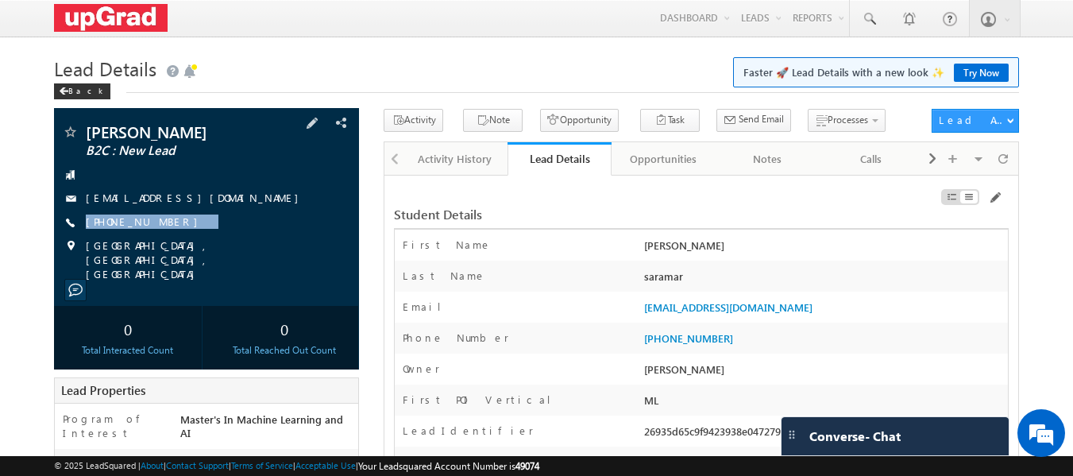
drag, startPoint x: 215, startPoint y: 213, endPoint x: 182, endPoint y: 235, distance: 39.5
click at [182, 235] on div "[PERSON_NAME] B2C : New Lead [EMAIL_ADDRESS][DOMAIN_NAME] [PHONE_NUMBER]" at bounding box center [207, 202] width 290 height 157
copy div "[PHONE_NUMBER]"
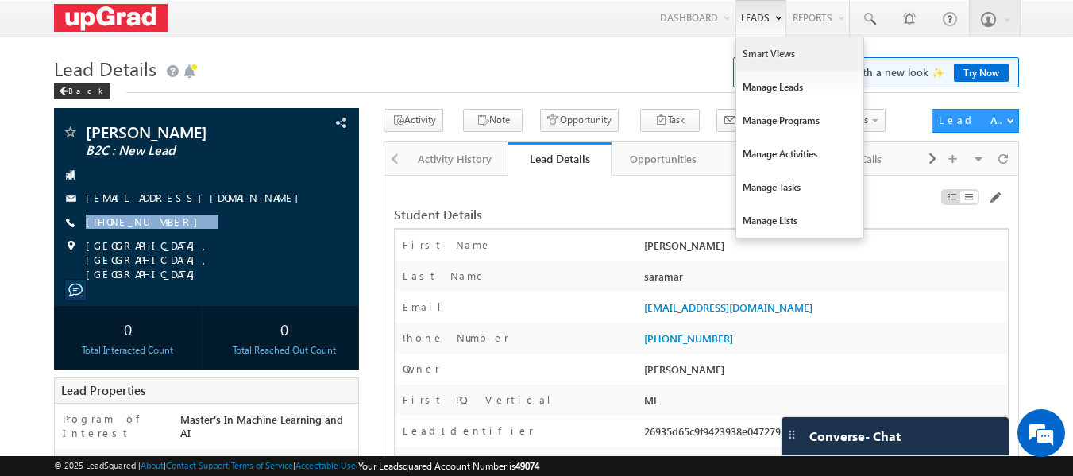
click at [776, 54] on link "Smart Views" at bounding box center [800, 53] width 127 height 33
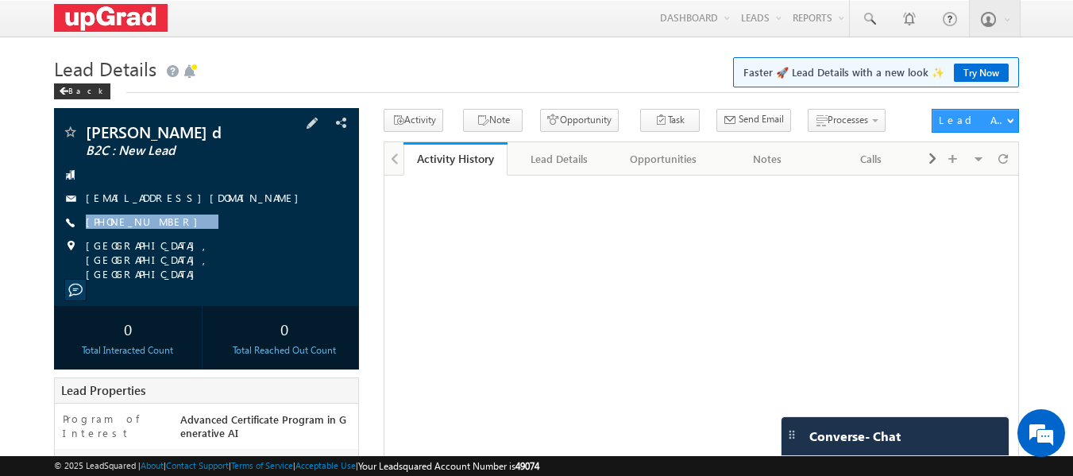
drag, startPoint x: 199, startPoint y: 223, endPoint x: 164, endPoint y: 234, distance: 36.7
click at [164, 234] on div "[PERSON_NAME] d B2C : New Lead [EMAIL_ADDRESS][DOMAIN_NAME] [PHONE_NUMBER]" at bounding box center [207, 202] width 290 height 157
copy div "[PHONE_NUMBER]"
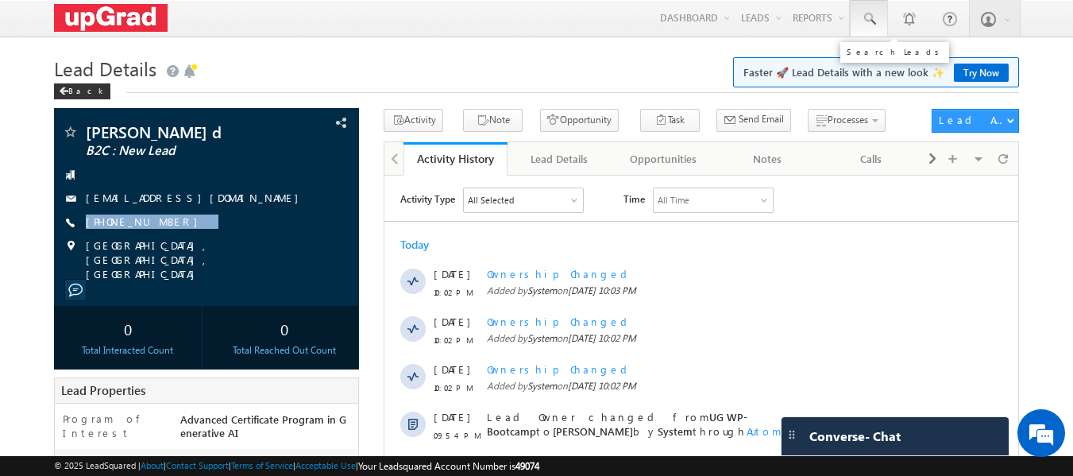
click at [862, 16] on span at bounding box center [869, 19] width 16 height 16
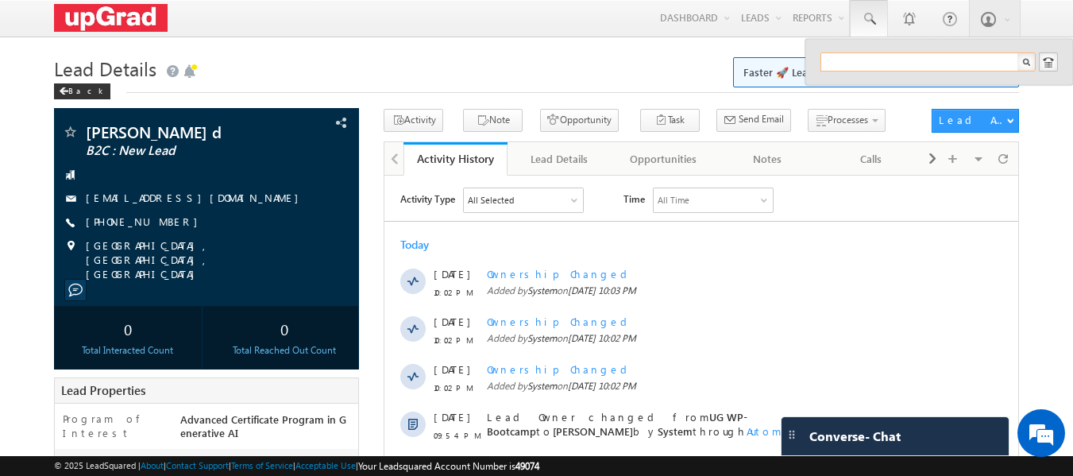
paste input "95736 55066"
click at [859, 57] on input "95736 55066" at bounding box center [928, 61] width 215 height 19
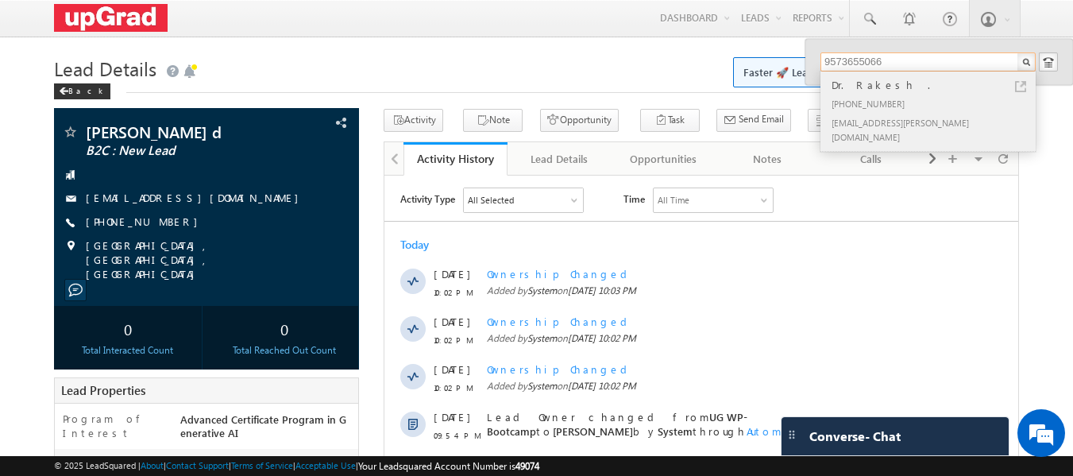
type input "9573655066"
click at [869, 87] on div "Dr. Rakesh ." at bounding box center [935, 84] width 213 height 17
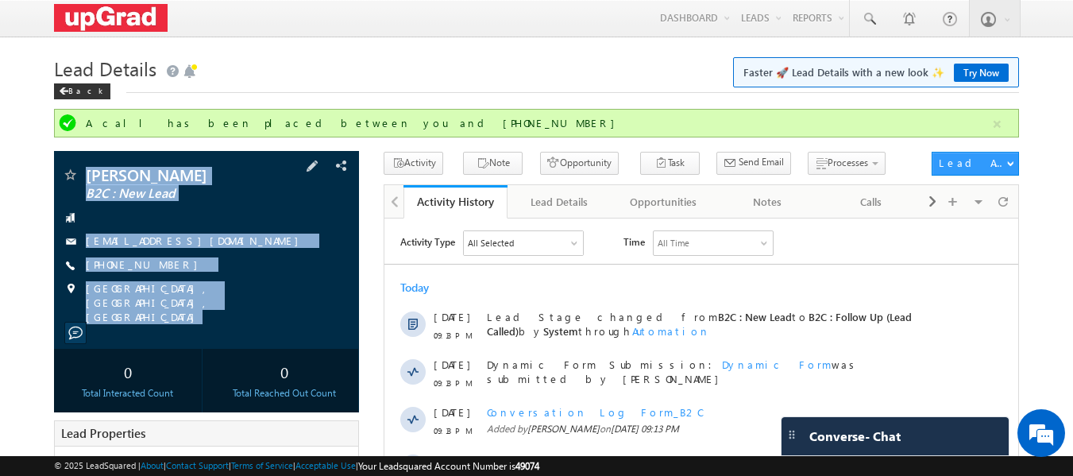
drag, startPoint x: 71, startPoint y: 163, endPoint x: 265, endPoint y: 314, distance: 246.4
click at [265, 314] on div "[PERSON_NAME] B2C : New Lead [EMAIL_ADDRESS][DOMAIN_NAME]" at bounding box center [207, 250] width 306 height 198
copy div "[PERSON_NAME] B2C : New Lead [EMAIL_ADDRESS][DOMAIN_NAME] [PHONE_NUMBER] [GEOGR…"
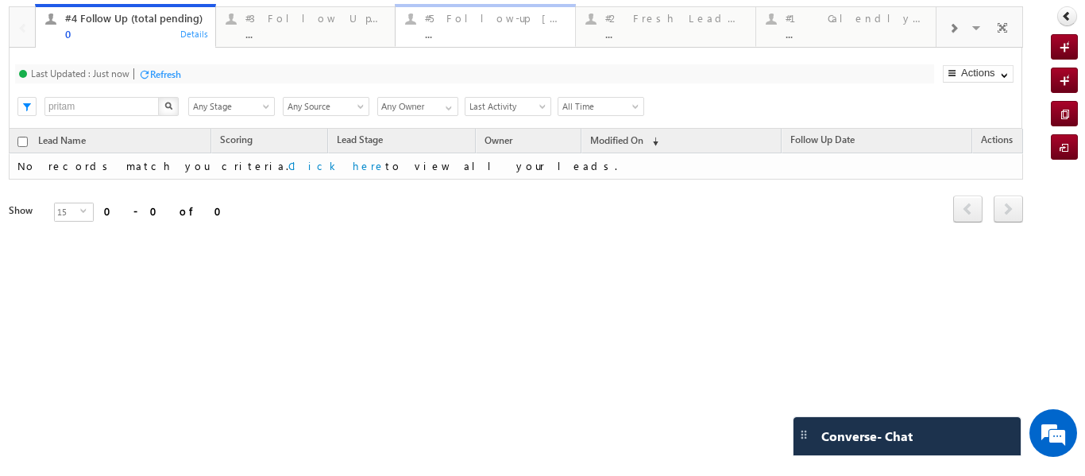
click at [473, 30] on div "..." at bounding box center [495, 34] width 141 height 12
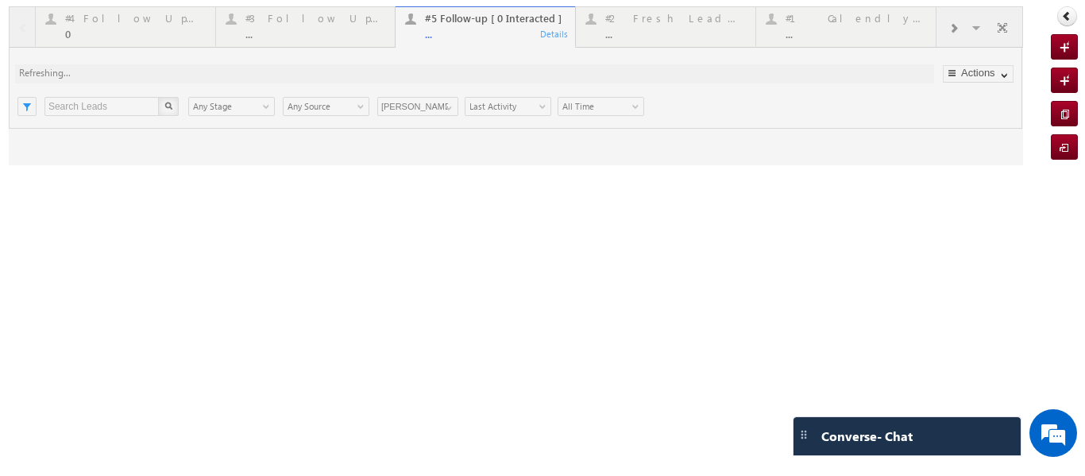
click at [474, 29] on div at bounding box center [516, 85] width 1015 height 159
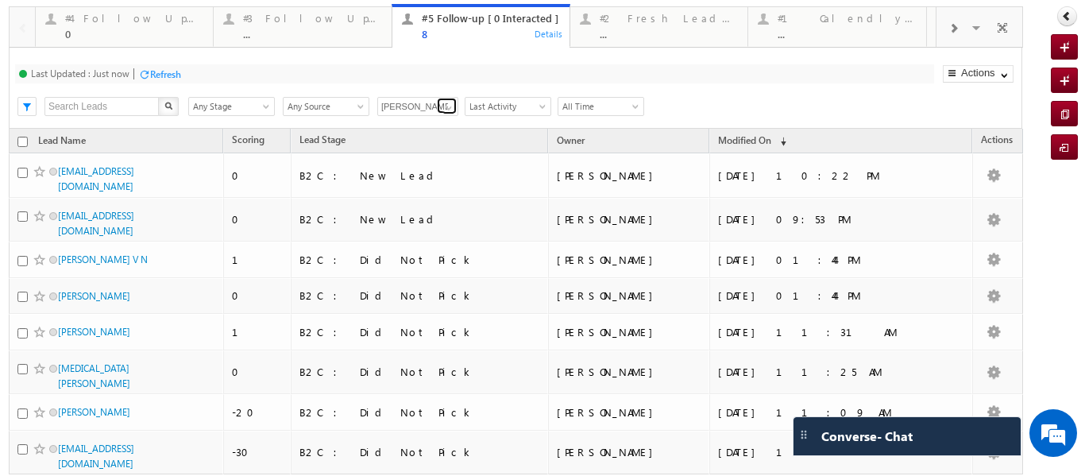
click at [446, 107] on span at bounding box center [449, 108] width 13 height 13
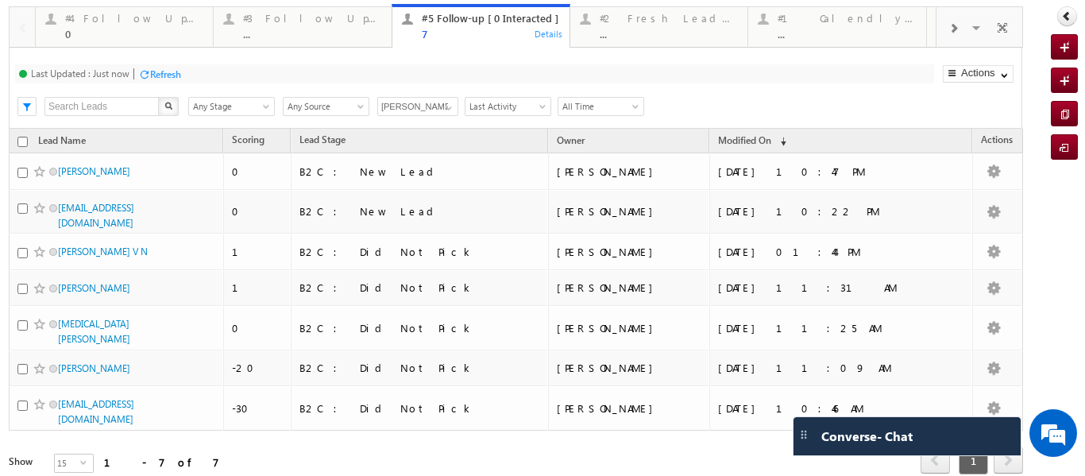
click at [938, 30] on div "#1 Calendly Bookings For [DATE]" at bounding box center [1008, 33] width 148 height 32
click at [949, 29] on span at bounding box center [954, 28] width 10 height 13
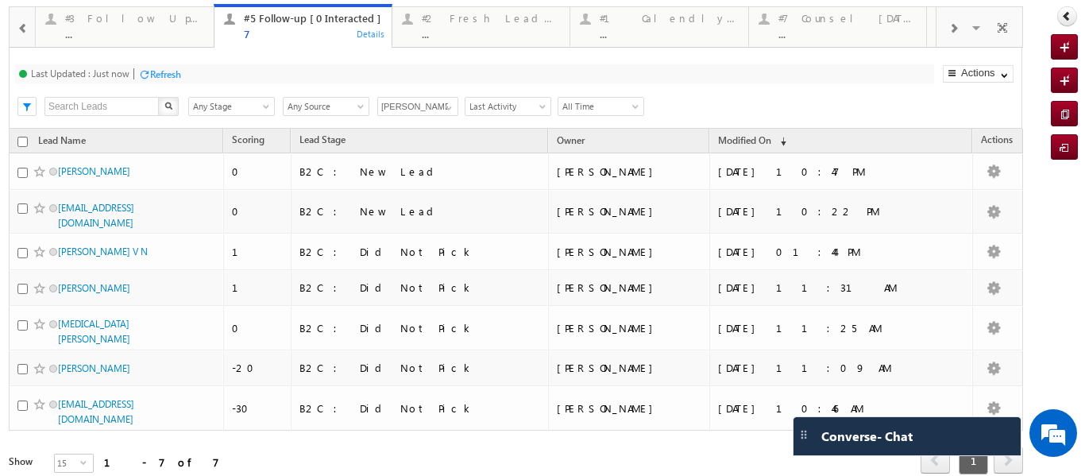
click at [949, 29] on span at bounding box center [954, 28] width 10 height 13
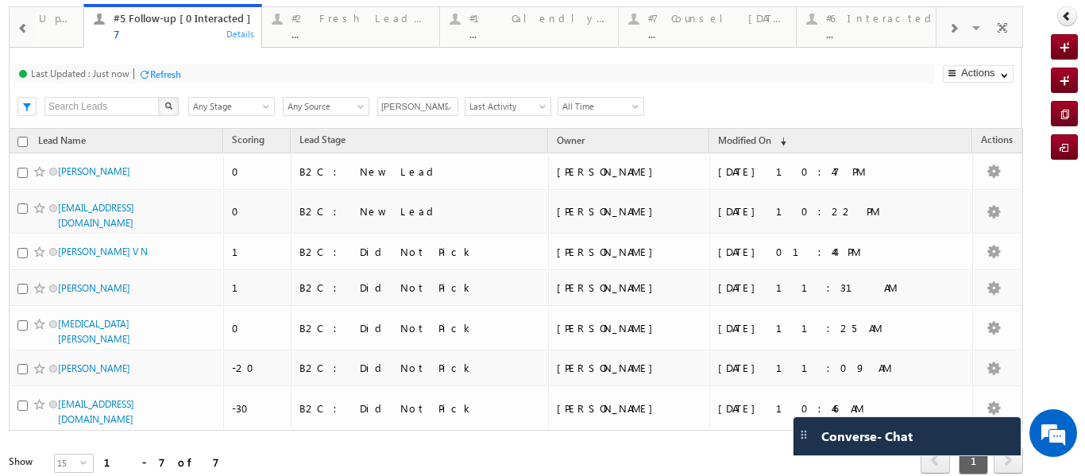
click at [949, 29] on span at bounding box center [954, 28] width 10 height 13
click at [649, 31] on div "..." at bounding box center [670, 34] width 138 height 12
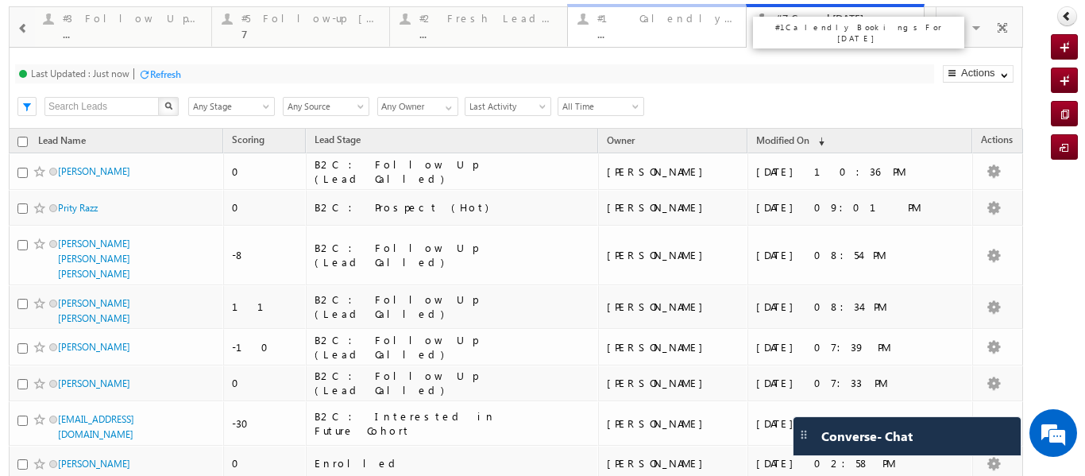
click at [633, 28] on div "..." at bounding box center [667, 34] width 138 height 12
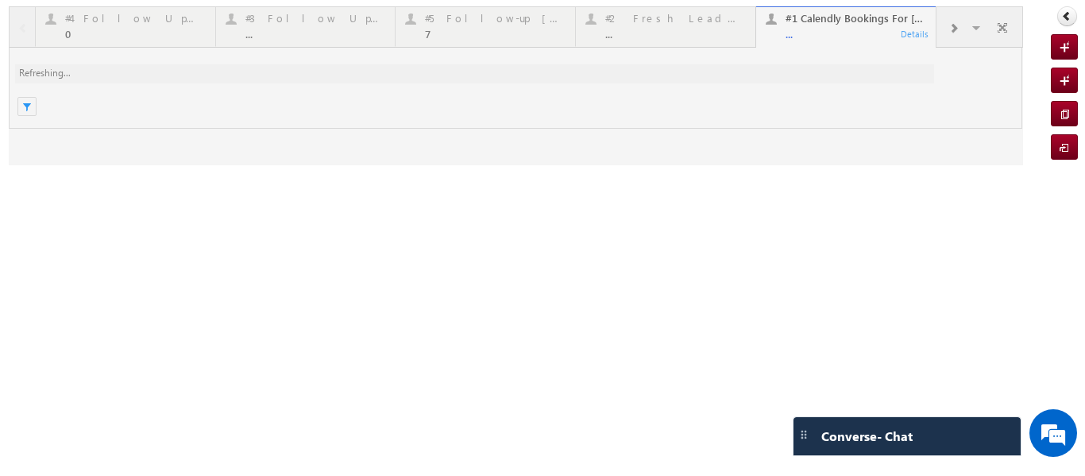
click at [627, 21] on div at bounding box center [516, 85] width 1015 height 159
click at [634, 26] on div at bounding box center [516, 85] width 1015 height 159
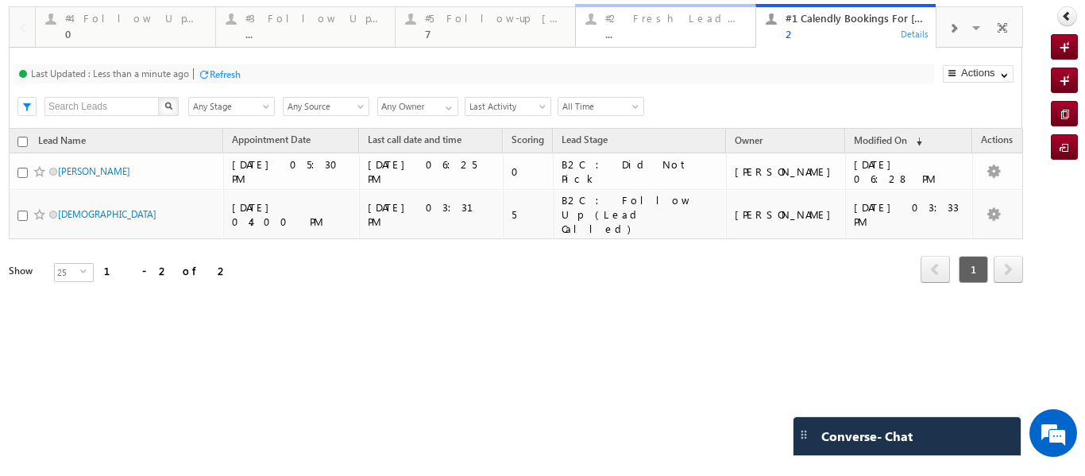
click at [646, 19] on div "#2 Fresh Leads (Not Called)" at bounding box center [675, 18] width 141 height 13
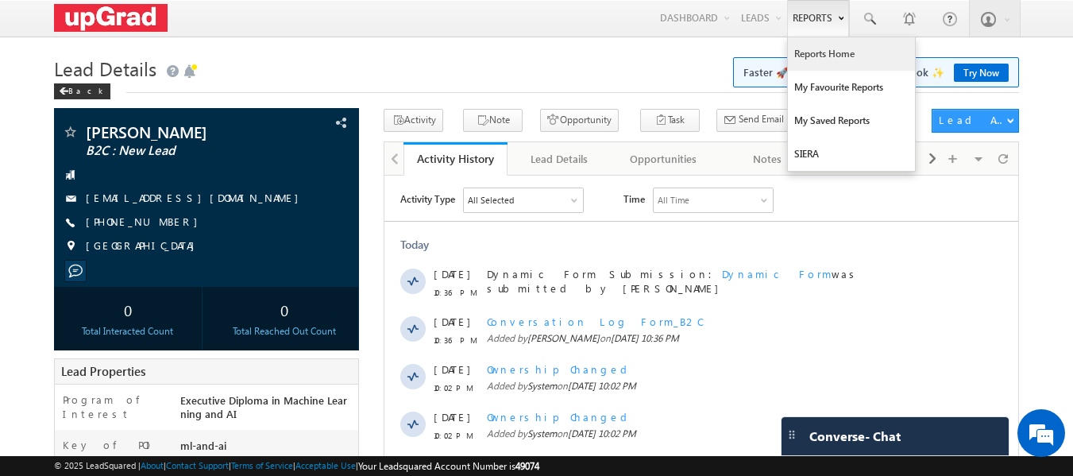
click at [818, 57] on link "Reports Home" at bounding box center [851, 53] width 127 height 33
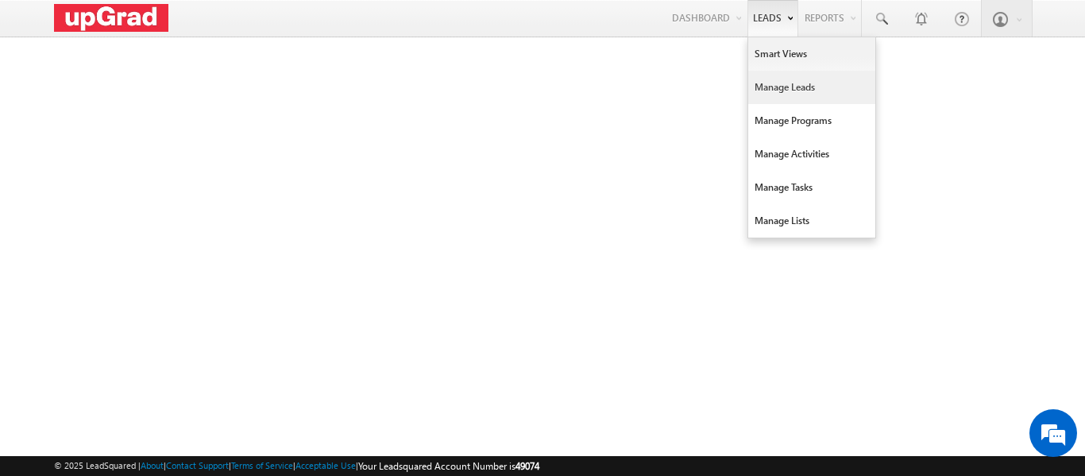
click at [776, 85] on link "Manage Leads" at bounding box center [811, 87] width 127 height 33
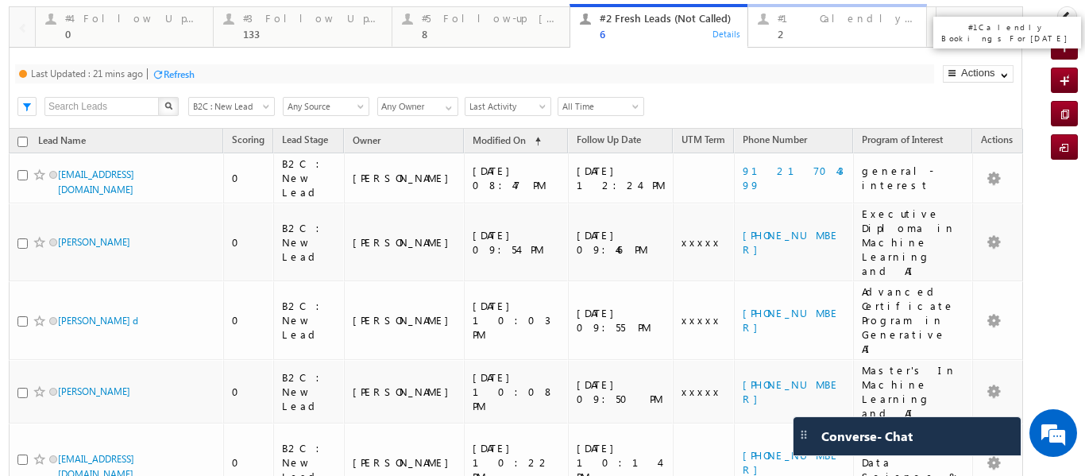
click at [787, 30] on div "2" at bounding box center [847, 34] width 138 height 12
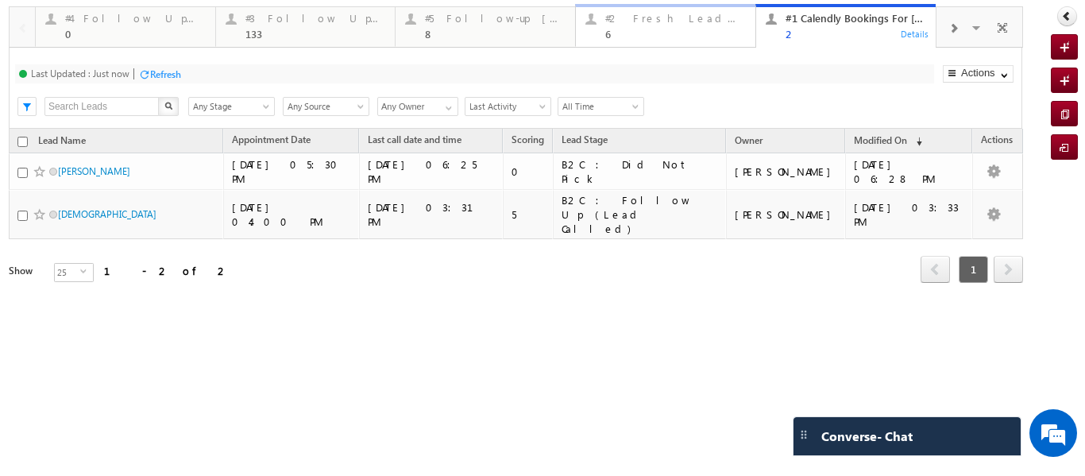
click at [646, 27] on div "#2 Fresh Leads (Not Called) 6" at bounding box center [675, 24] width 141 height 31
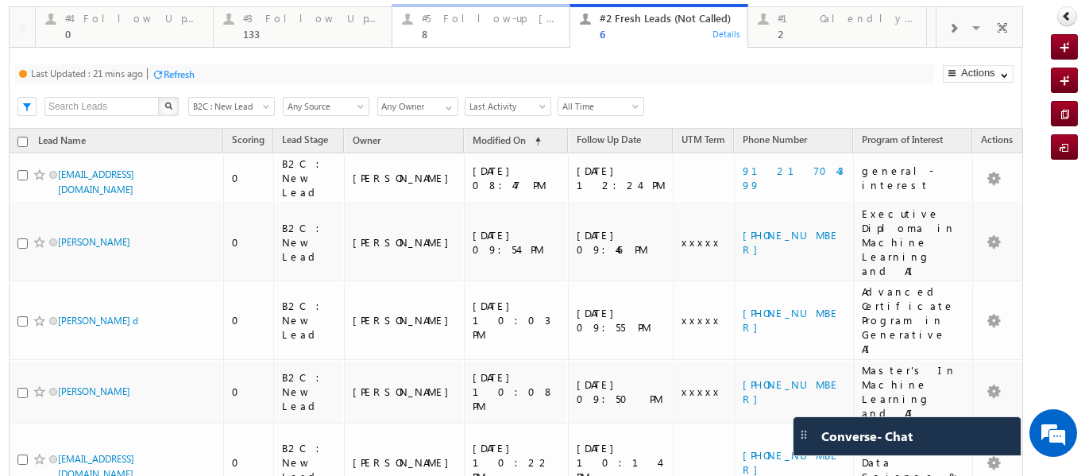
click at [482, 26] on p "#3 Follow Up Leads-Interacted" at bounding box center [509, 32] width 199 height 22
click at [461, 29] on body "Menu [PERSON_NAME] ritu. raj@u pgrad .com Settings" at bounding box center [542, 320] width 1085 height 640
click at [307, 24] on div "#3 Follow Up Leads-Interacted" at bounding box center [312, 18] width 138 height 13
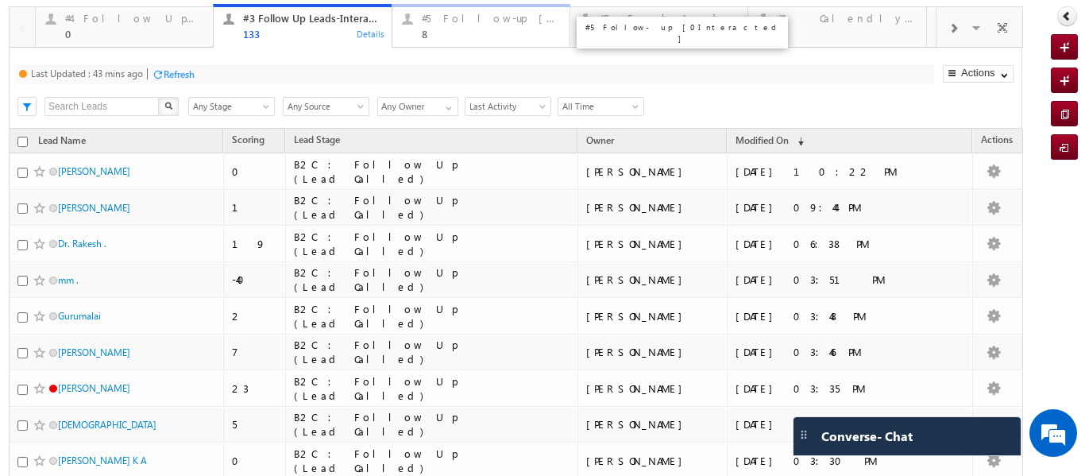
click at [456, 30] on div "8" at bounding box center [491, 34] width 138 height 12
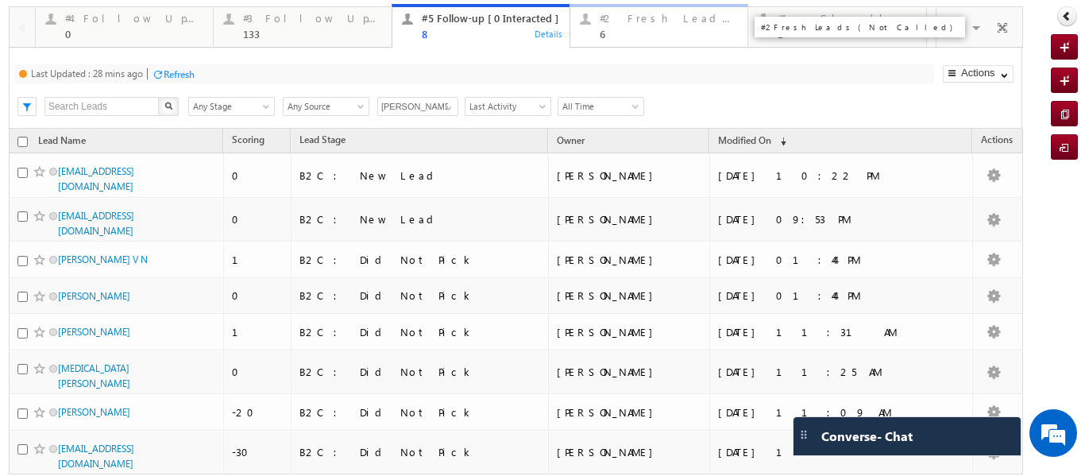
click at [617, 26] on div "#2 Fresh Leads (Not Called) 6" at bounding box center [669, 24] width 138 height 31
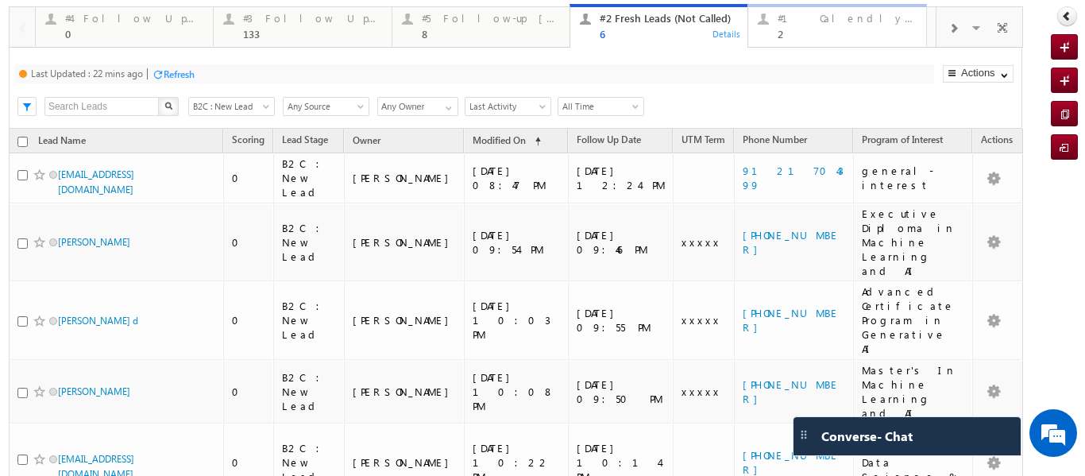
click at [818, 34] on div "2" at bounding box center [847, 34] width 138 height 12
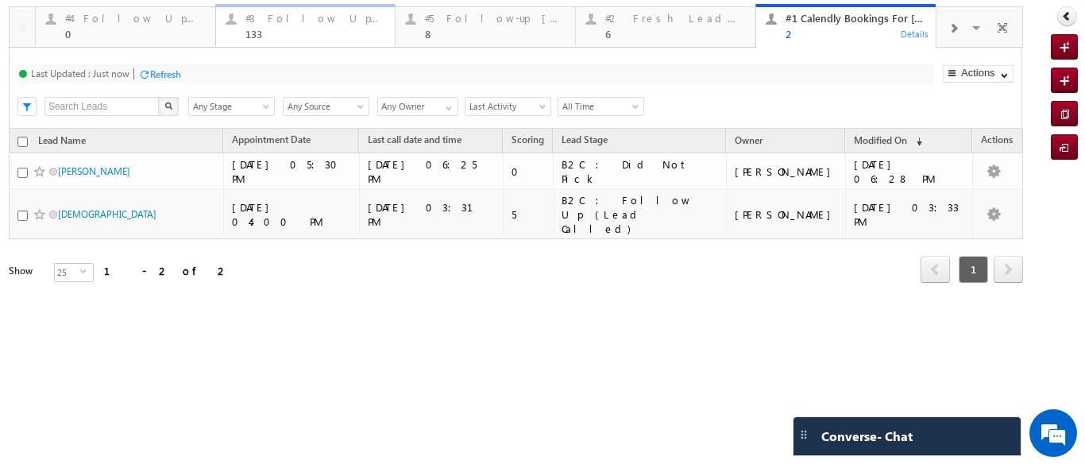
click at [292, 23] on div "#3 Follow Up Leads-Interacted" at bounding box center [316, 18] width 141 height 13
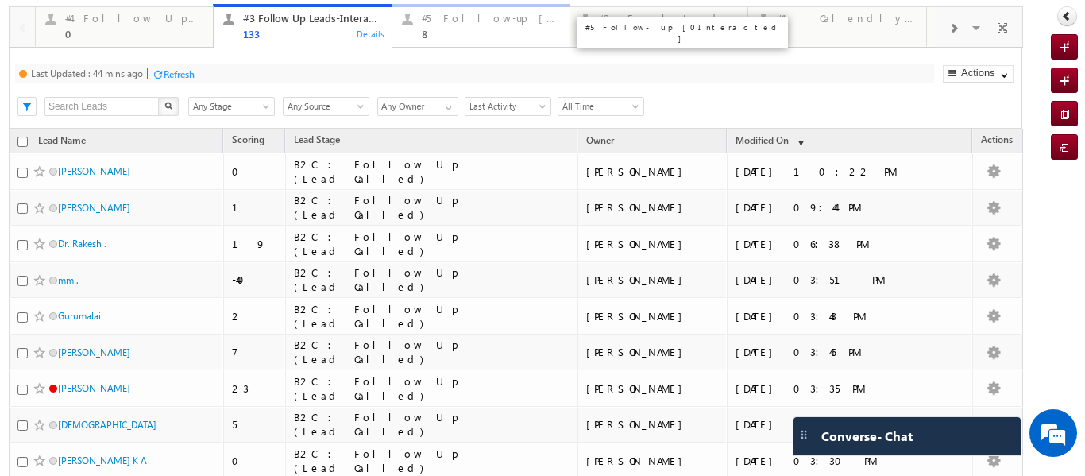
click at [466, 34] on div "8" at bounding box center [491, 34] width 138 height 12
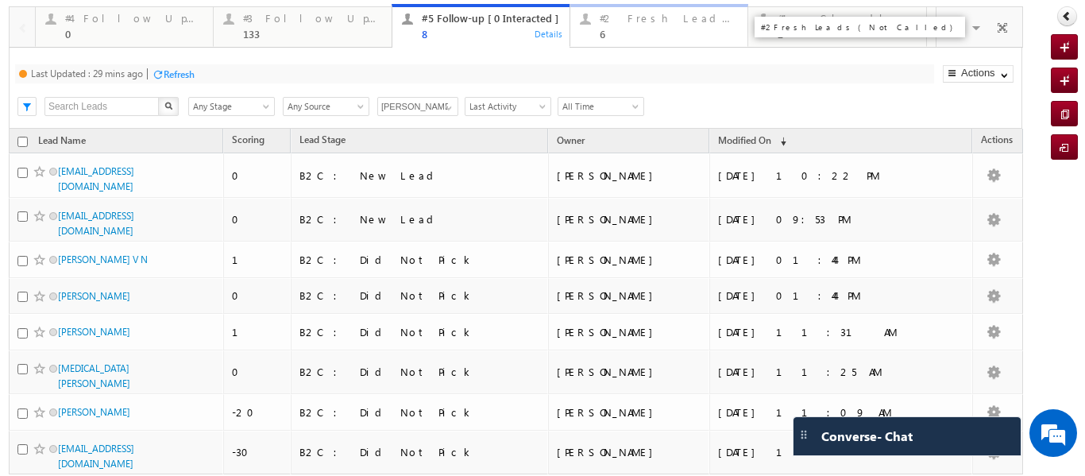
click at [646, 24] on div "#2 Fresh Leads (Not Called)" at bounding box center [669, 18] width 138 height 13
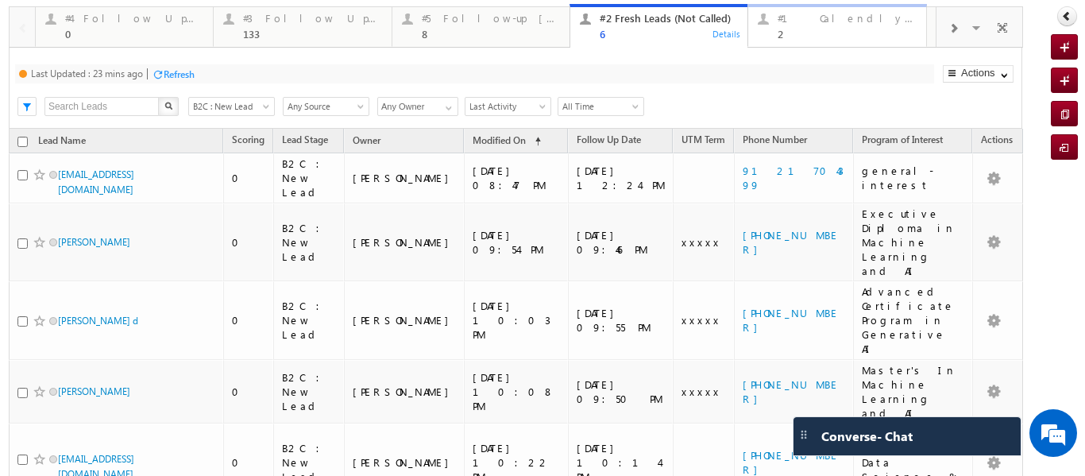
click at [786, 29] on div "2" at bounding box center [847, 34] width 138 height 12
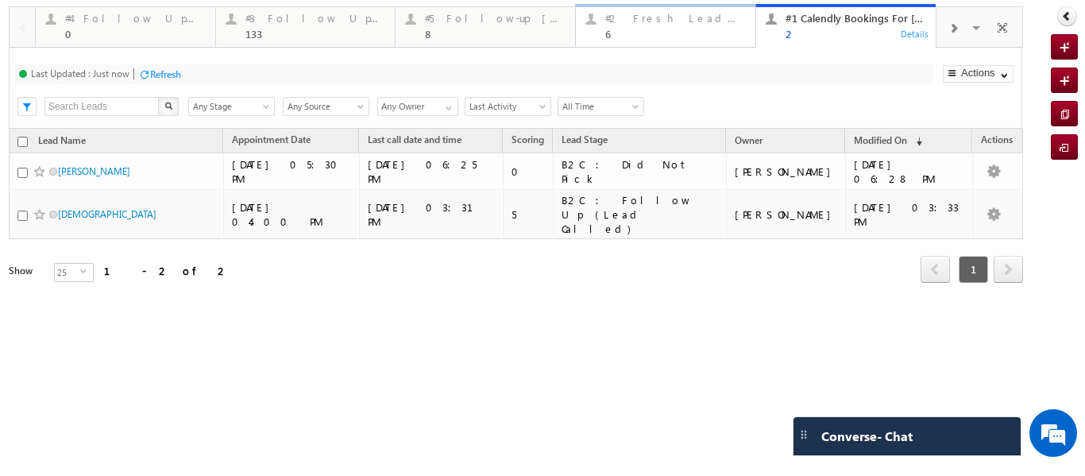
click at [695, 28] on div "6" at bounding box center [675, 34] width 141 height 12
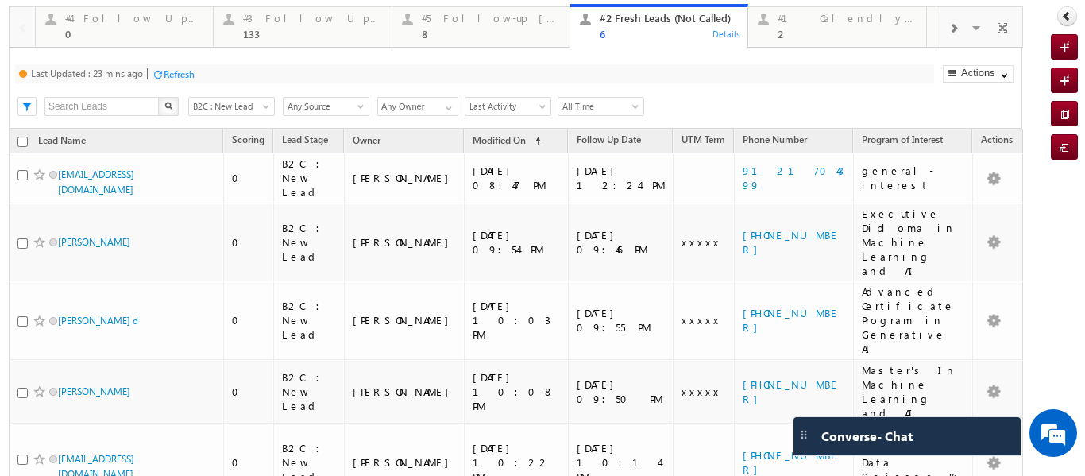
click at [942, 31] on body "Menu Ritu Raj ritu. raj@u pgrad .com Settings" at bounding box center [542, 320] width 1085 height 640
click at [143, 18] on div "#4 Follow Up (total pending)" at bounding box center [134, 18] width 138 height 13
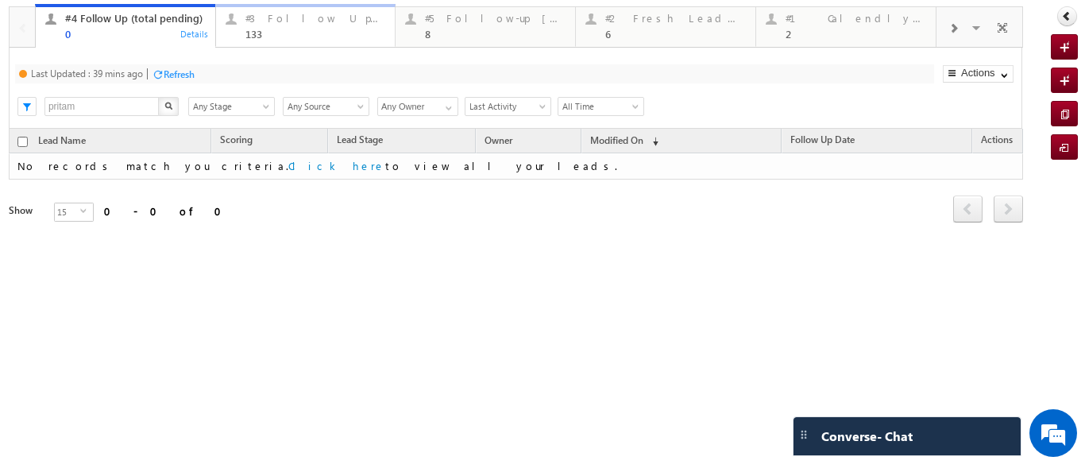
click at [265, 28] on div "133" at bounding box center [316, 34] width 141 height 12
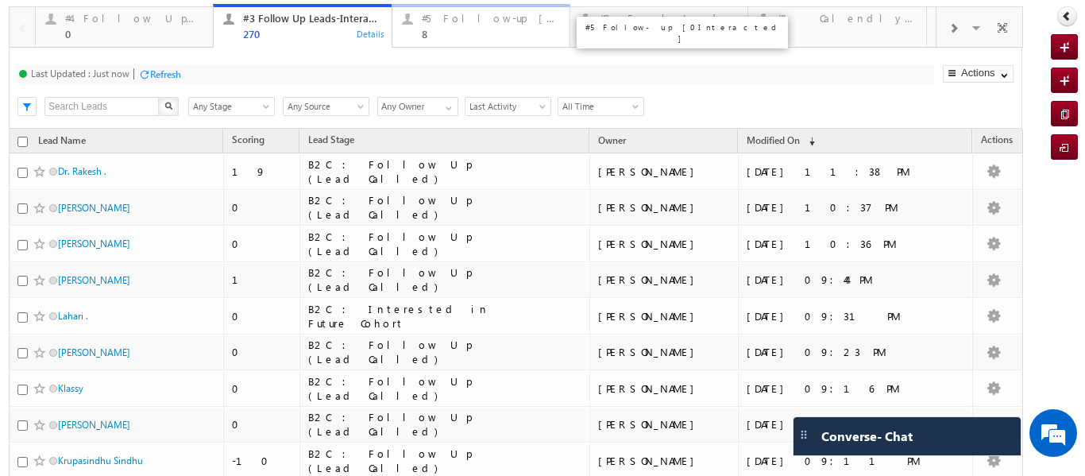
click at [485, 33] on div "8" at bounding box center [491, 34] width 138 height 12
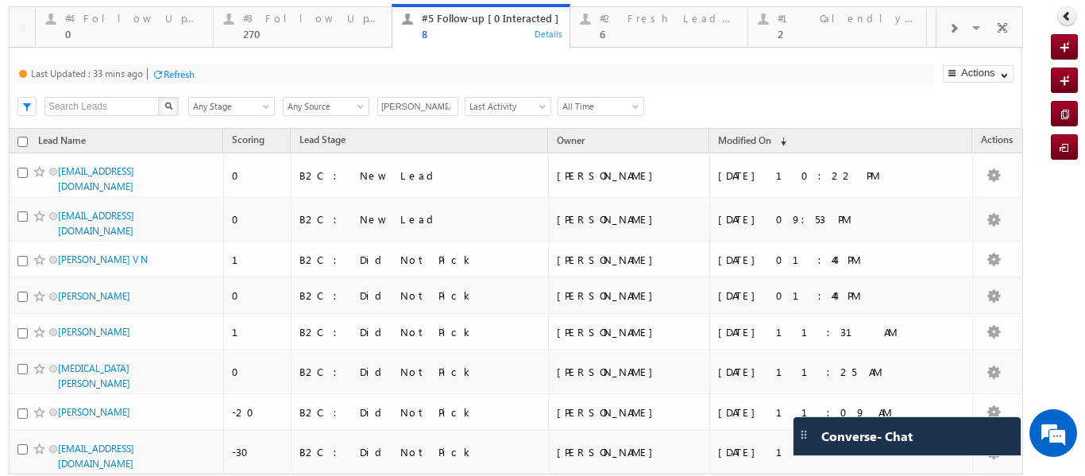
click at [949, 23] on span at bounding box center [954, 28] width 10 height 13
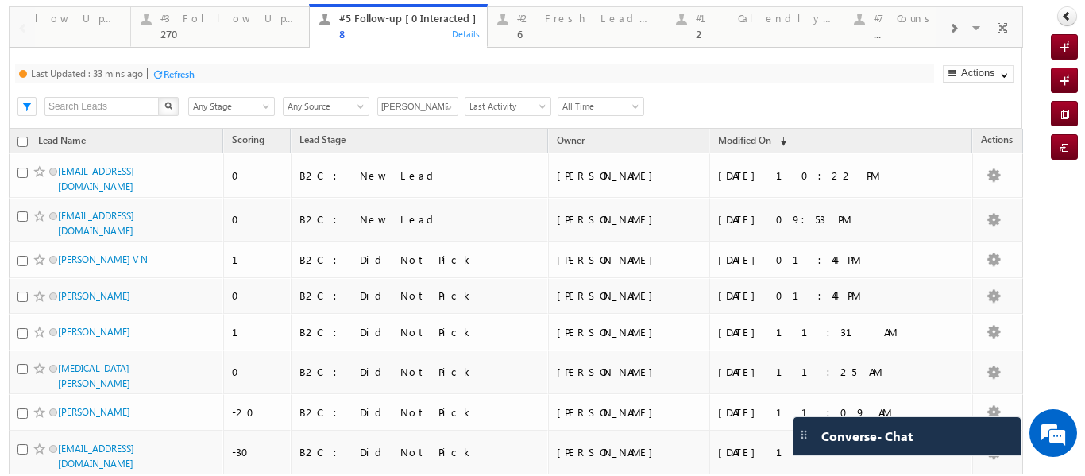
click at [949, 23] on span at bounding box center [954, 28] width 10 height 13
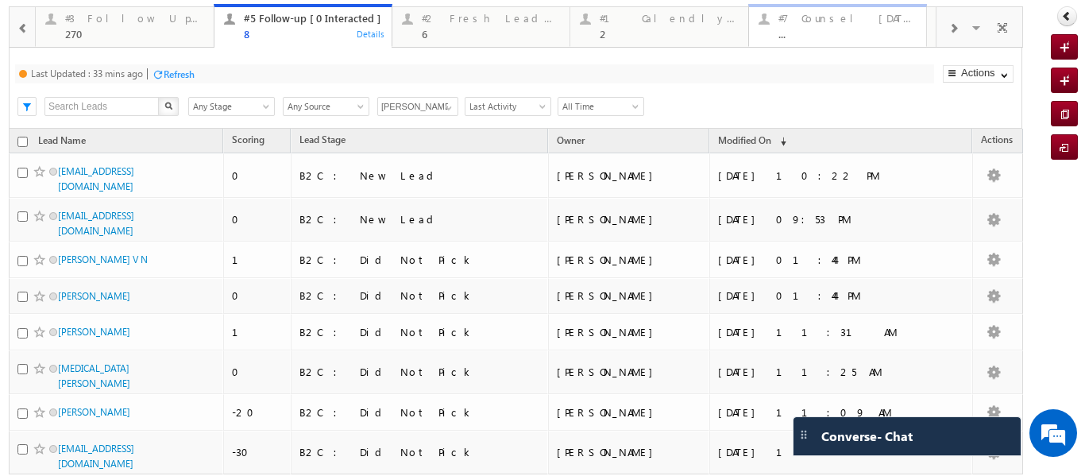
click at [801, 41] on link "#7 Counsel Today ... Details" at bounding box center [837, 25] width 179 height 43
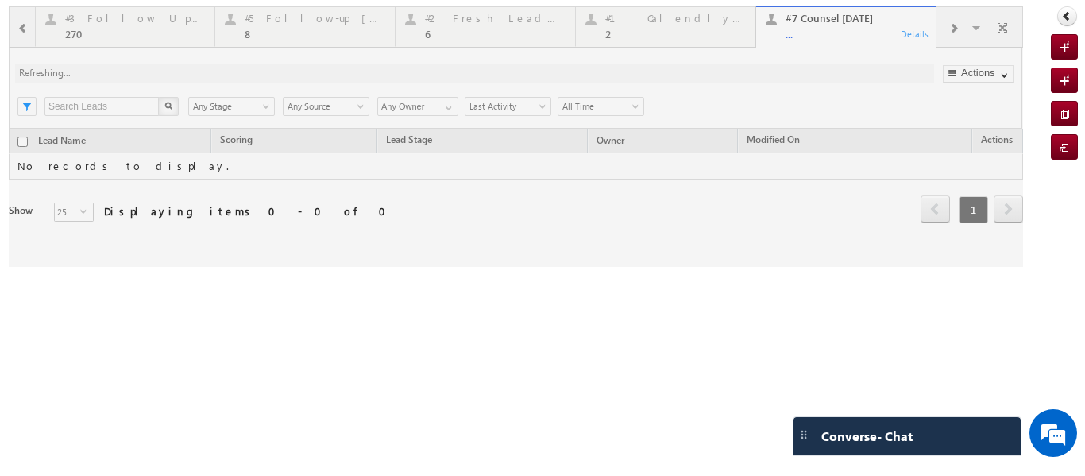
click at [782, 29] on div at bounding box center [516, 136] width 1015 height 261
click at [790, 31] on div at bounding box center [516, 136] width 1015 height 261
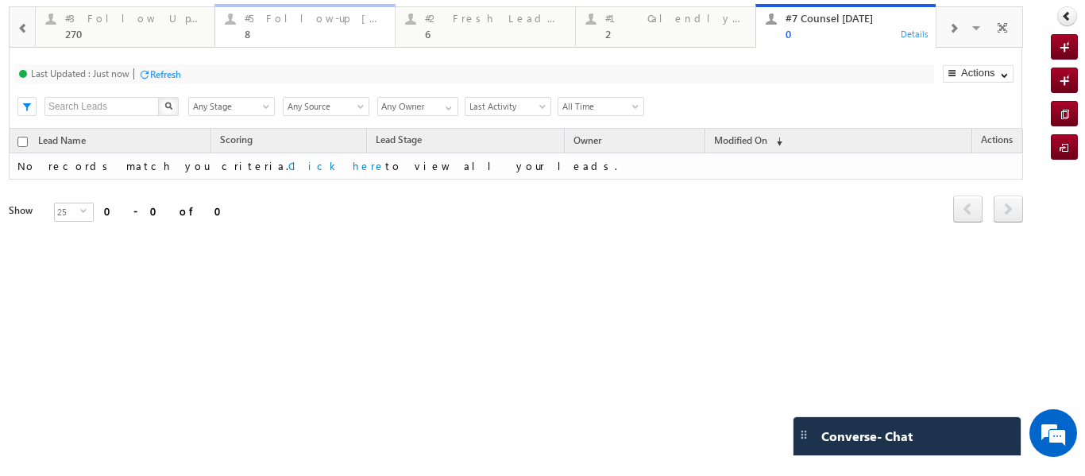
click at [263, 25] on div "#5 Follow-up [ 0 Interacted ] 8" at bounding box center [315, 24] width 141 height 31
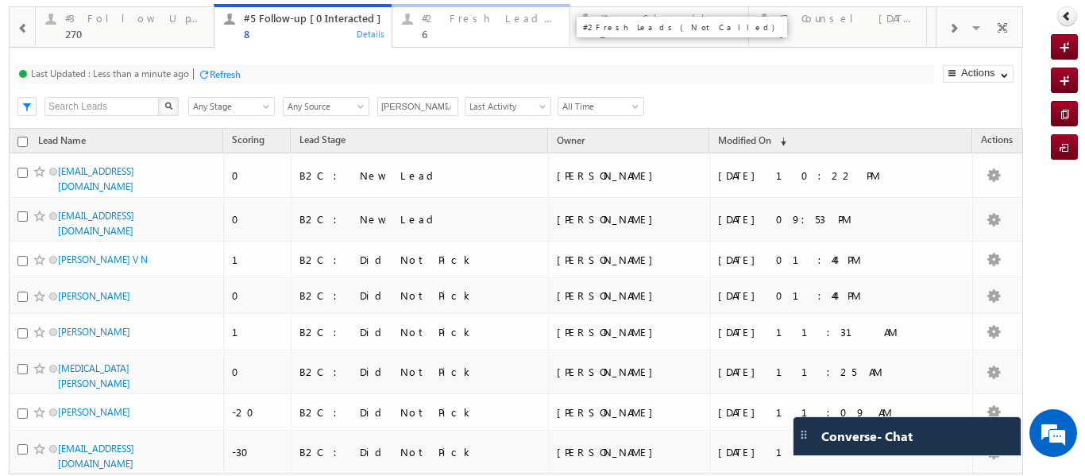
click at [462, 26] on div "#2 Fresh Leads (Not Called) 6" at bounding box center [491, 24] width 138 height 31
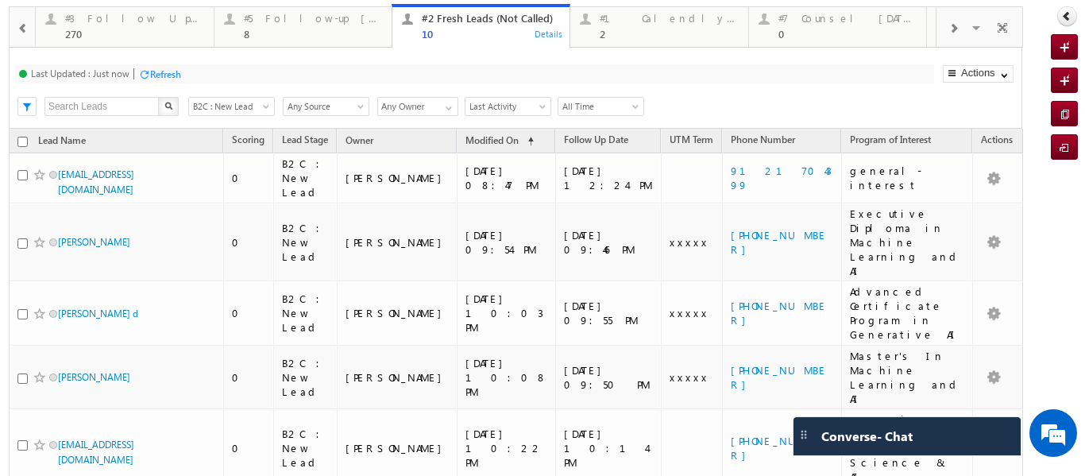
click at [21, 24] on span at bounding box center [22, 28] width 11 height 13
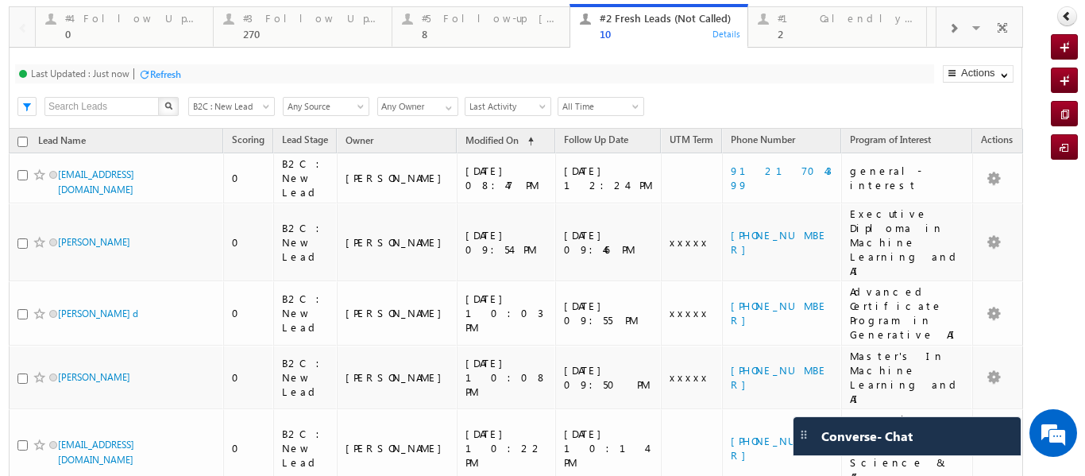
click at [21, 24] on div at bounding box center [22, 26] width 25 height 38
click at [133, 23] on div "#4 Follow Up (total pending)" at bounding box center [134, 18] width 138 height 13
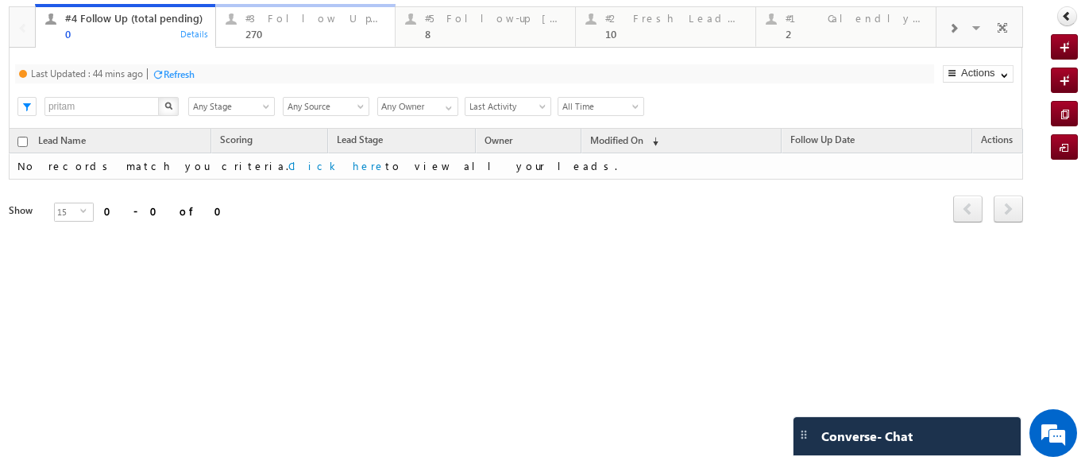
click at [302, 30] on div "270" at bounding box center [316, 34] width 141 height 12
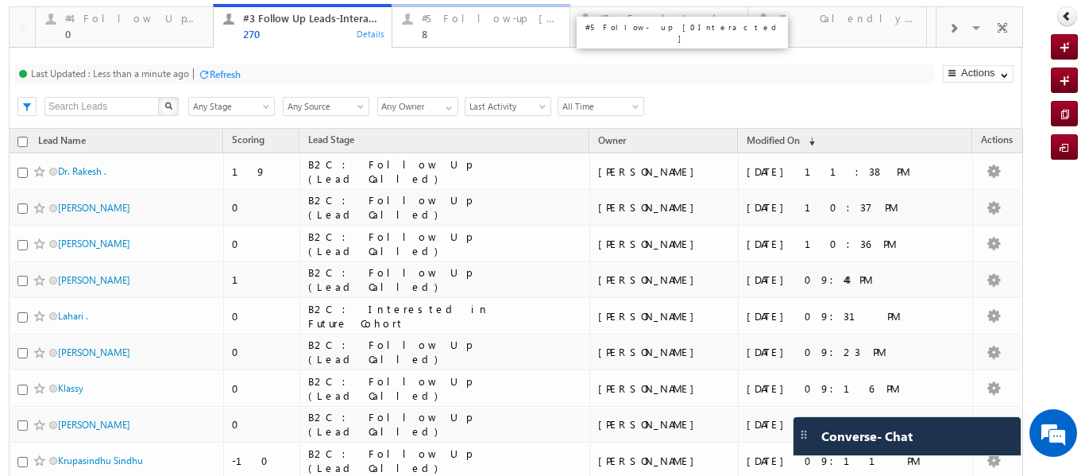
click at [422, 27] on div "#5 Follow-up [ 0 Interacted ] 8" at bounding box center [491, 24] width 138 height 31
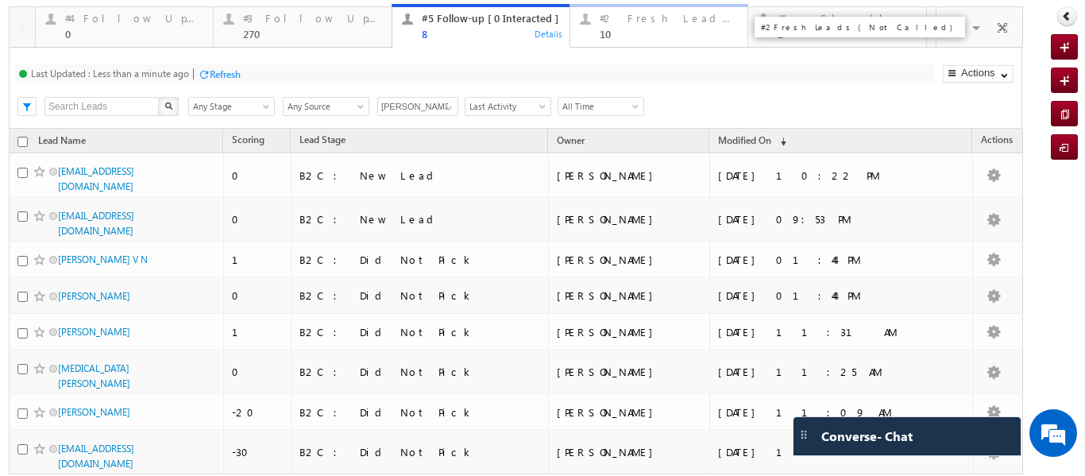
click at [606, 30] on div "10" at bounding box center [669, 34] width 138 height 12
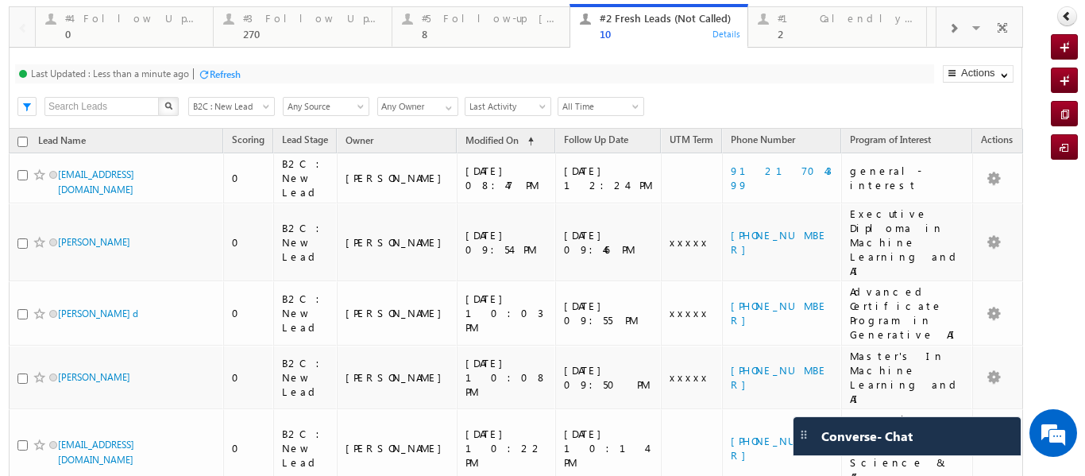
click at [949, 28] on span at bounding box center [954, 28] width 10 height 13
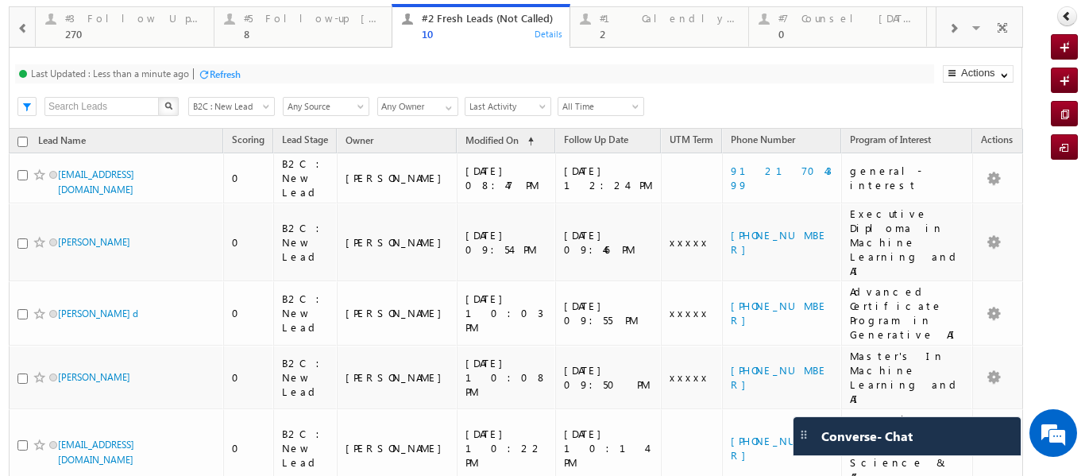
click at [949, 28] on span at bounding box center [954, 28] width 10 height 13
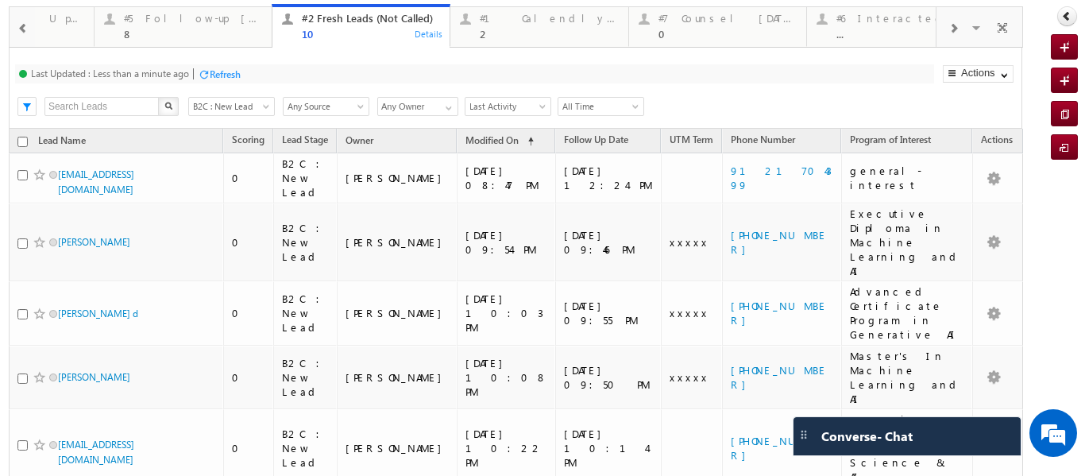
click at [949, 28] on span at bounding box center [954, 28] width 10 height 13
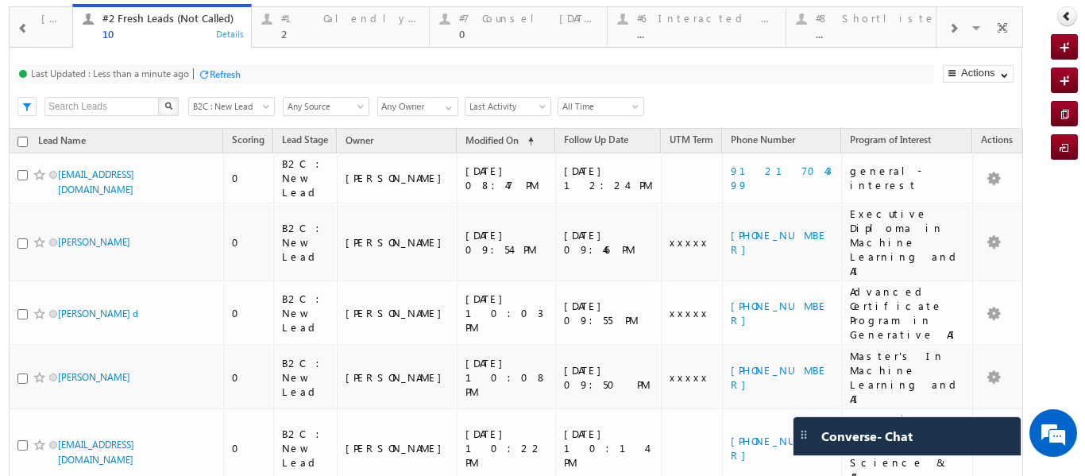
click at [949, 28] on span at bounding box center [954, 28] width 10 height 13
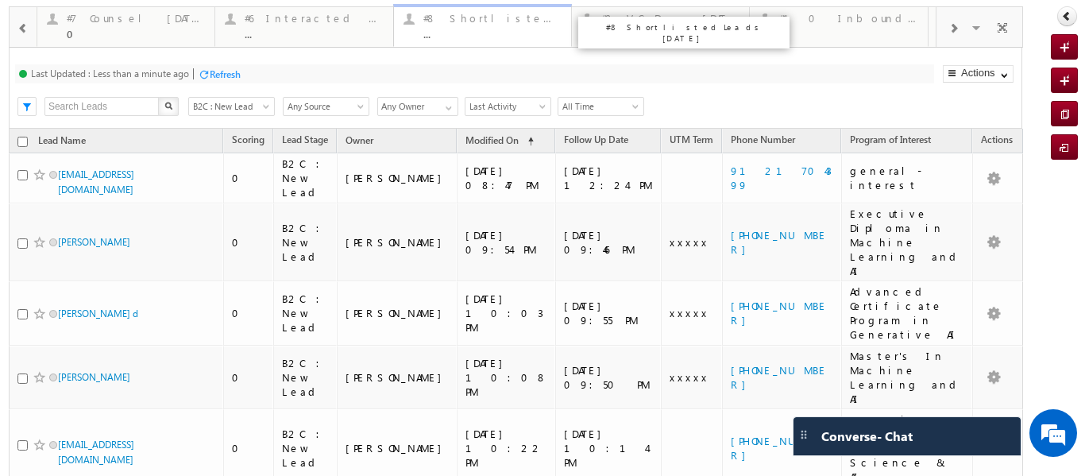
click at [481, 25] on div "#8 Shortlisted Leads Today ..." at bounding box center [493, 24] width 138 height 31
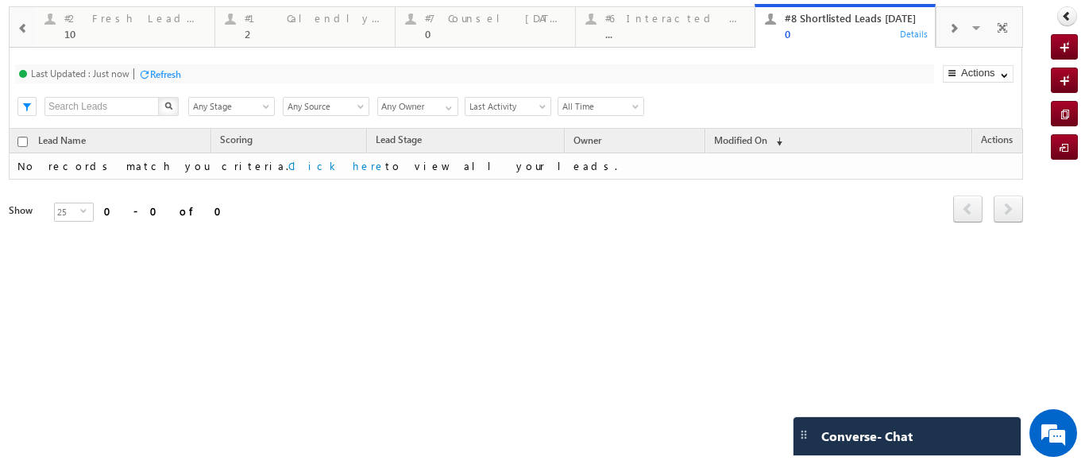
click at [21, 25] on span at bounding box center [22, 28] width 11 height 13
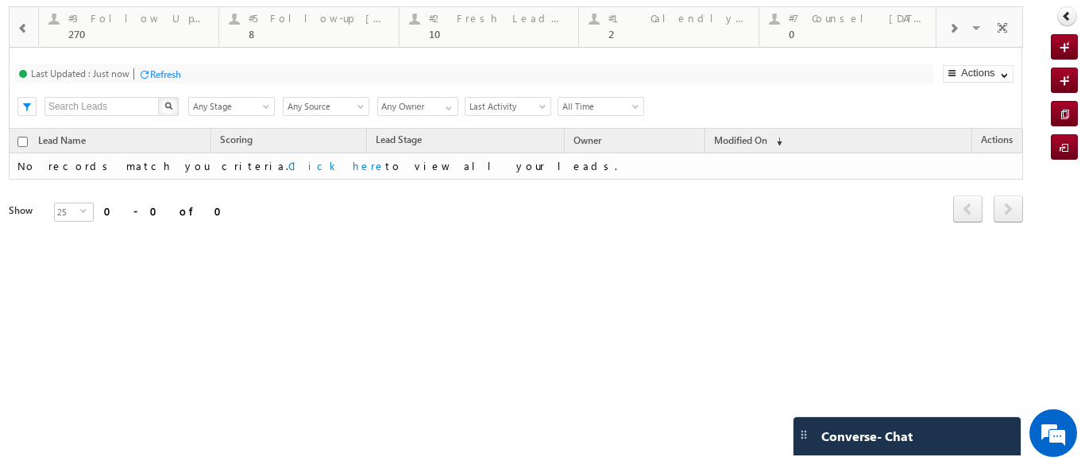
click at [21, 25] on span at bounding box center [22, 28] width 11 height 13
click at [21, 25] on div at bounding box center [22, 26] width 25 height 38
click at [242, 23] on div "#3 Follow Up Leads-Interacted 270 Details" at bounding box center [306, 24] width 176 height 31
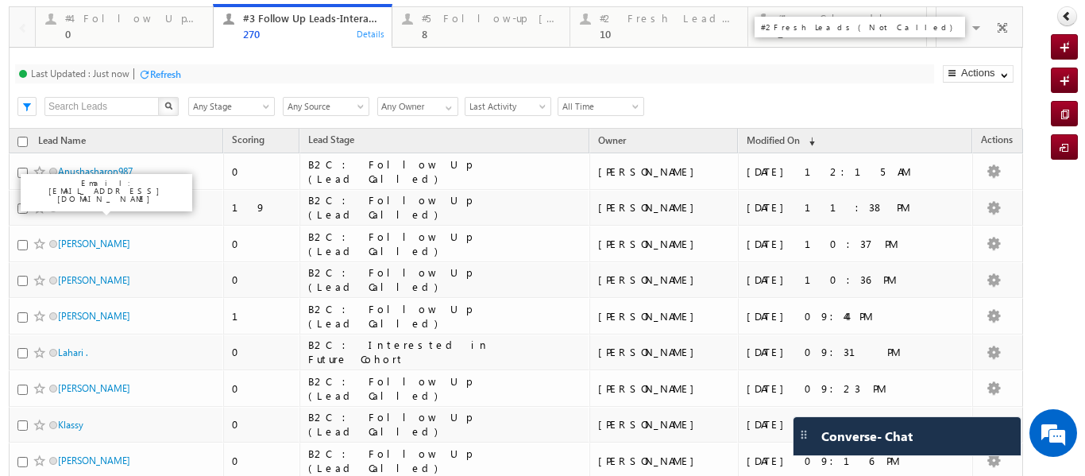
drag, startPoint x: 629, startPoint y: 32, endPoint x: 299, endPoint y: 62, distance: 331.1
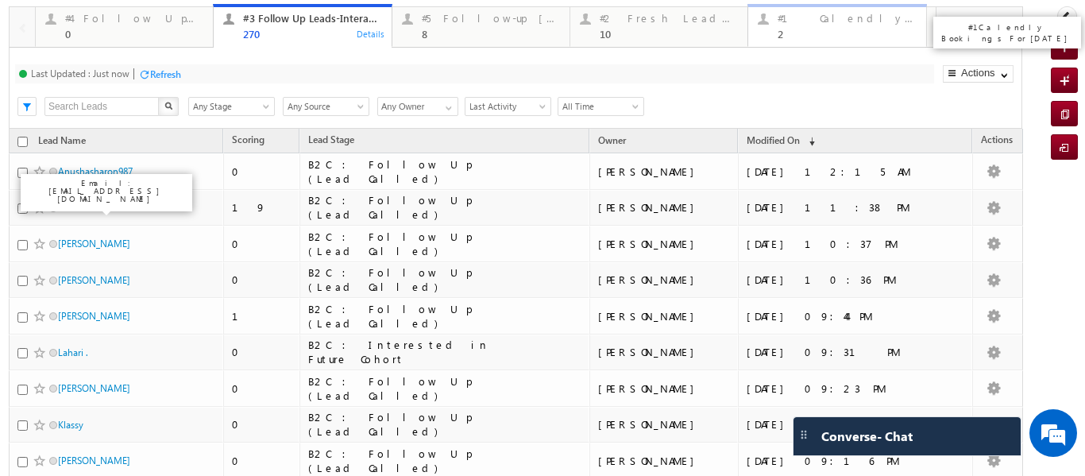
click at [803, 29] on div "2" at bounding box center [847, 34] width 138 height 12
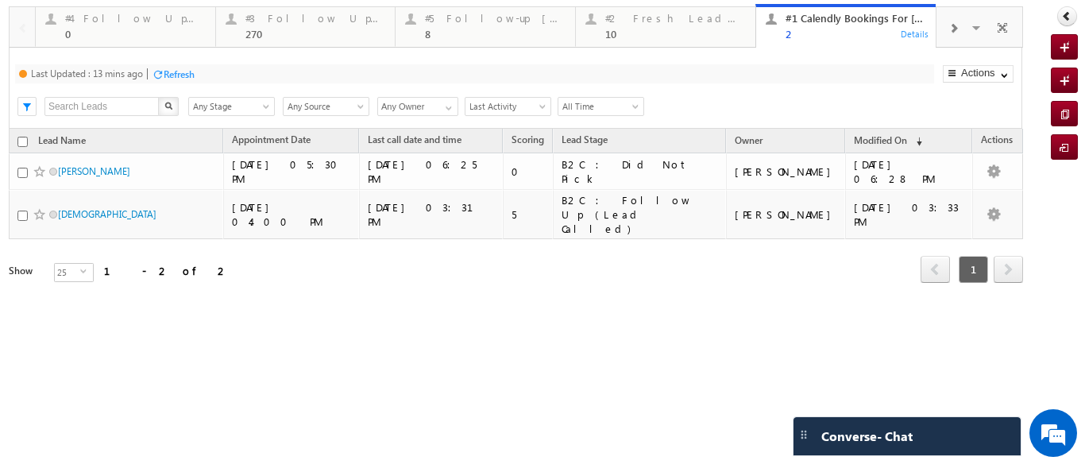
click at [957, 26] on div at bounding box center [953, 28] width 33 height 36
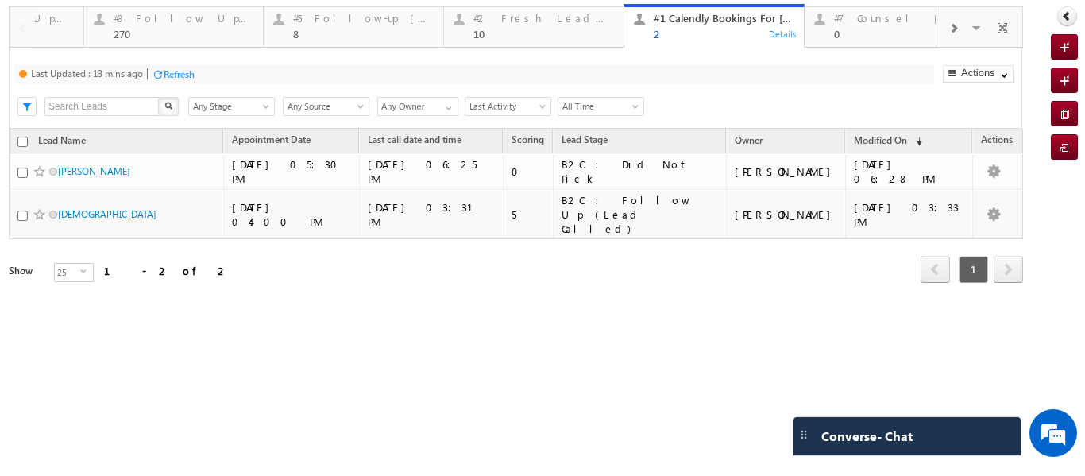
click at [956, 28] on span at bounding box center [954, 28] width 10 height 13
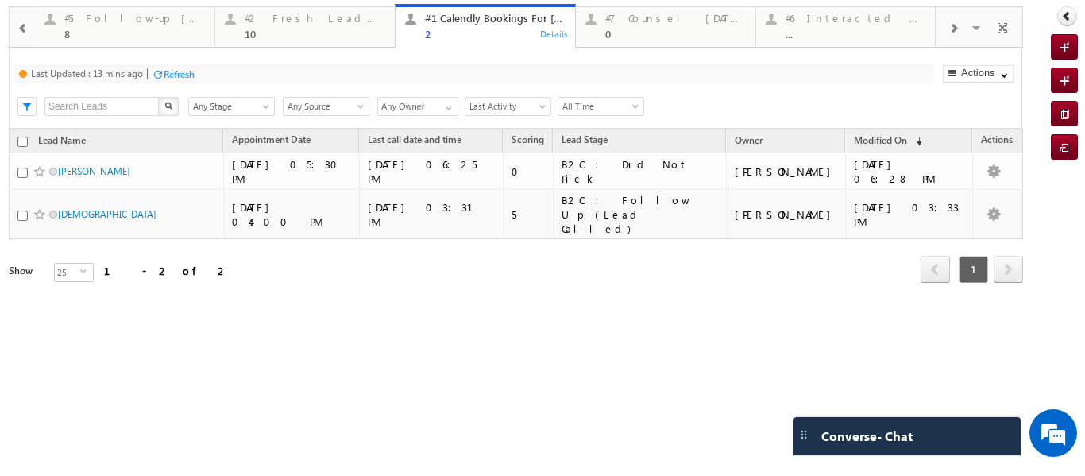
click at [625, 25] on p "#1 Calendly Bookings For Today" at bounding box center [689, 32] width 199 height 22
click at [628, 29] on div "0" at bounding box center [675, 34] width 141 height 12
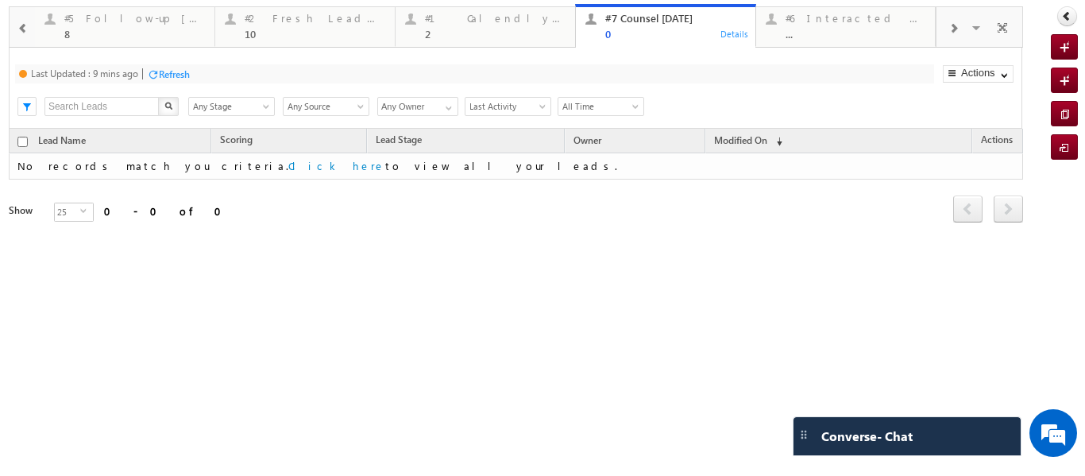
click at [638, 33] on div "0" at bounding box center [675, 34] width 141 height 12
click at [179, 70] on div "Refresh" at bounding box center [174, 74] width 31 height 12
click at [811, 25] on div "#6 Interacted Not Counseled ..." at bounding box center [856, 24] width 141 height 31
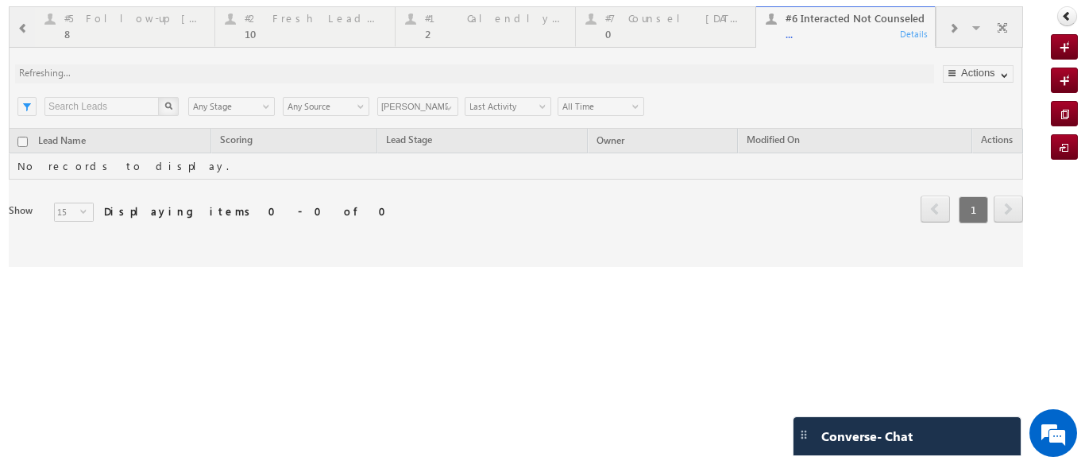
click at [22, 29] on div at bounding box center [516, 136] width 1015 height 261
click at [22, 27] on div at bounding box center [516, 136] width 1015 height 261
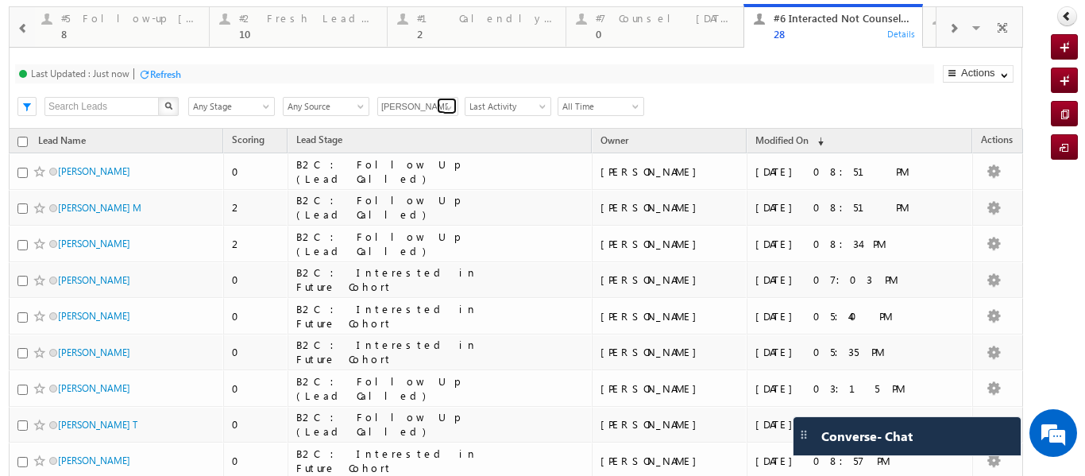
click at [452, 106] on span at bounding box center [449, 108] width 13 height 13
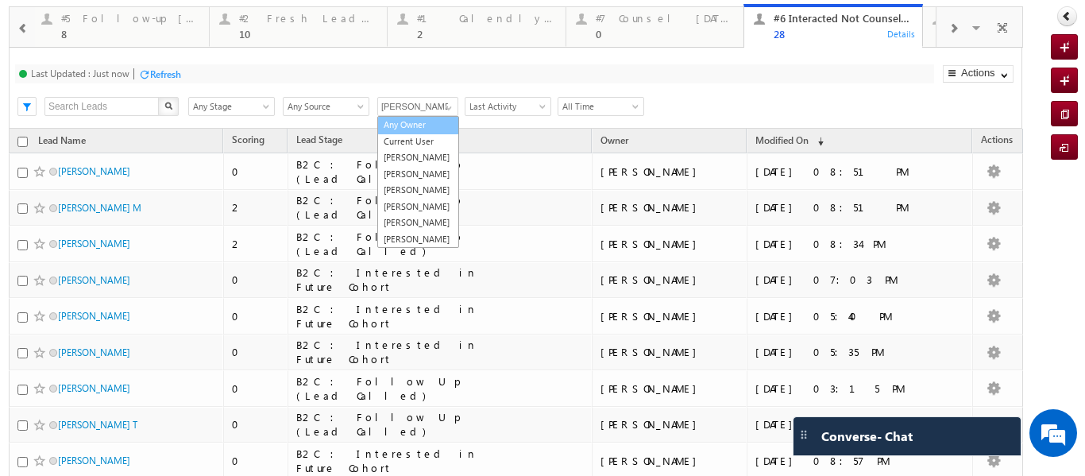
click at [413, 121] on link "Any Owner" at bounding box center [418, 125] width 82 height 18
type input "Any Owner"
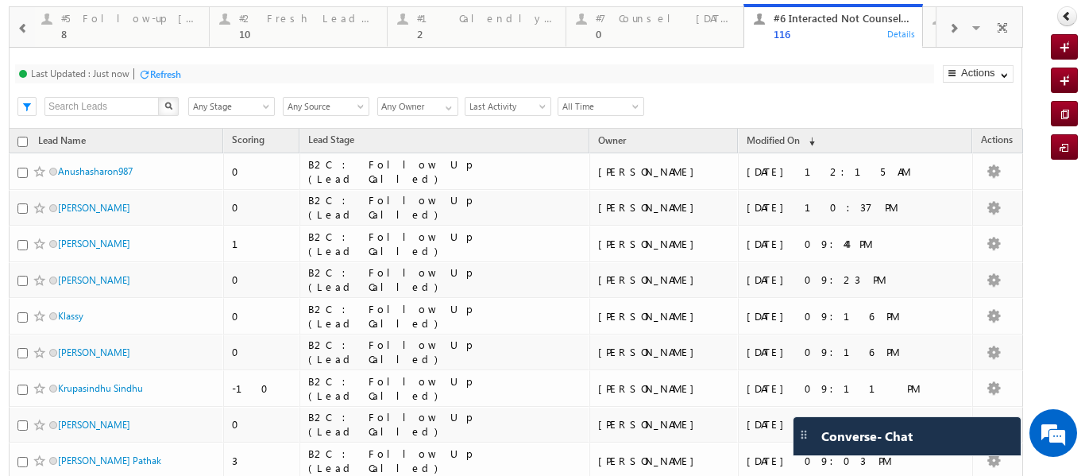
click at [23, 25] on span at bounding box center [22, 28] width 11 height 13
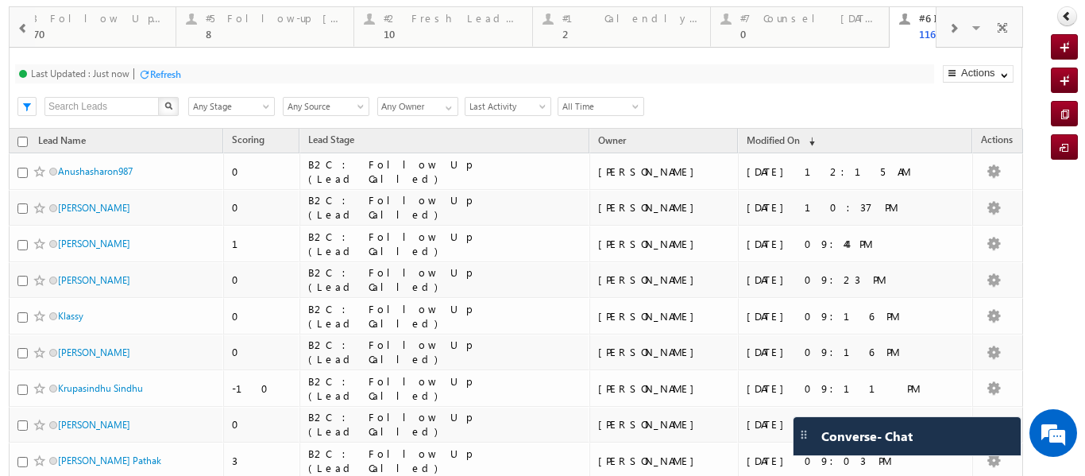
click at [23, 25] on span at bounding box center [22, 28] width 11 height 13
click at [22, 25] on span at bounding box center [22, 28] width 11 height 13
click at [277, 32] on div "270" at bounding box center [312, 34] width 138 height 12
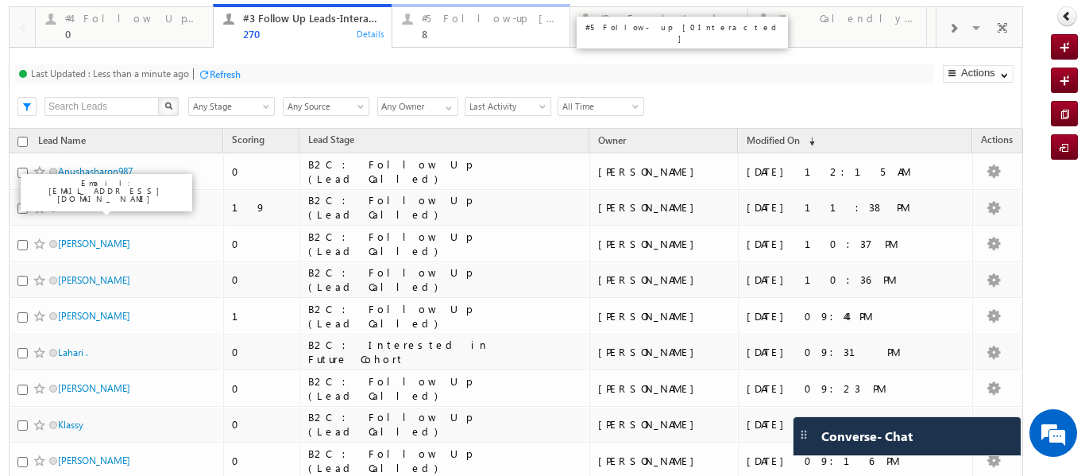
click at [489, 24] on div "#5 Follow-up [ 0 Interacted ]" at bounding box center [491, 18] width 138 height 13
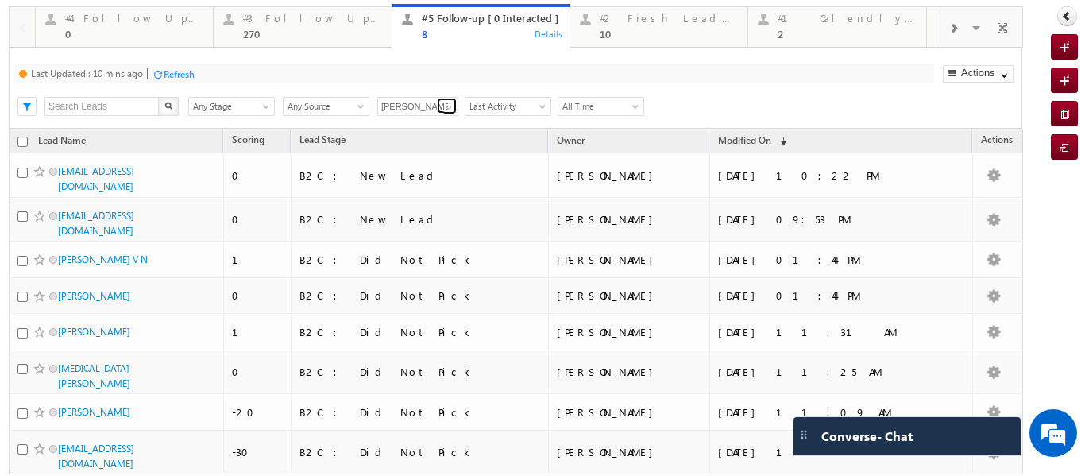
click at [452, 104] on span at bounding box center [449, 108] width 13 height 13
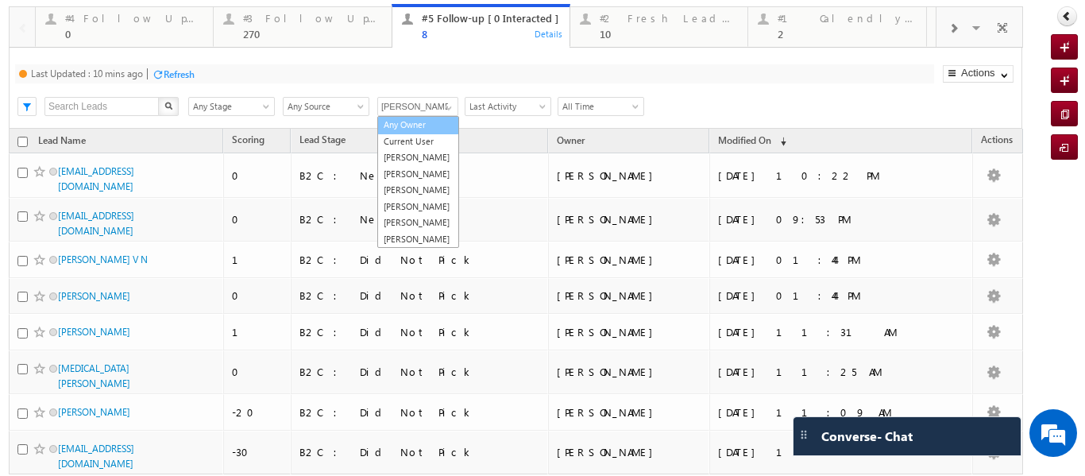
click at [400, 124] on link "Any Owner" at bounding box center [418, 125] width 82 height 18
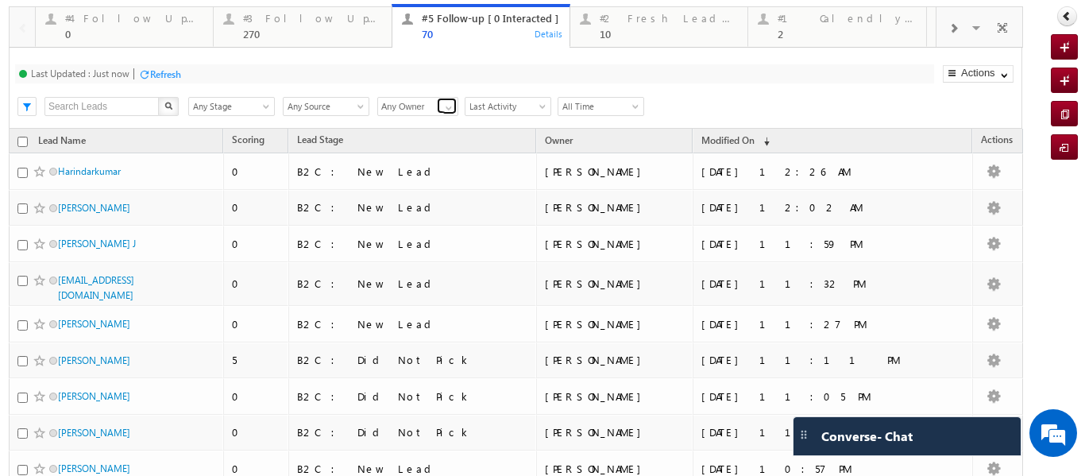
click at [449, 106] on span at bounding box center [449, 108] width 13 height 13
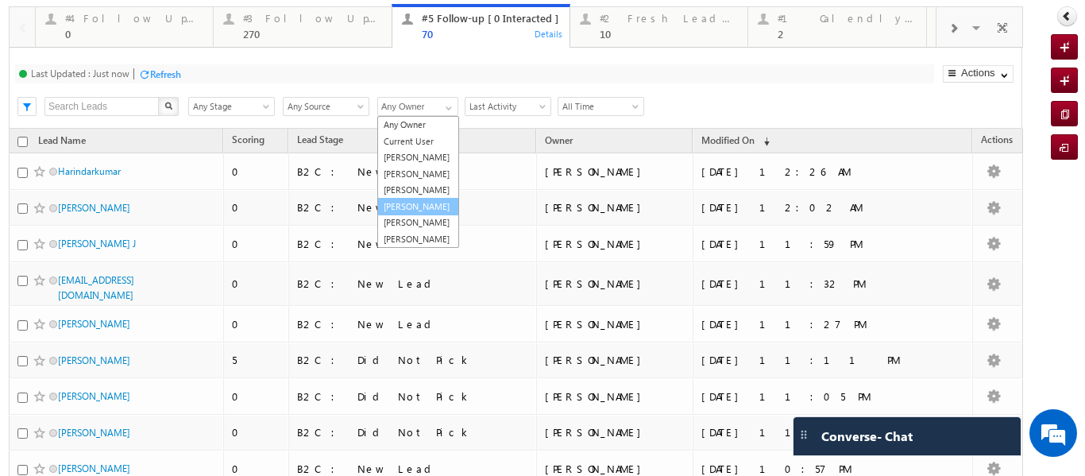
click at [417, 216] on link "[PERSON_NAME]" at bounding box center [418, 207] width 82 height 18
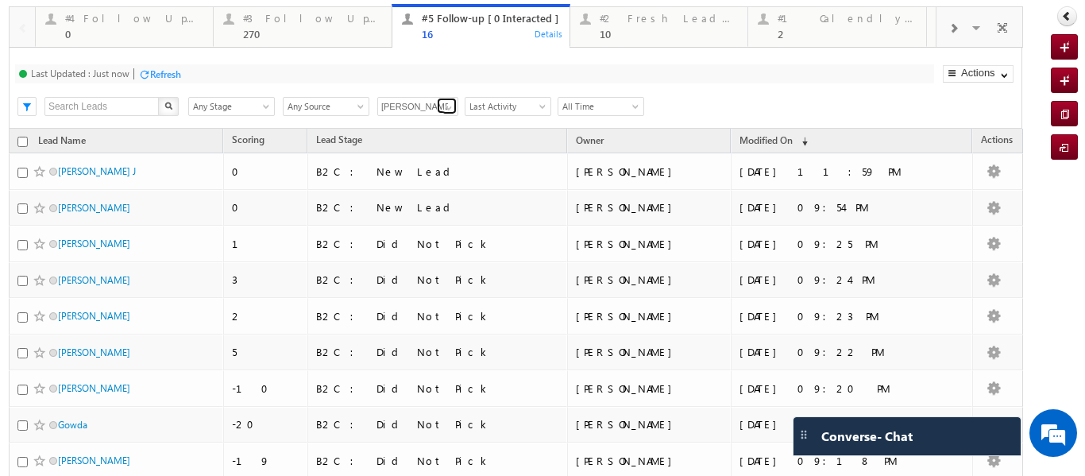
click at [444, 109] on span at bounding box center [449, 108] width 13 height 13
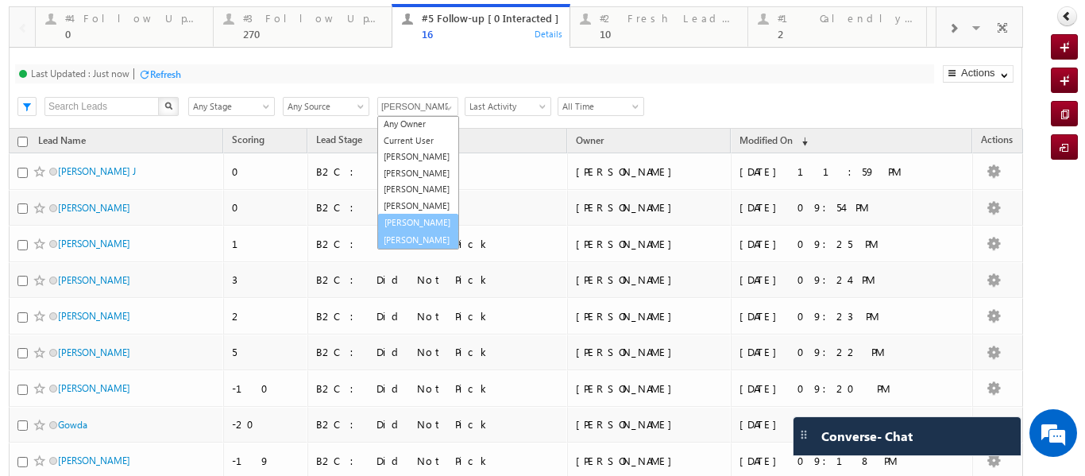
scroll to position [44, 0]
click at [408, 214] on link "Sphoorthi Valmiki" at bounding box center [418, 223] width 82 height 18
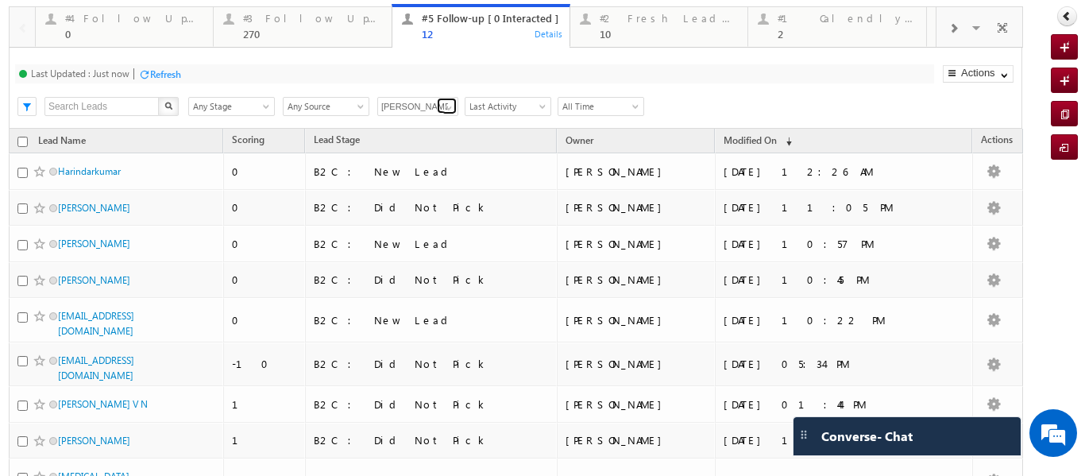
click at [449, 110] on span at bounding box center [449, 108] width 13 height 13
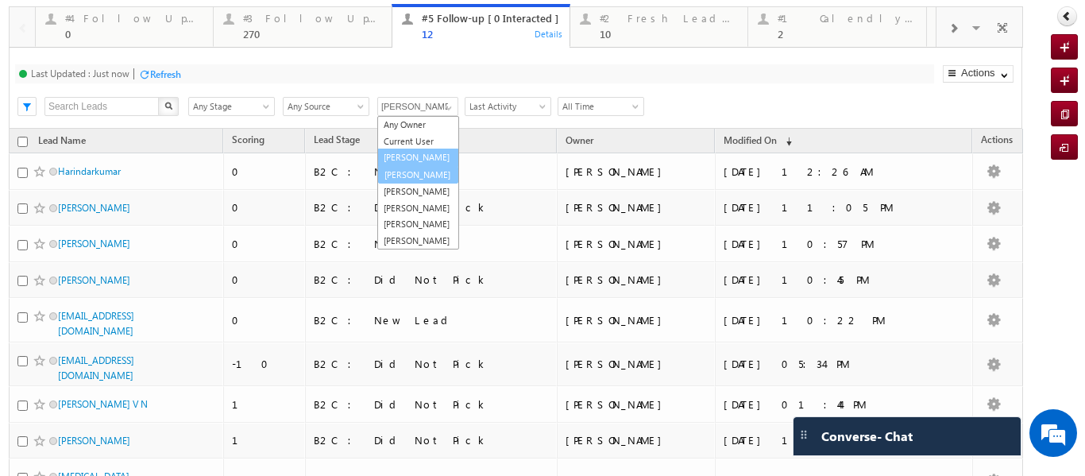
scroll to position [33, 0]
click at [417, 149] on link "Balamurugan Ranganathan" at bounding box center [418, 158] width 82 height 18
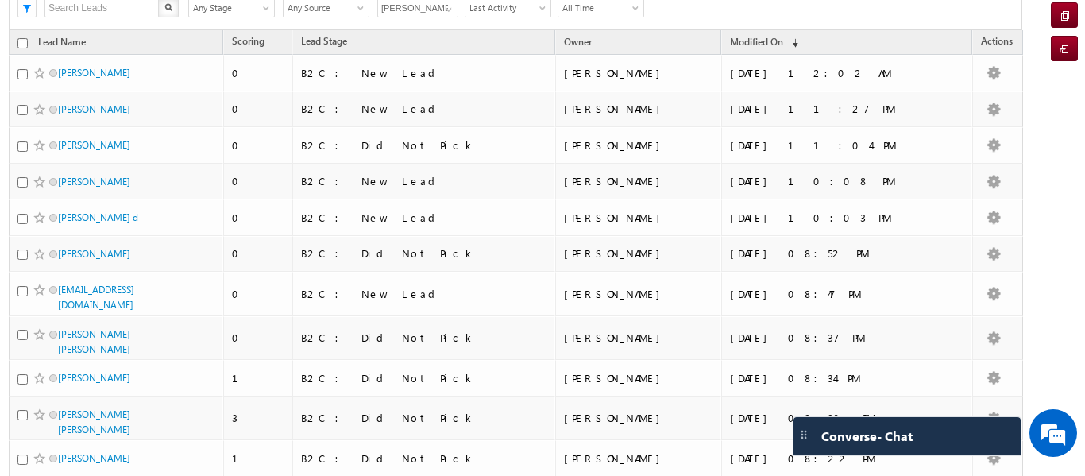
scroll to position [0, 0]
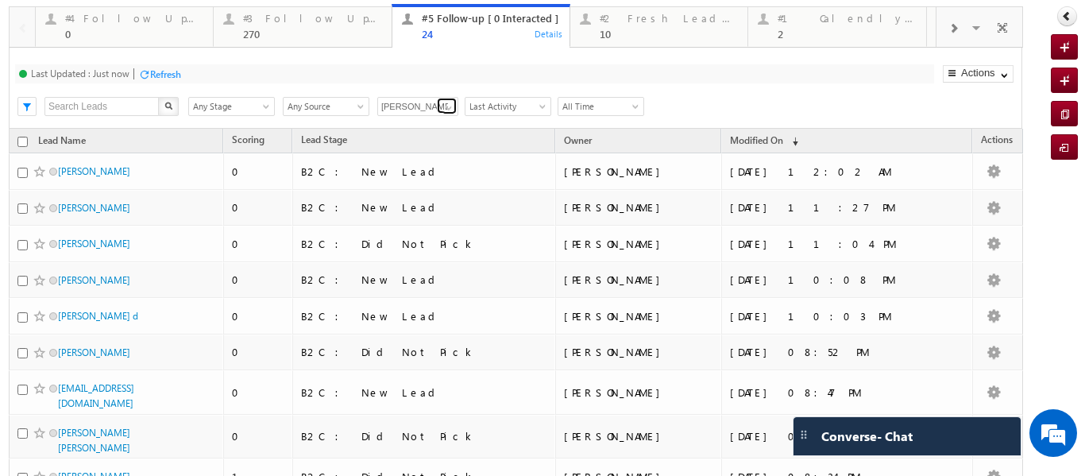
click at [448, 103] on span at bounding box center [449, 108] width 13 height 13
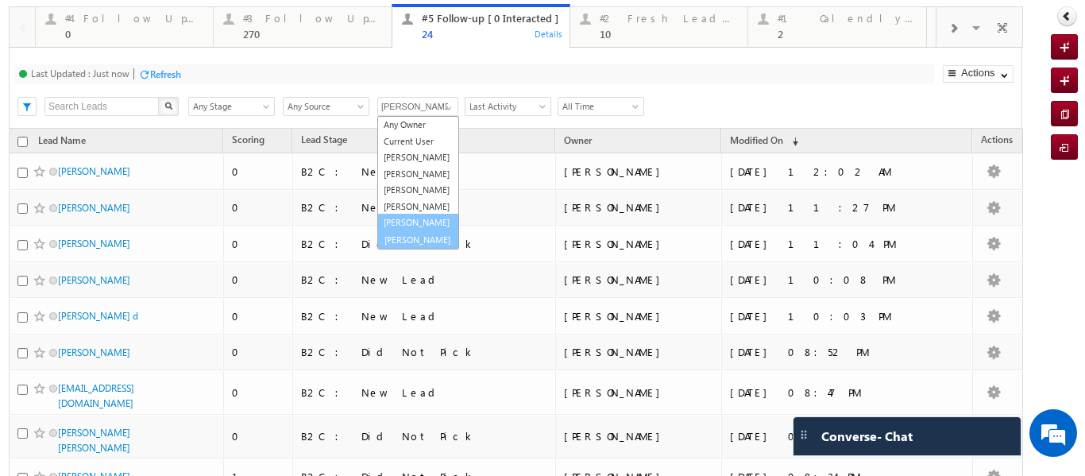
scroll to position [44, 0]
click at [417, 231] on link "Veerendra Singh" at bounding box center [418, 239] width 82 height 18
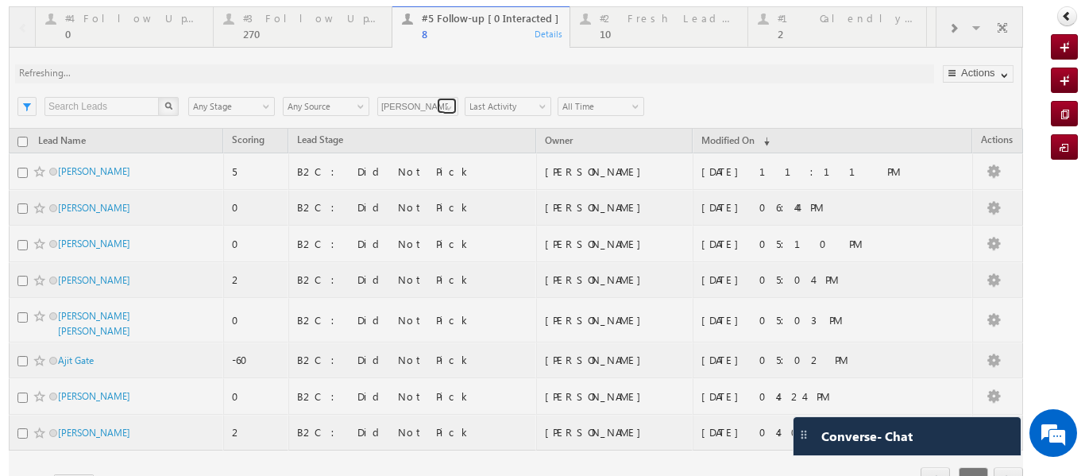
click at [445, 103] on span at bounding box center [449, 108] width 13 height 13
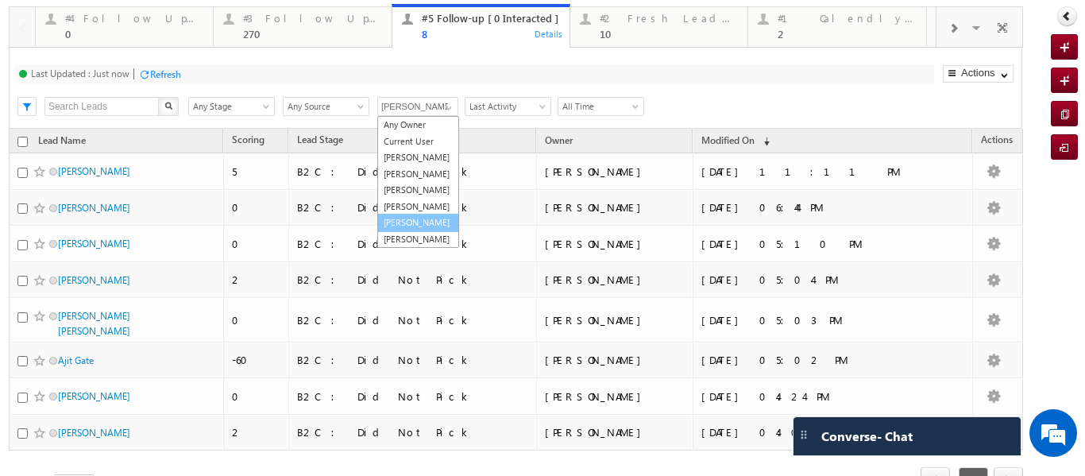
scroll to position [0, 0]
click at [409, 184] on link "Rajib Chowdhury" at bounding box center [418, 174] width 82 height 18
type input "Rajib Chowdhury"
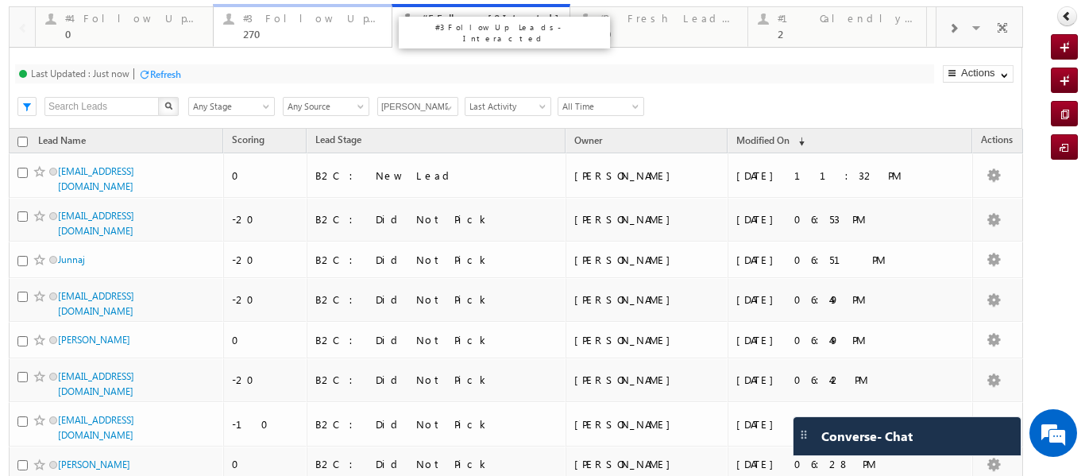
click at [300, 35] on div "270" at bounding box center [312, 34] width 138 height 12
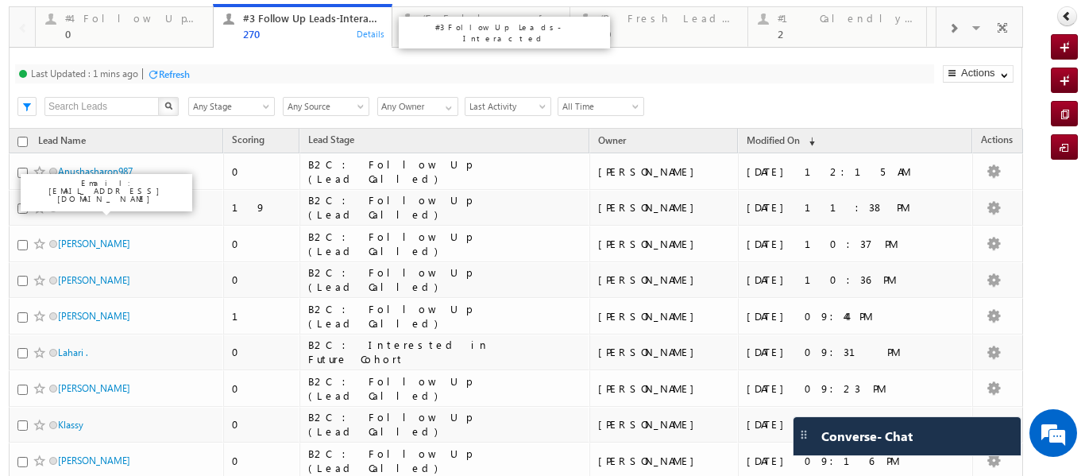
click at [272, 32] on div "270" at bounding box center [312, 34] width 138 height 12
click at [29, 32] on div at bounding box center [22, 26] width 25 height 38
click at [642, 27] on p "#5 Follow-up [ 0 Interacted ]" at bounding box center [682, 32] width 199 height 22
click at [663, 31] on div "10" at bounding box center [669, 34] width 138 height 12
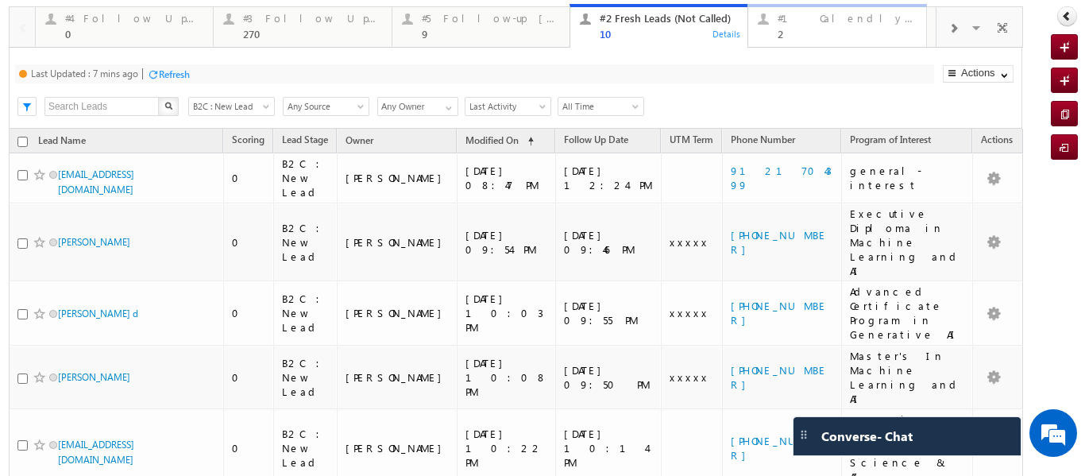
click at [797, 24] on div "#1 Calendly Bookings For Today" at bounding box center [847, 18] width 138 height 13
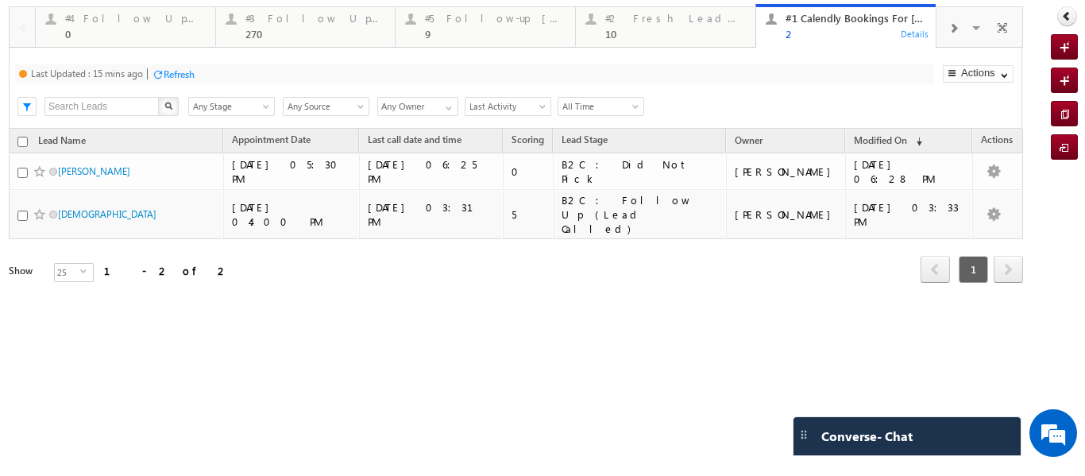
click at [957, 26] on span at bounding box center [954, 28] width 10 height 13
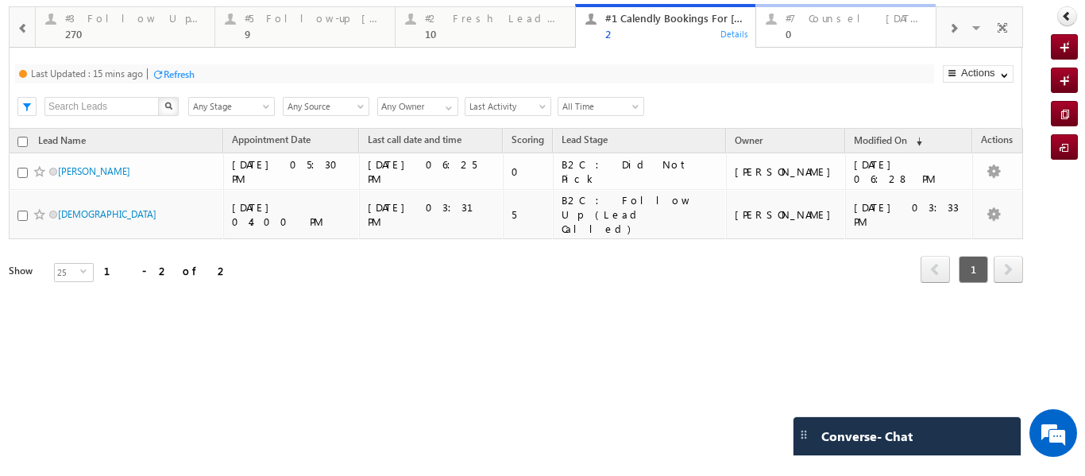
click at [830, 23] on div "#7 Counsel Today" at bounding box center [856, 18] width 141 height 13
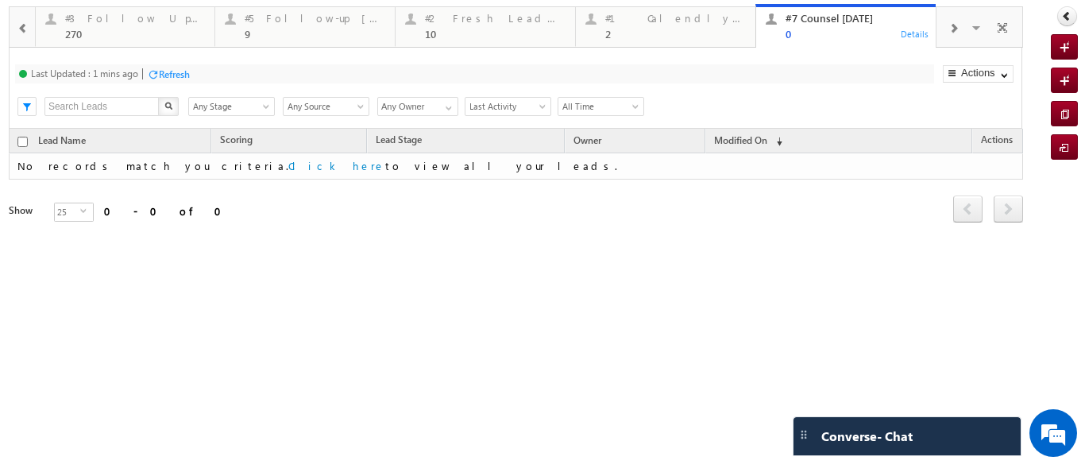
click at [955, 30] on span at bounding box center [954, 28] width 10 height 13
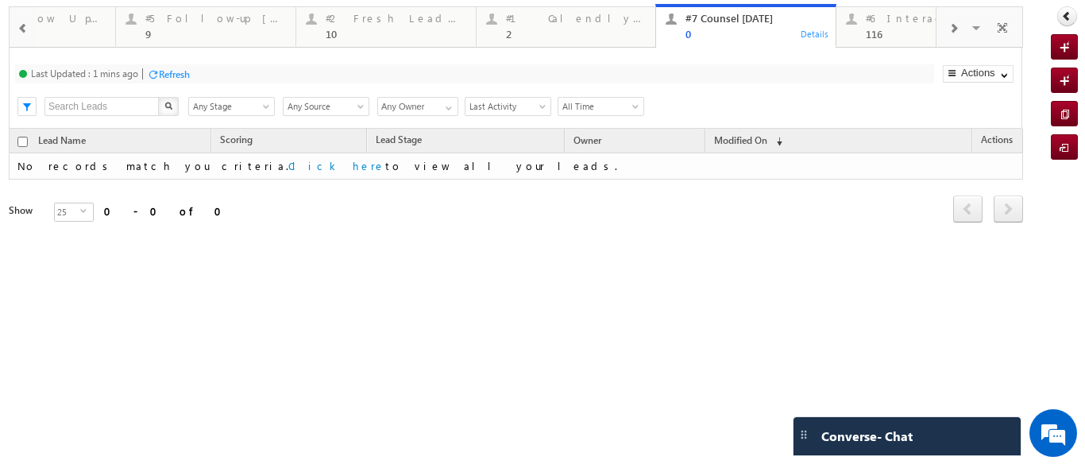
click at [955, 30] on span at bounding box center [954, 28] width 10 height 13
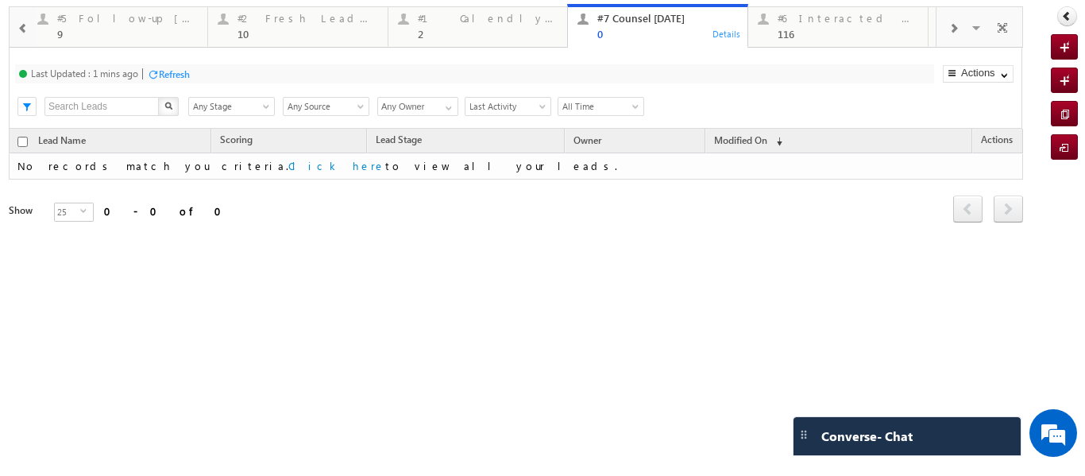
click at [955, 30] on span at bounding box center [954, 28] width 10 height 13
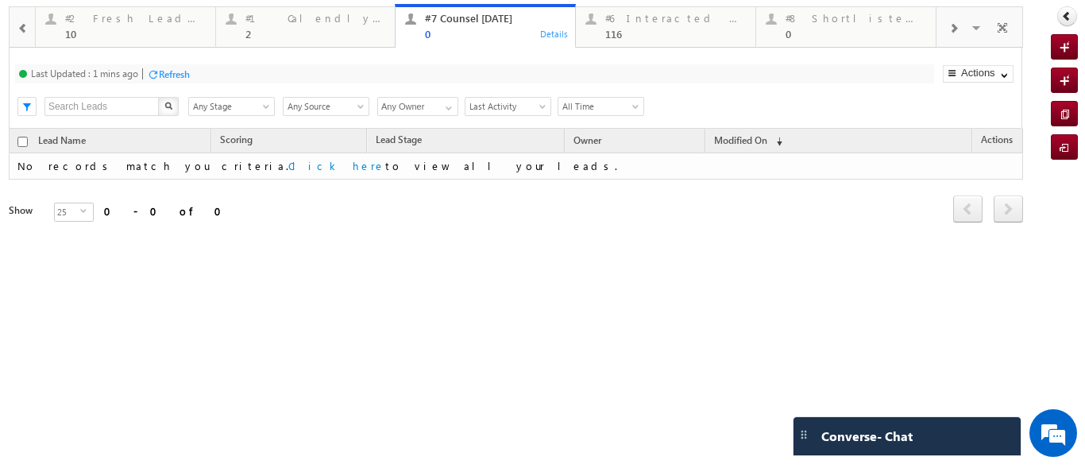
click at [955, 27] on span at bounding box center [954, 28] width 10 height 13
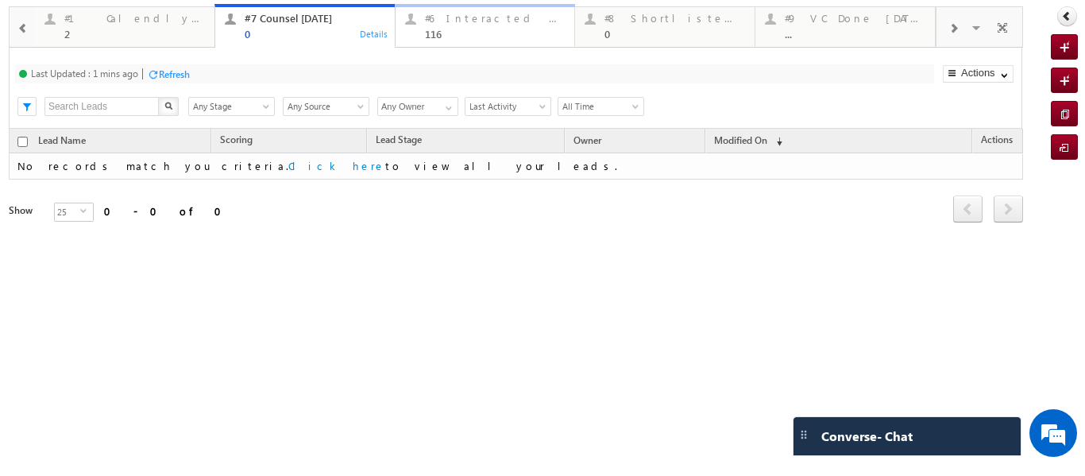
click at [481, 37] on div "116" at bounding box center [495, 34] width 141 height 12
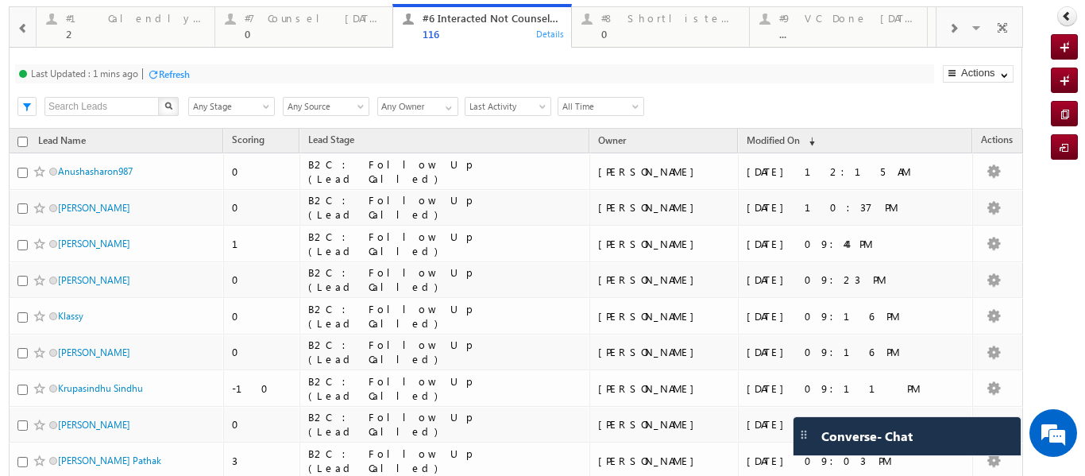
click at [949, 28] on span at bounding box center [954, 28] width 10 height 13
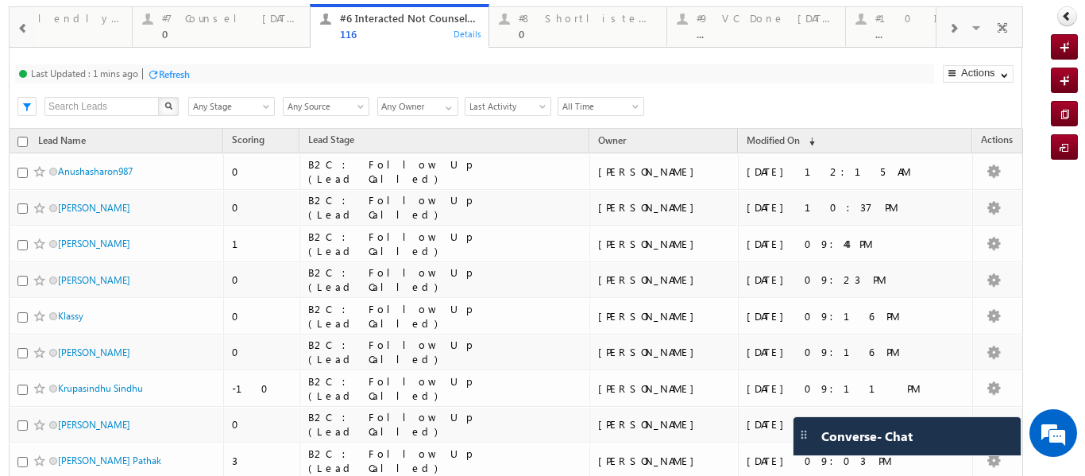
click at [949, 28] on span at bounding box center [954, 28] width 10 height 13
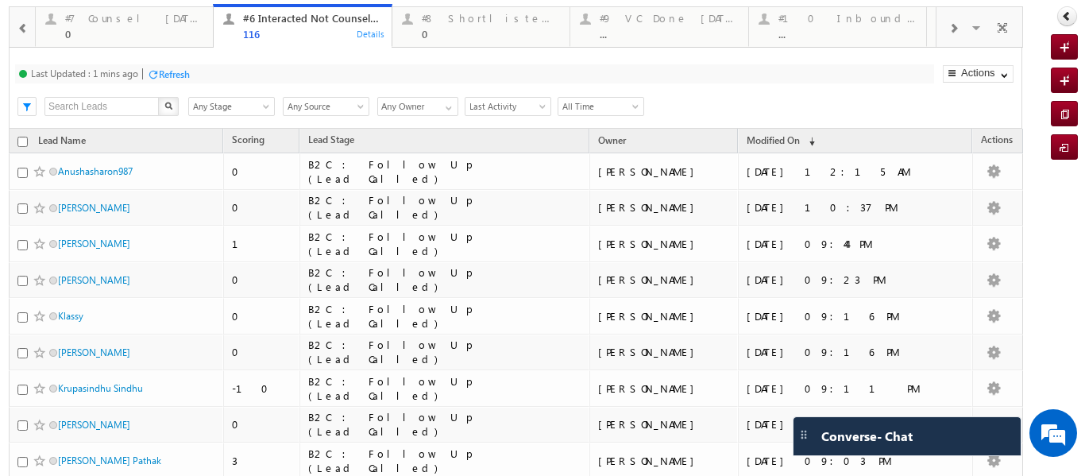
click at [949, 28] on span at bounding box center [954, 28] width 10 height 13
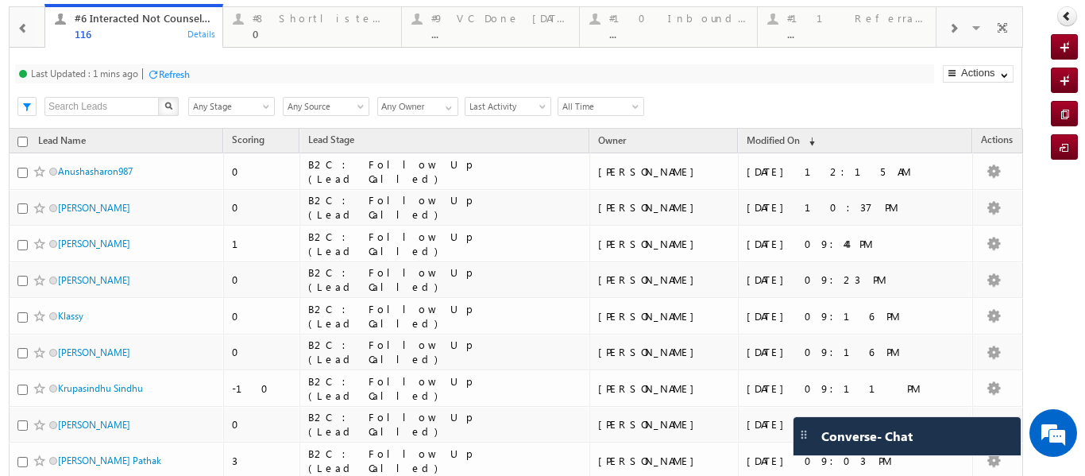
click at [949, 28] on span at bounding box center [954, 28] width 10 height 13
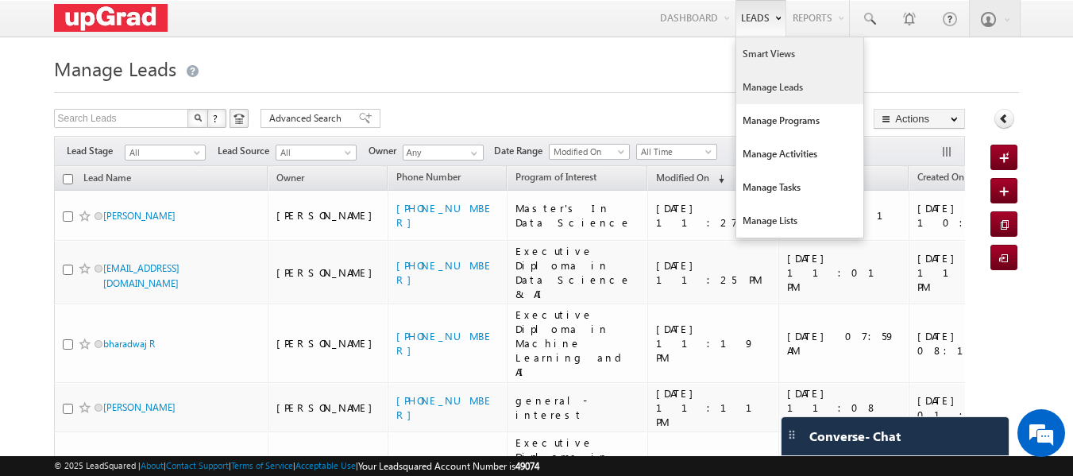
click at [761, 54] on link "Smart Views" at bounding box center [800, 53] width 127 height 33
